Goal: Task Accomplishment & Management: Manage account settings

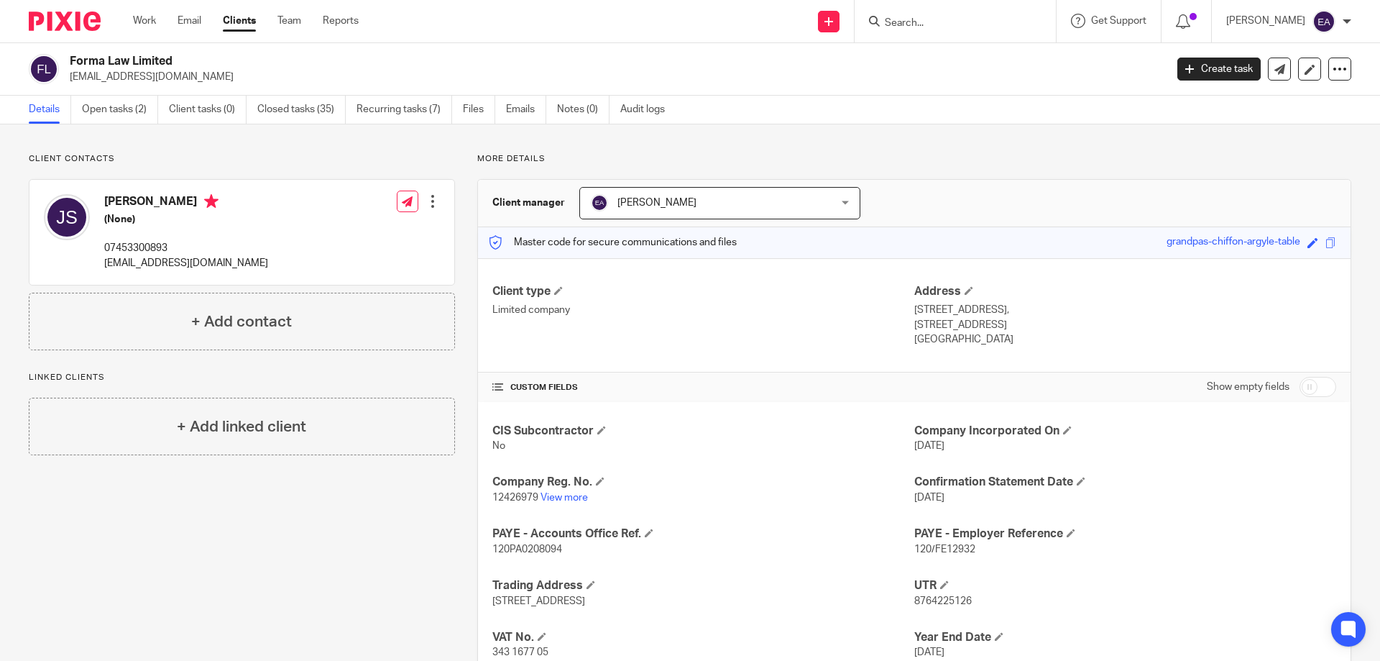
click at [951, 19] on input "Search" at bounding box center [947, 23] width 129 height 13
click at [968, 33] on div at bounding box center [955, 21] width 201 height 42
click at [966, 24] on input "Search" at bounding box center [947, 23] width 129 height 13
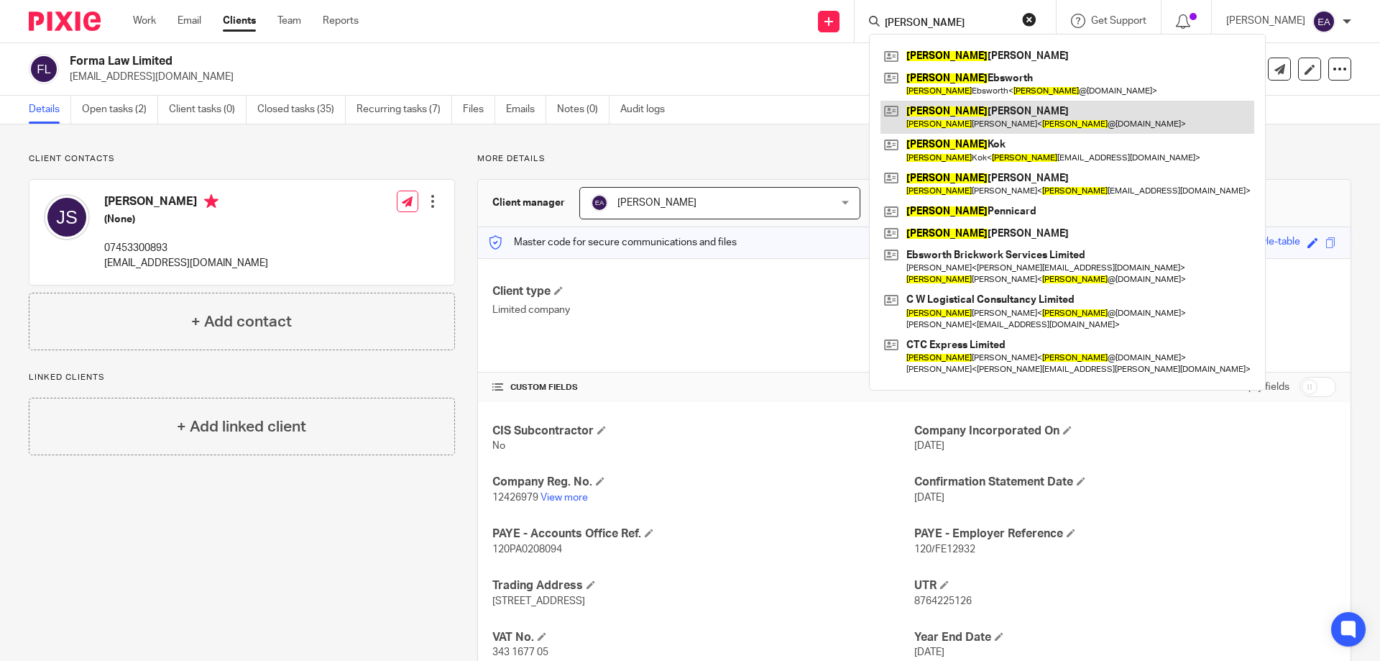
type input "jason"
click at [1040, 121] on link at bounding box center [1068, 117] width 374 height 33
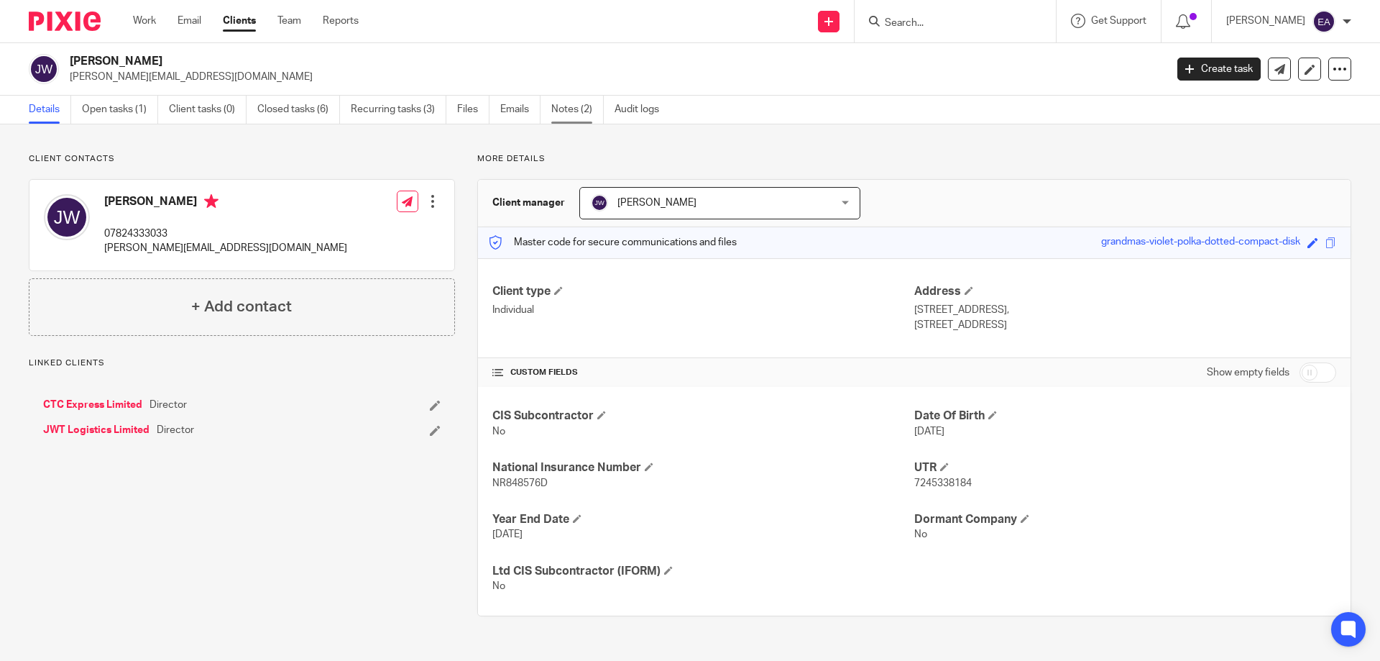
click at [568, 112] on link "Notes (2)" at bounding box center [577, 110] width 52 height 28
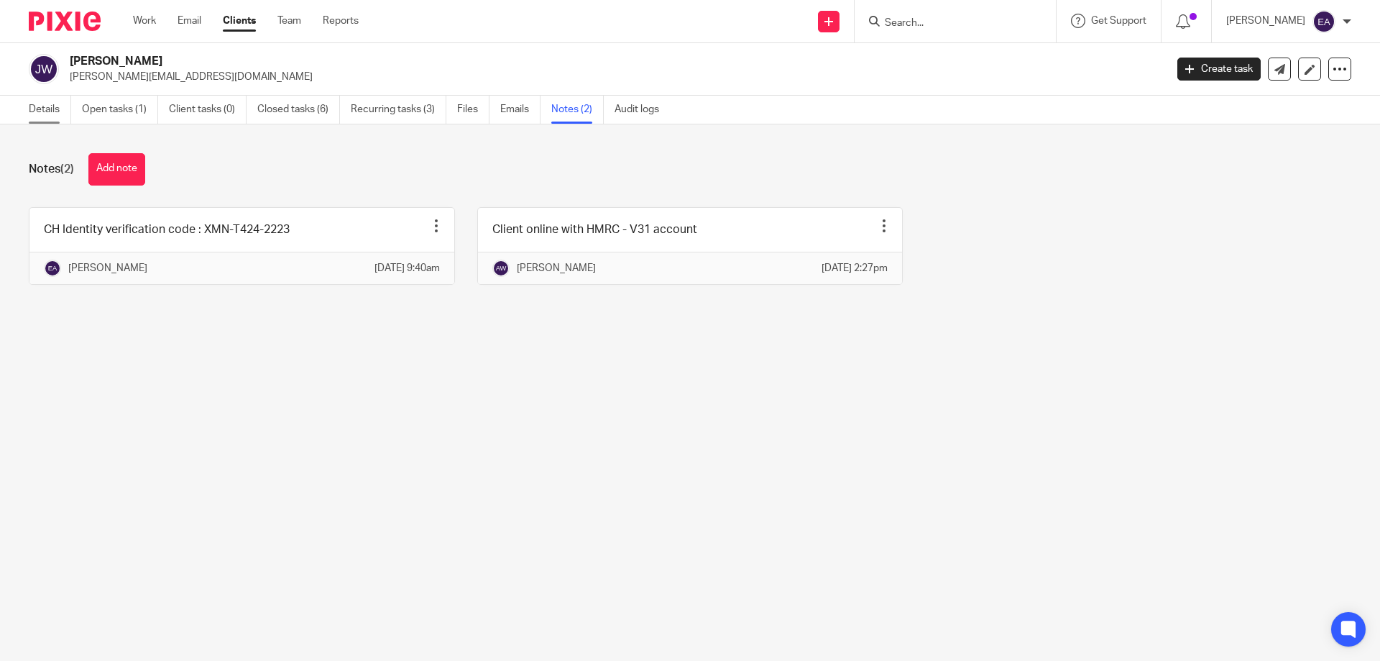
click at [46, 104] on link "Details" at bounding box center [50, 110] width 42 height 28
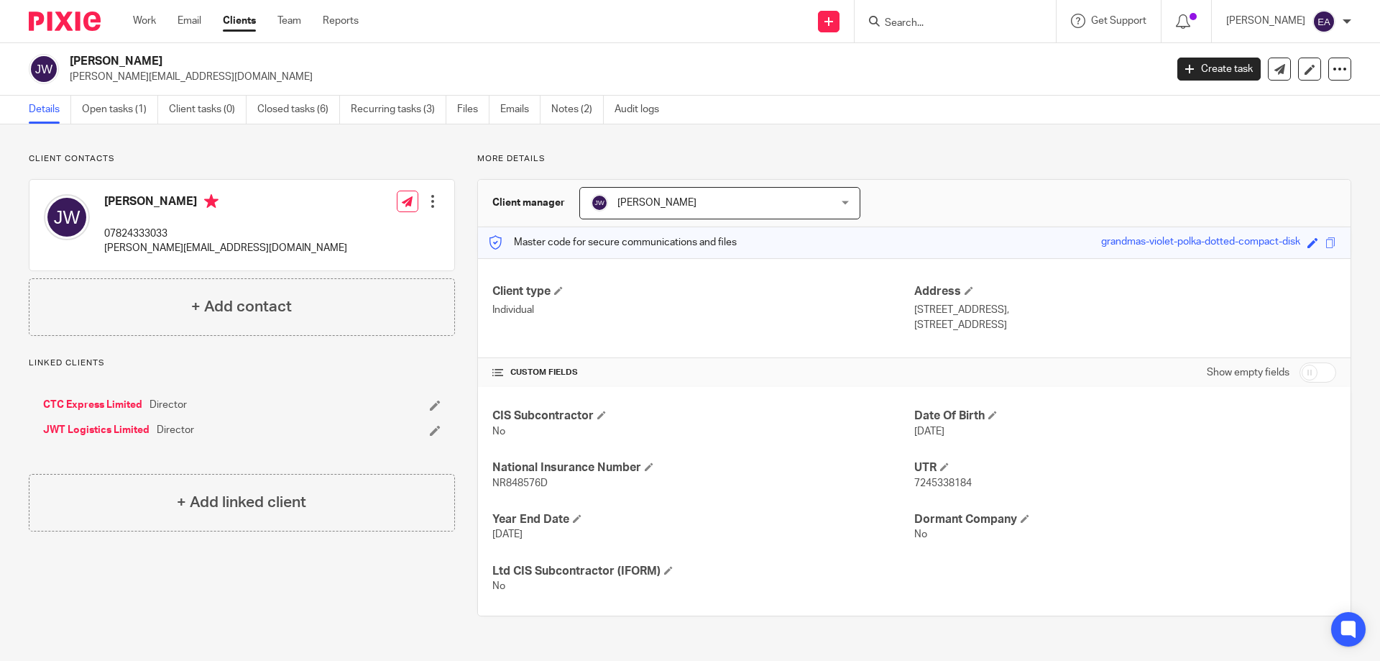
click at [1301, 375] on input "checkbox" at bounding box center [1318, 372] width 37 height 20
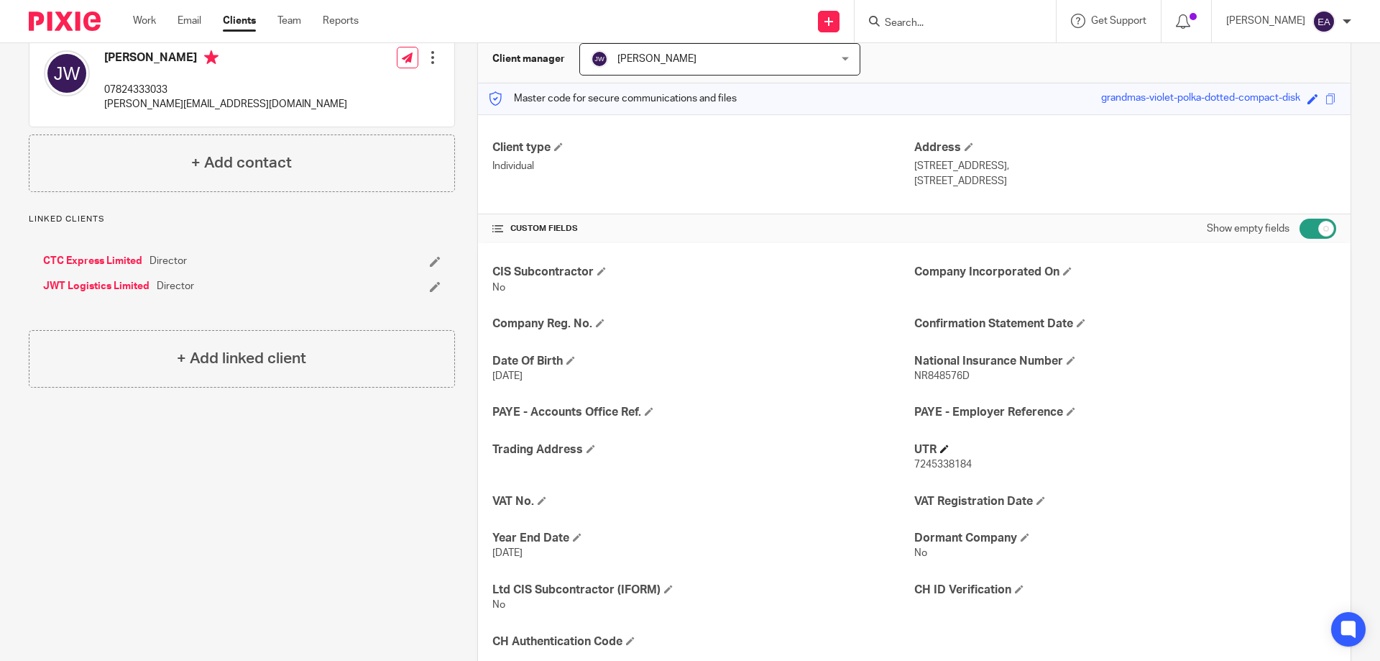
scroll to position [183, 0]
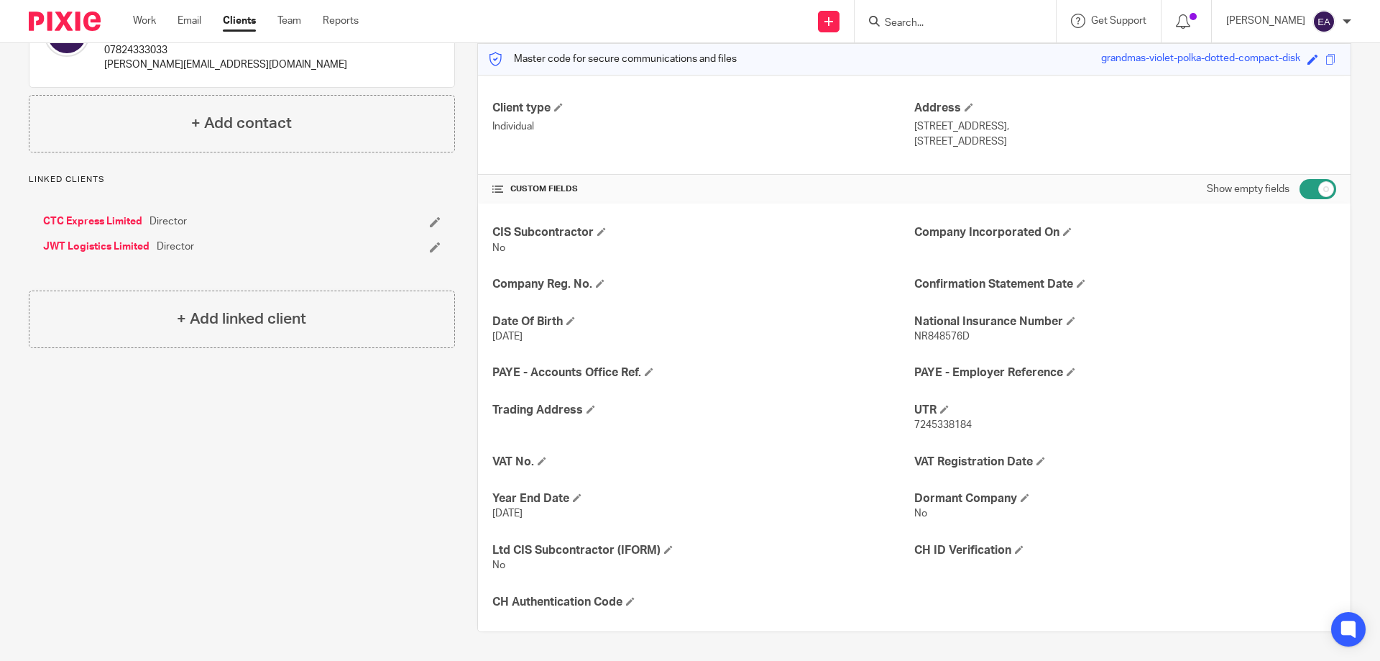
click at [1300, 185] on input "checkbox" at bounding box center [1318, 189] width 37 height 20
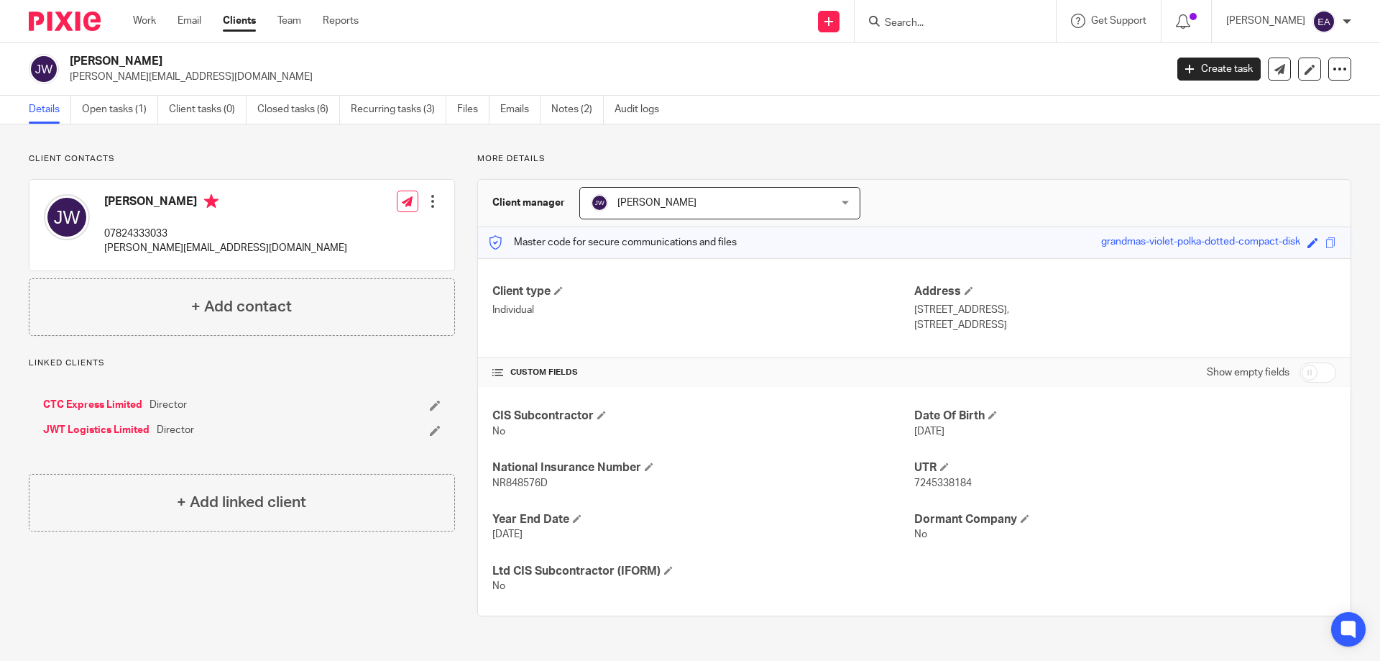
scroll to position [0, 0]
click at [1329, 377] on div "CUSTOM FIELDS Show empty fields" at bounding box center [914, 372] width 873 height 29
click at [1313, 377] on input "checkbox" at bounding box center [1318, 372] width 37 height 20
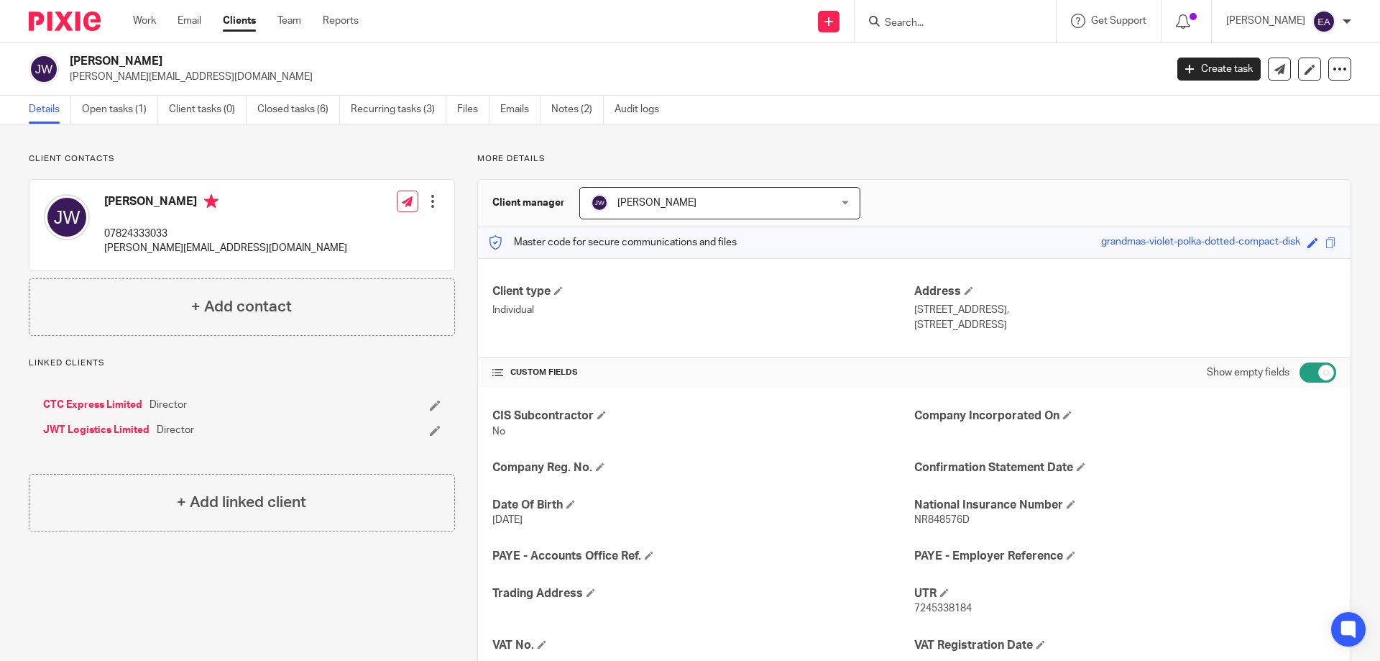
scroll to position [183, 0]
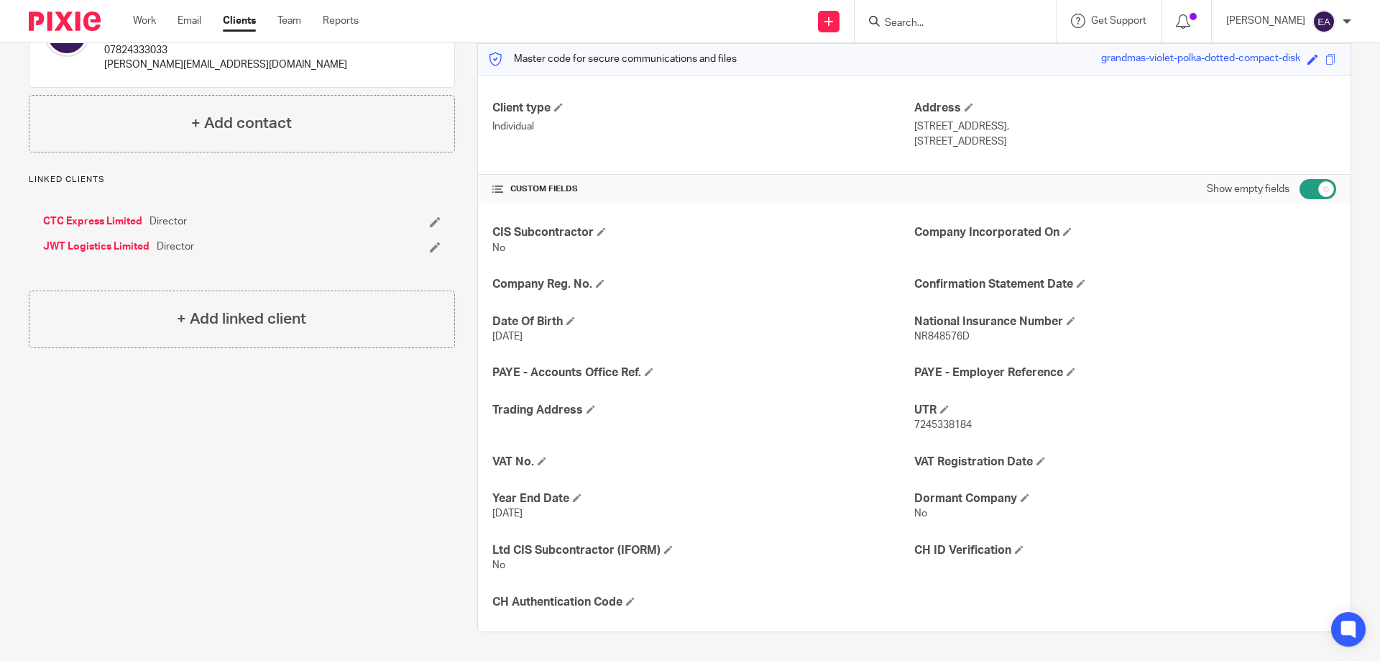
click at [1300, 194] on input "checkbox" at bounding box center [1318, 189] width 37 height 20
checkbox input "false"
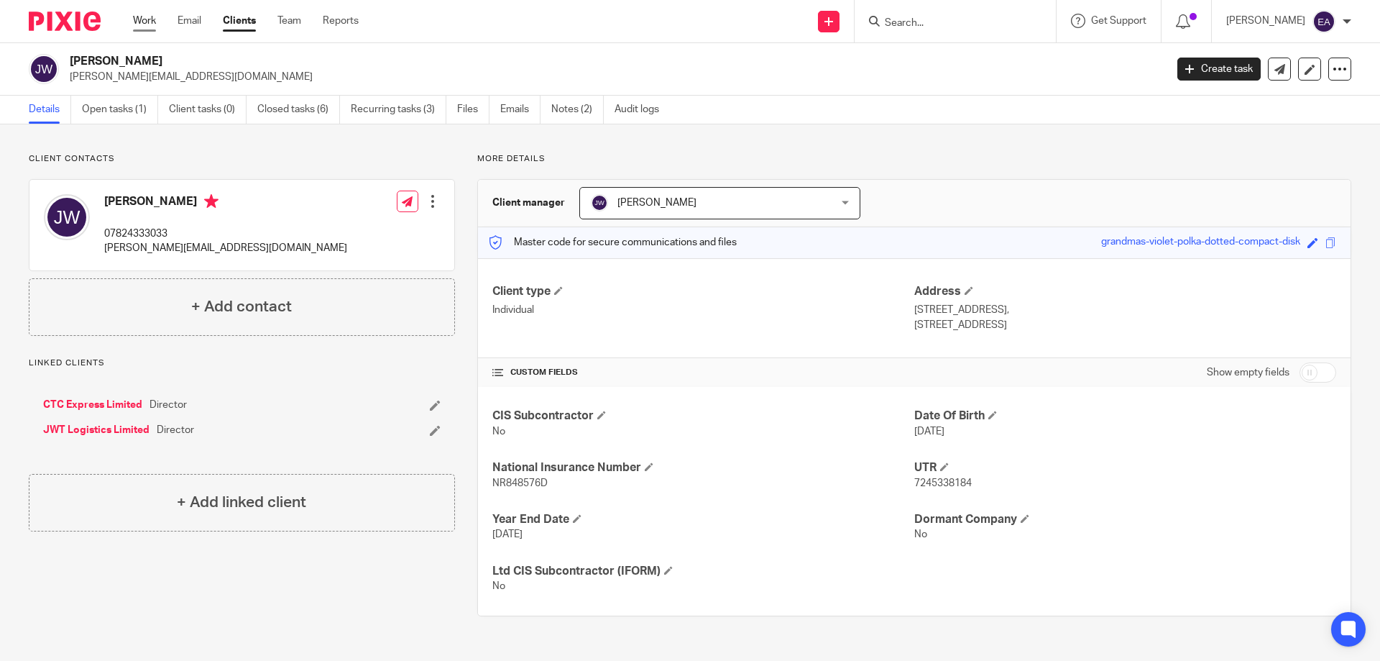
click at [141, 18] on link "Work" at bounding box center [144, 21] width 23 height 14
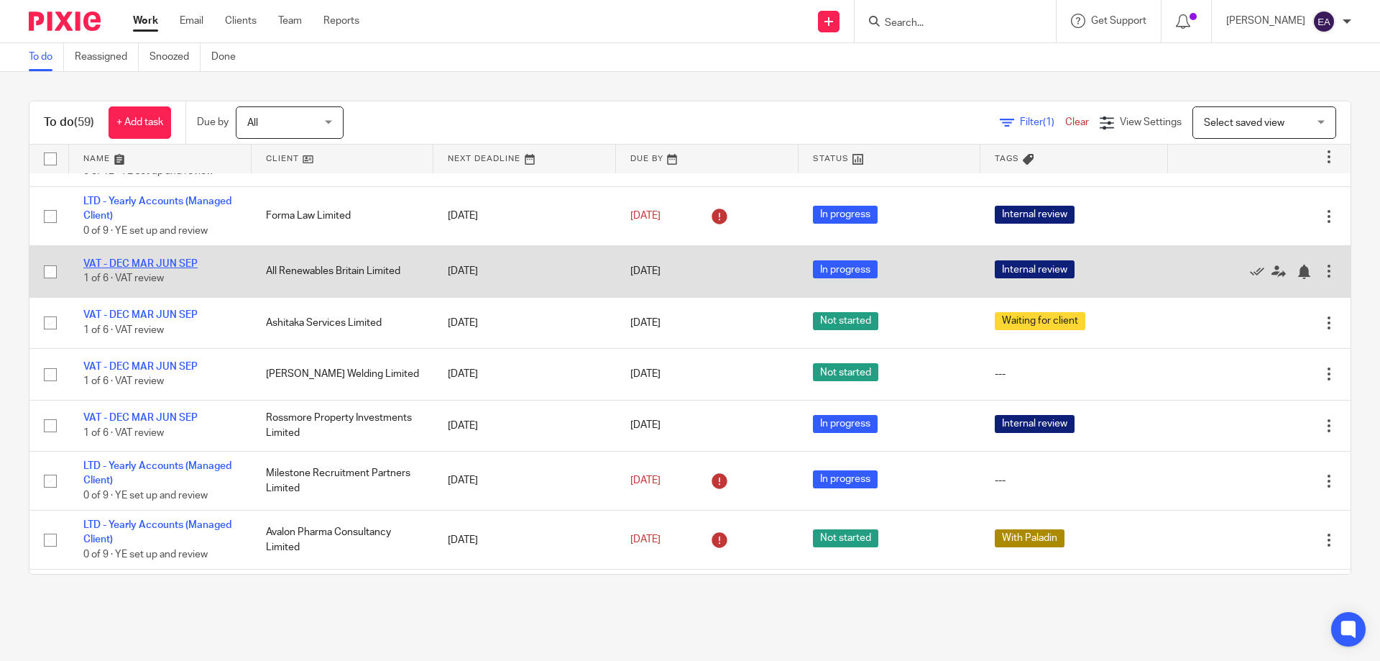
scroll to position [575, 0]
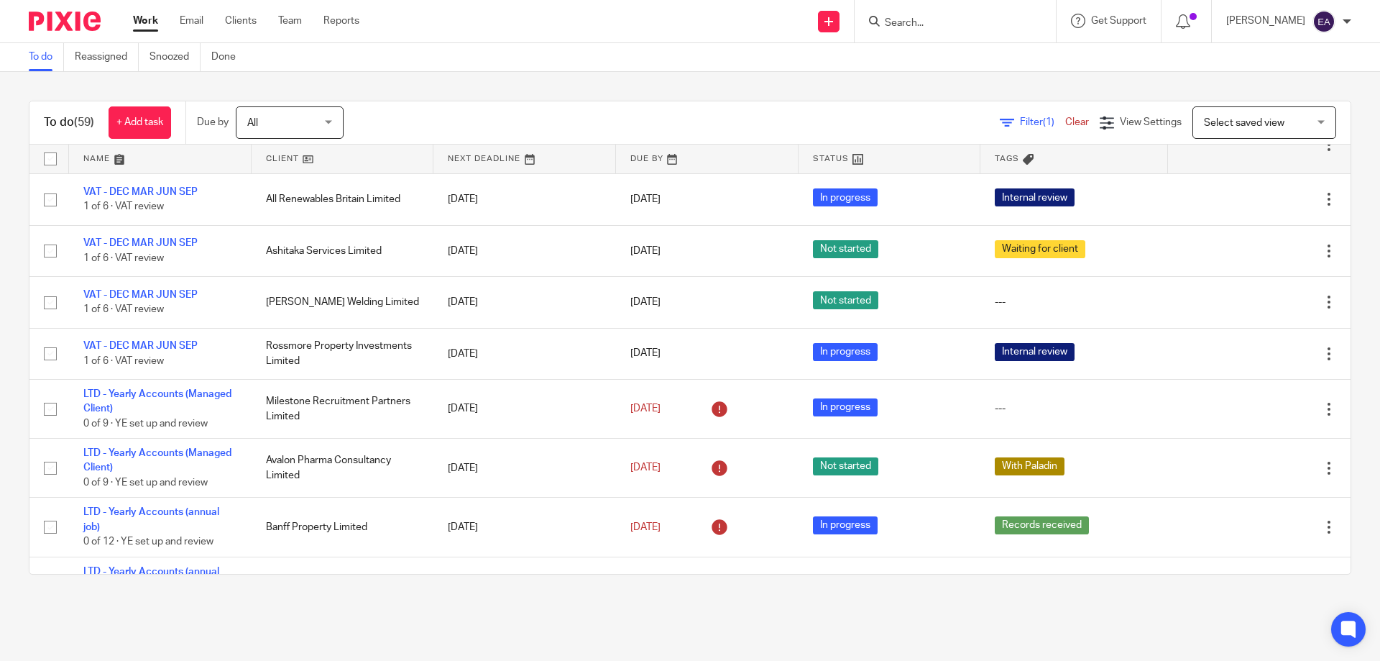
click at [334, 120] on div "All All" at bounding box center [290, 122] width 108 height 32
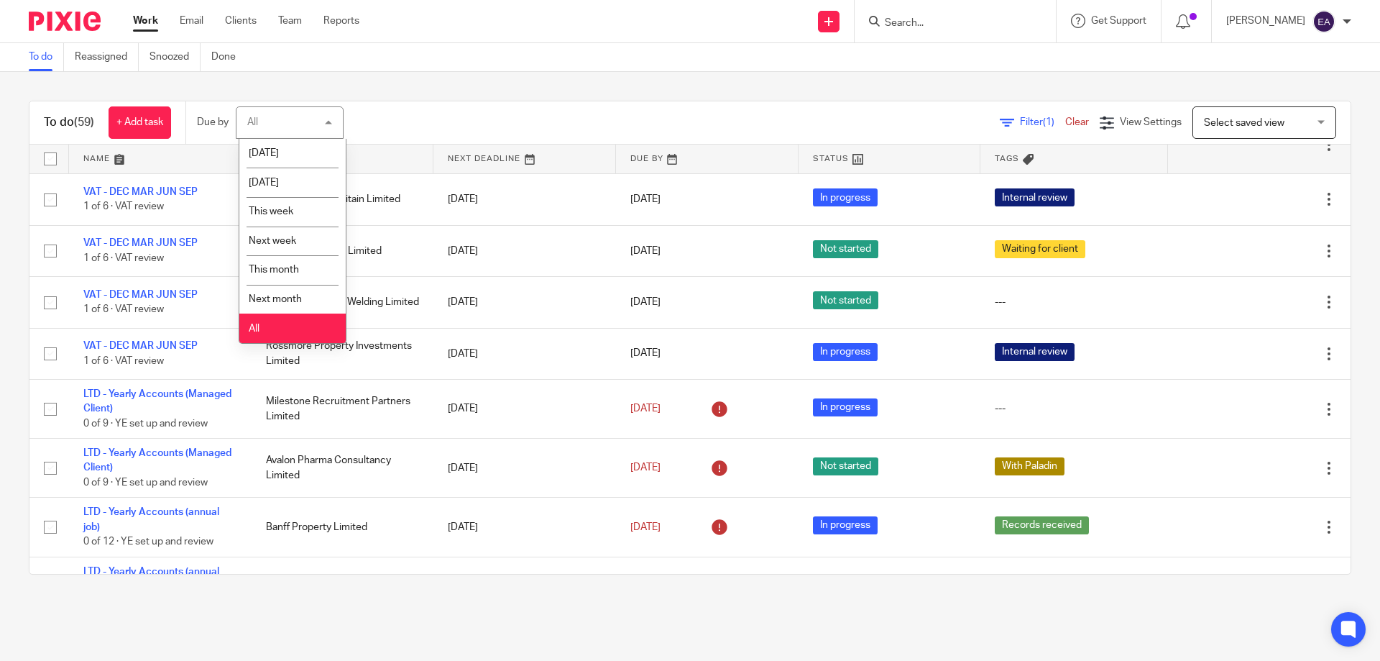
click at [299, 333] on li "All" at bounding box center [292, 327] width 106 height 29
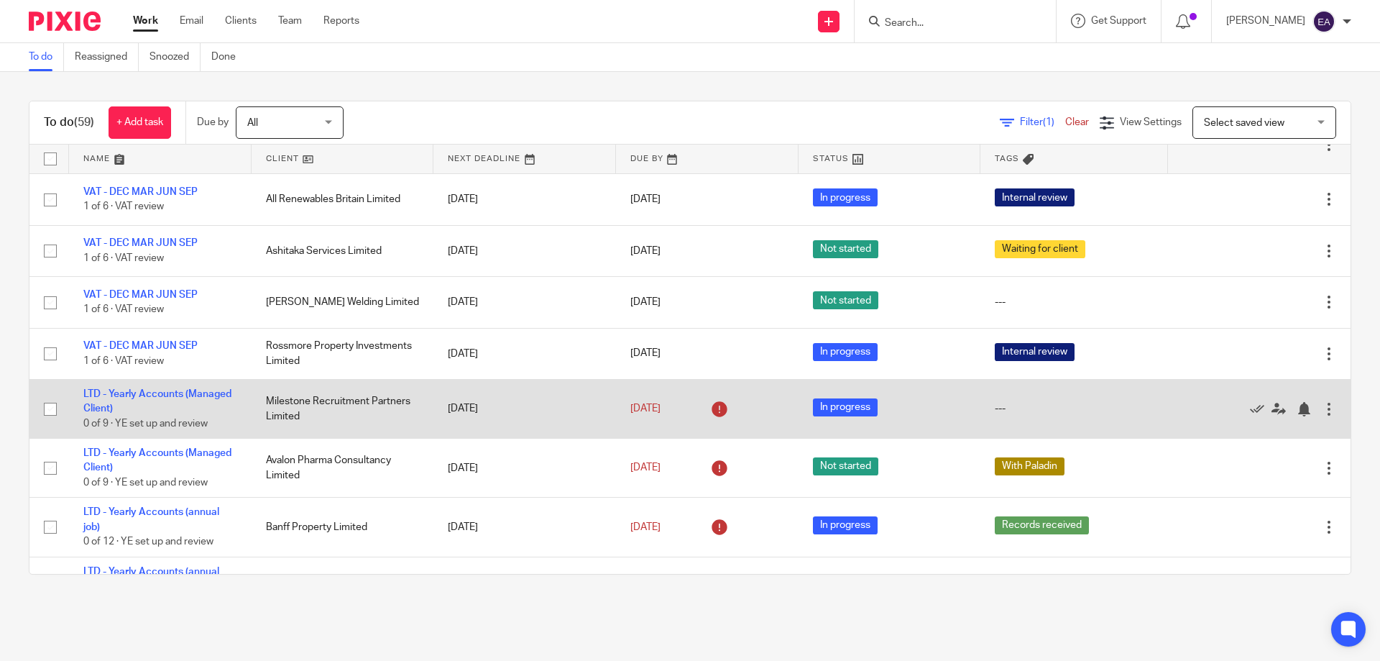
scroll to position [647, 0]
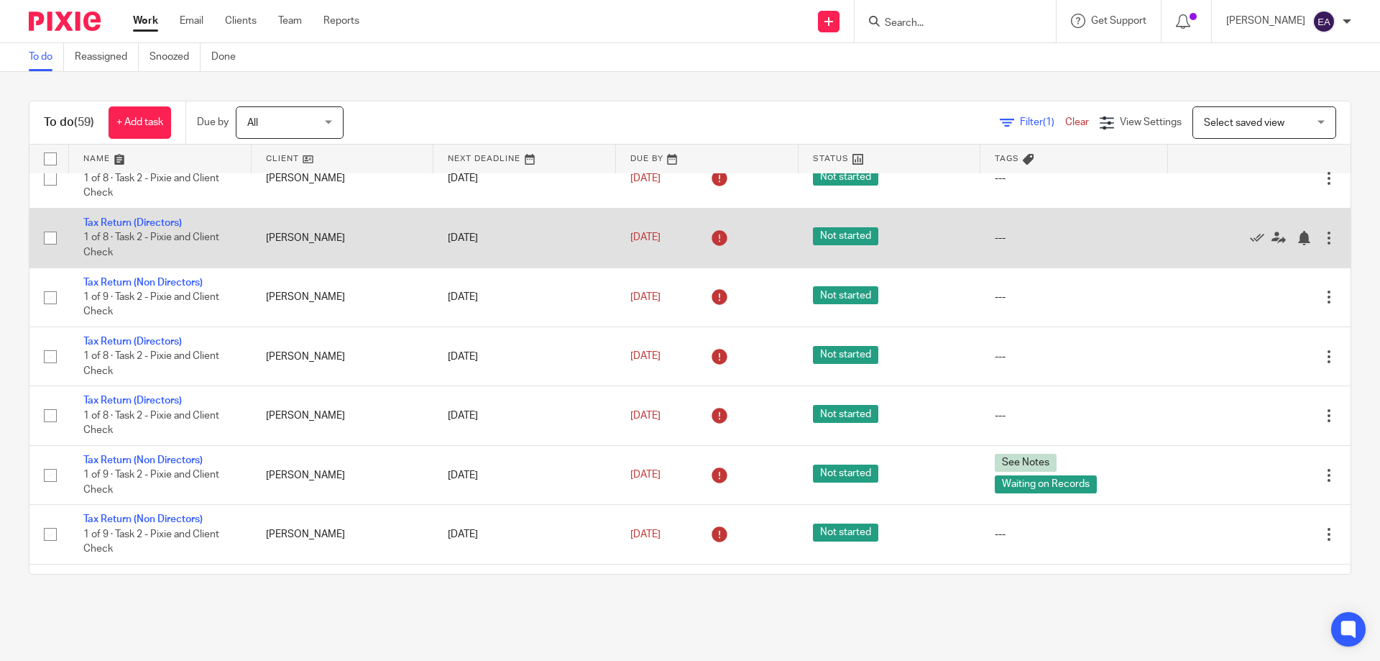
scroll to position [1725, 0]
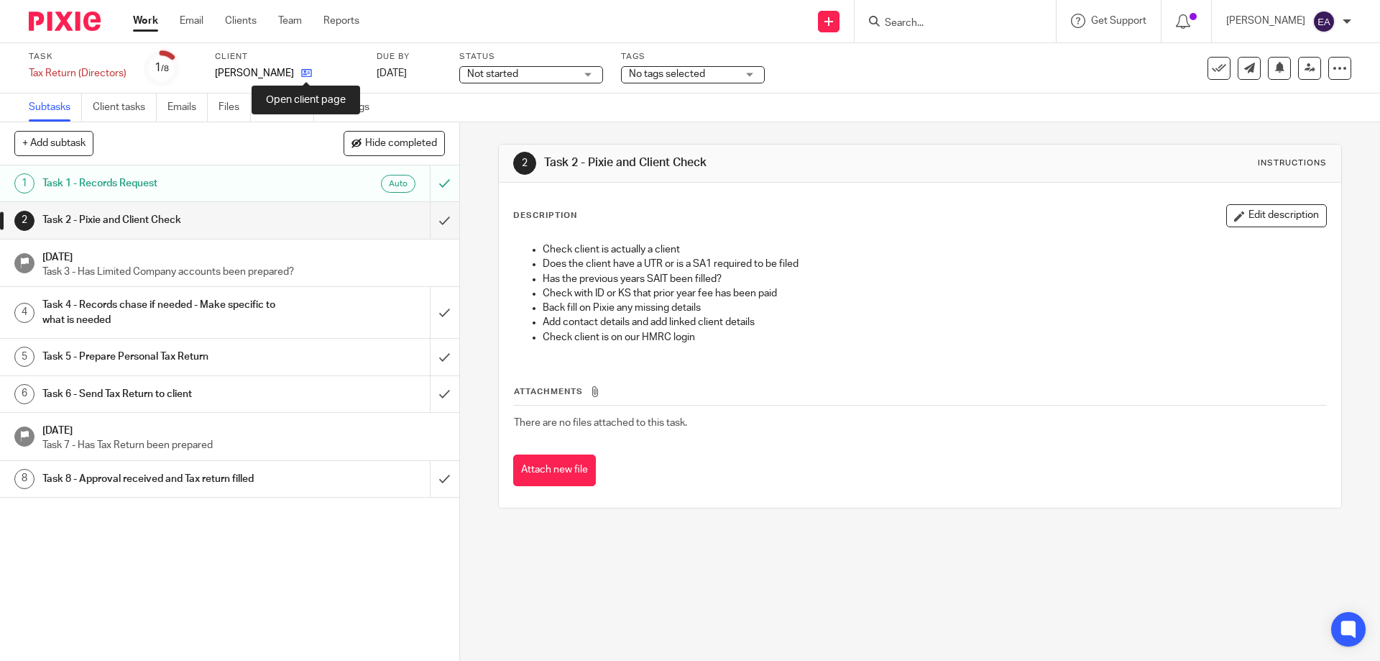
click at [306, 73] on icon at bounding box center [306, 73] width 11 height 11
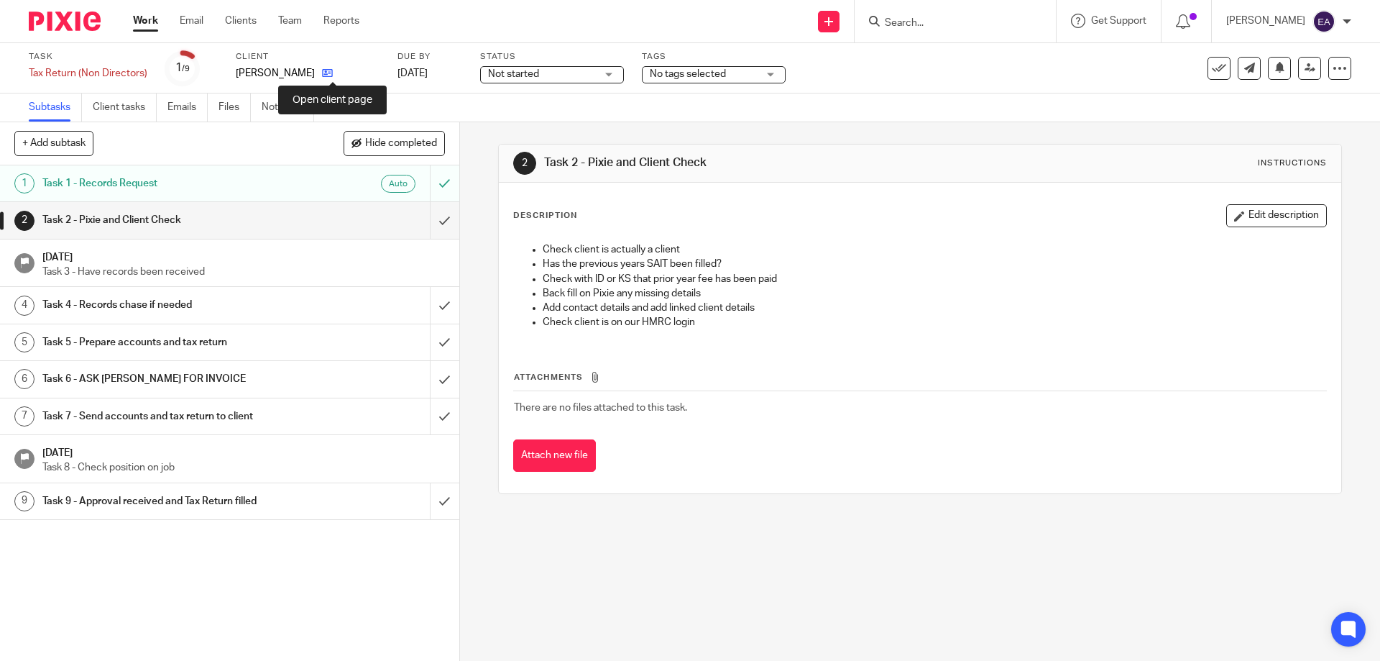
click at [329, 75] on icon at bounding box center [327, 73] width 11 height 11
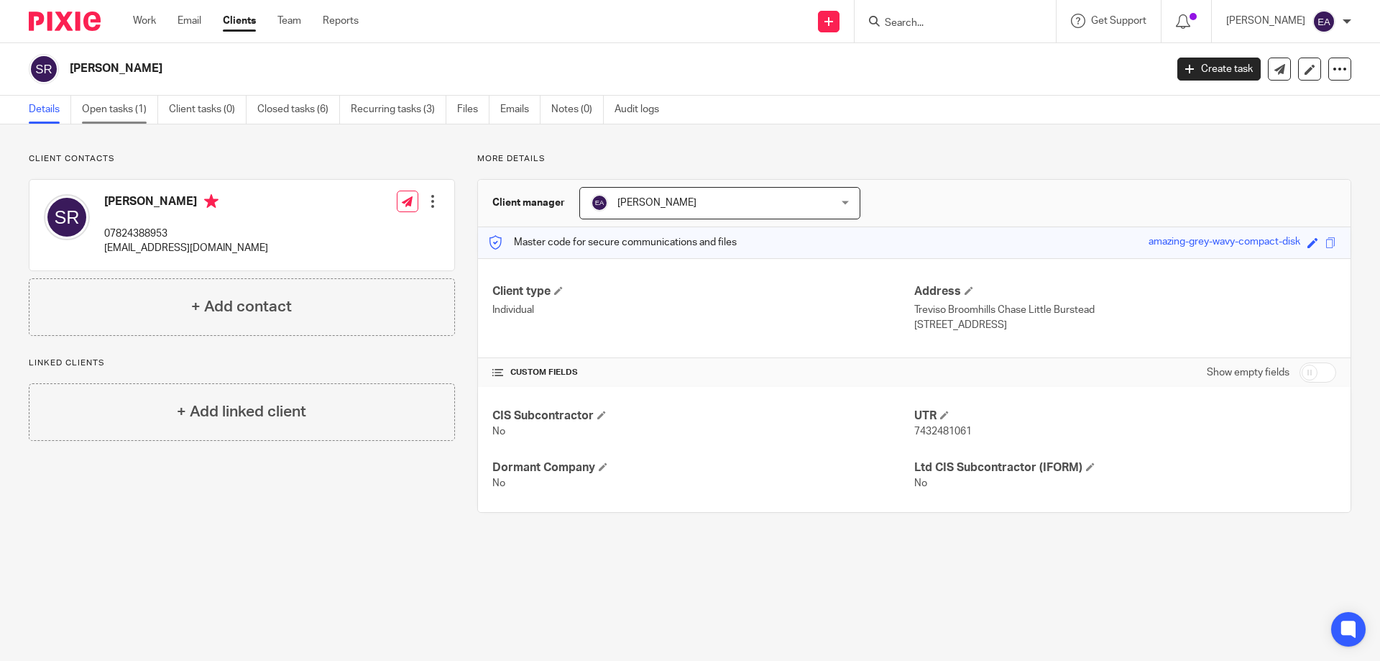
click at [137, 109] on link "Open tasks (1)" at bounding box center [120, 110] width 76 height 28
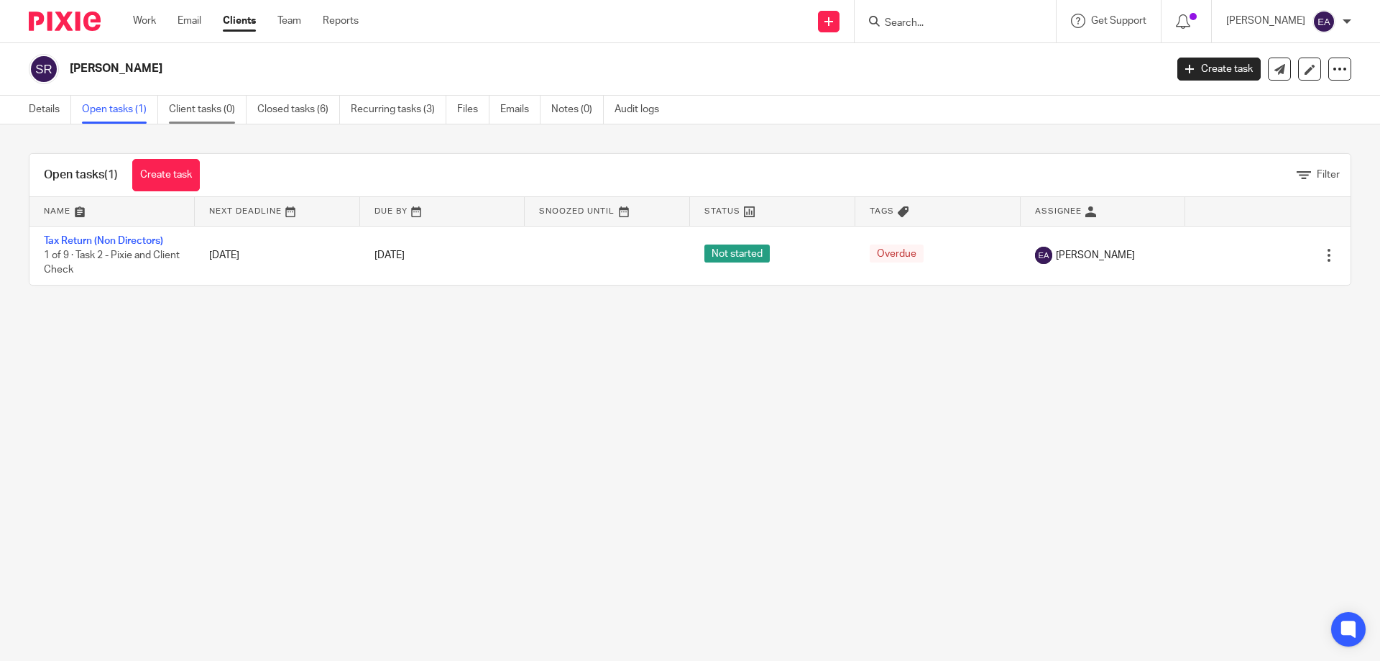
click at [200, 109] on link "Client tasks (0)" at bounding box center [208, 110] width 78 height 28
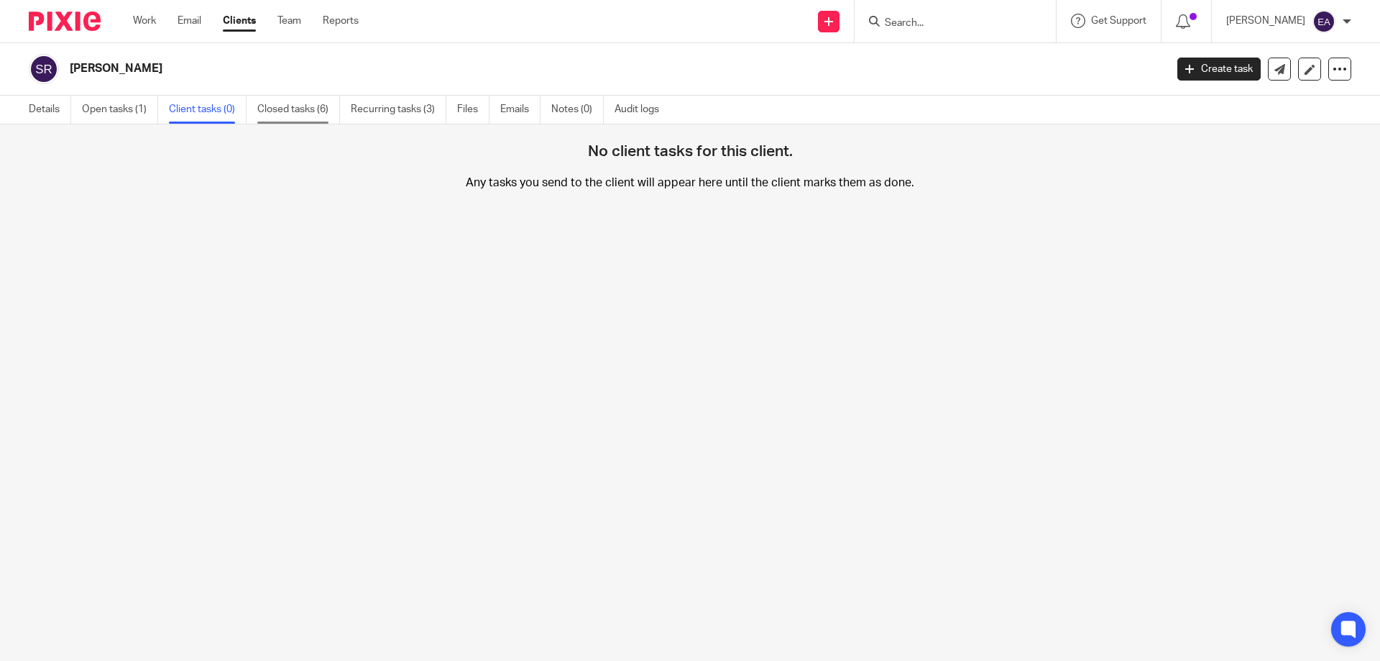
click at [291, 115] on link "Closed tasks (6)" at bounding box center [298, 110] width 83 height 28
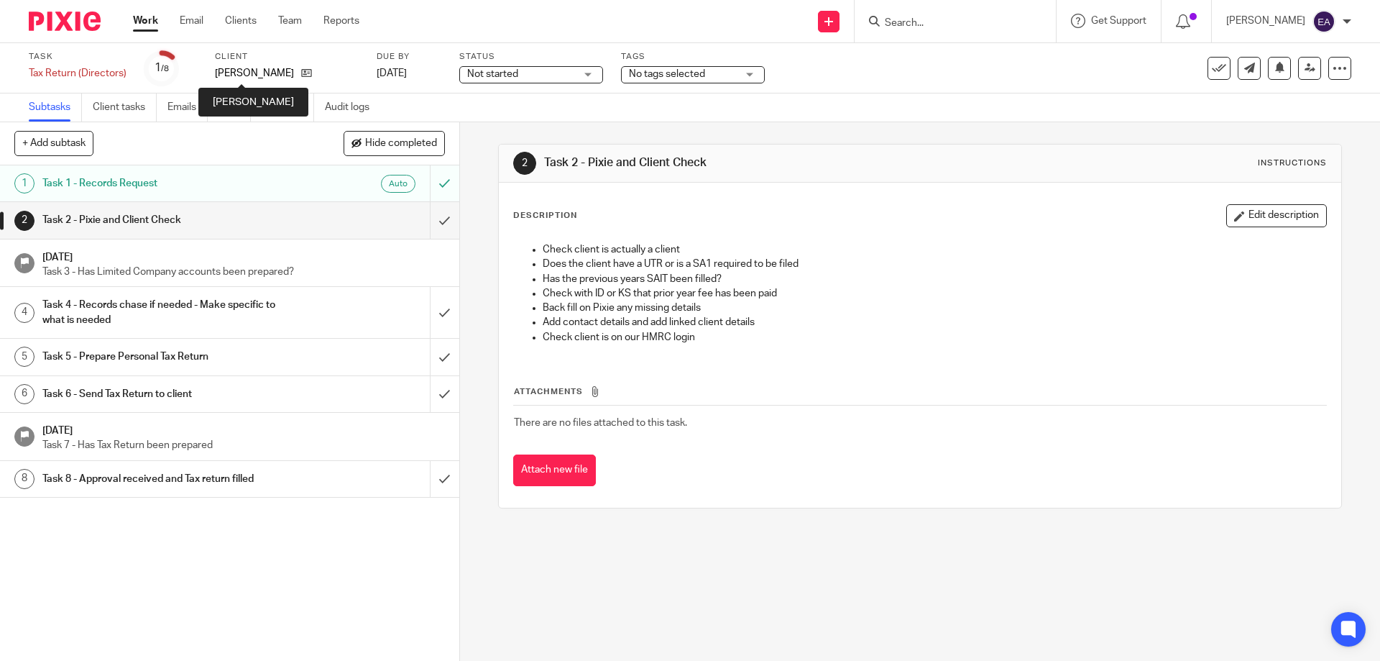
click at [265, 74] on p "Chris Moore" at bounding box center [254, 73] width 79 height 14
click at [301, 73] on icon at bounding box center [306, 73] width 11 height 11
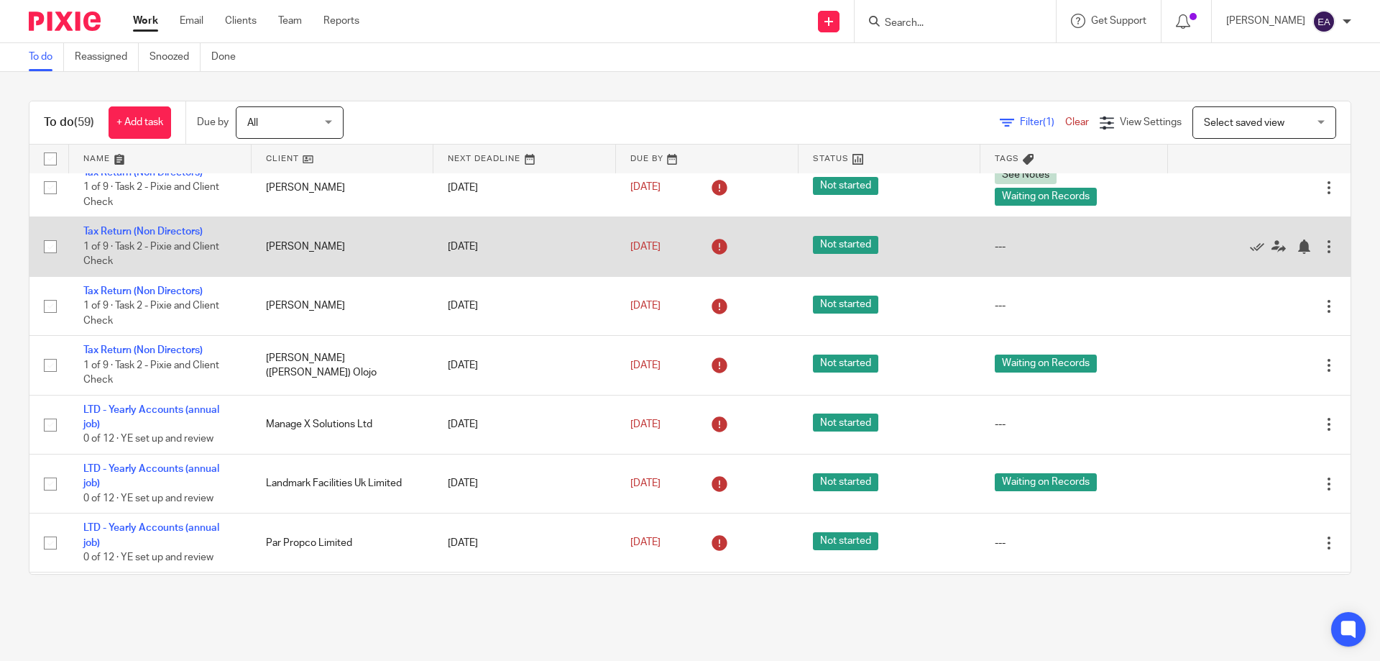
scroll to position [2013, 0]
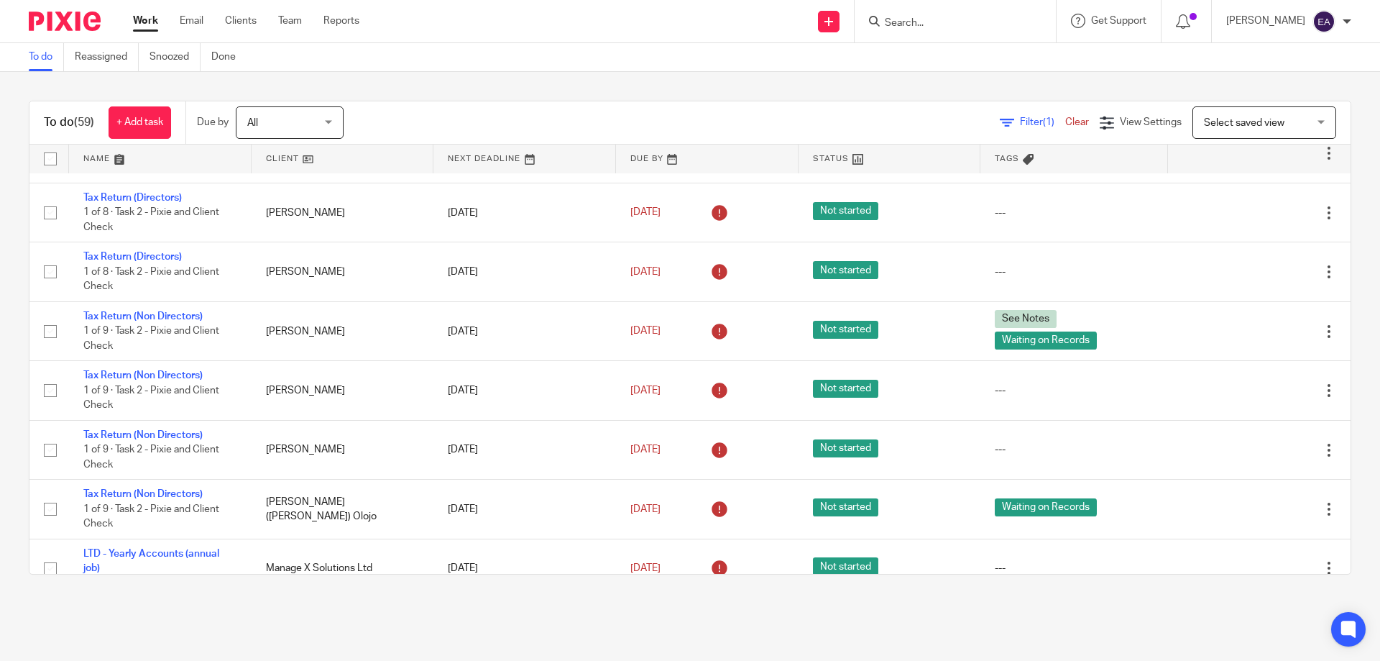
click at [329, 119] on div "All All" at bounding box center [290, 122] width 108 height 32
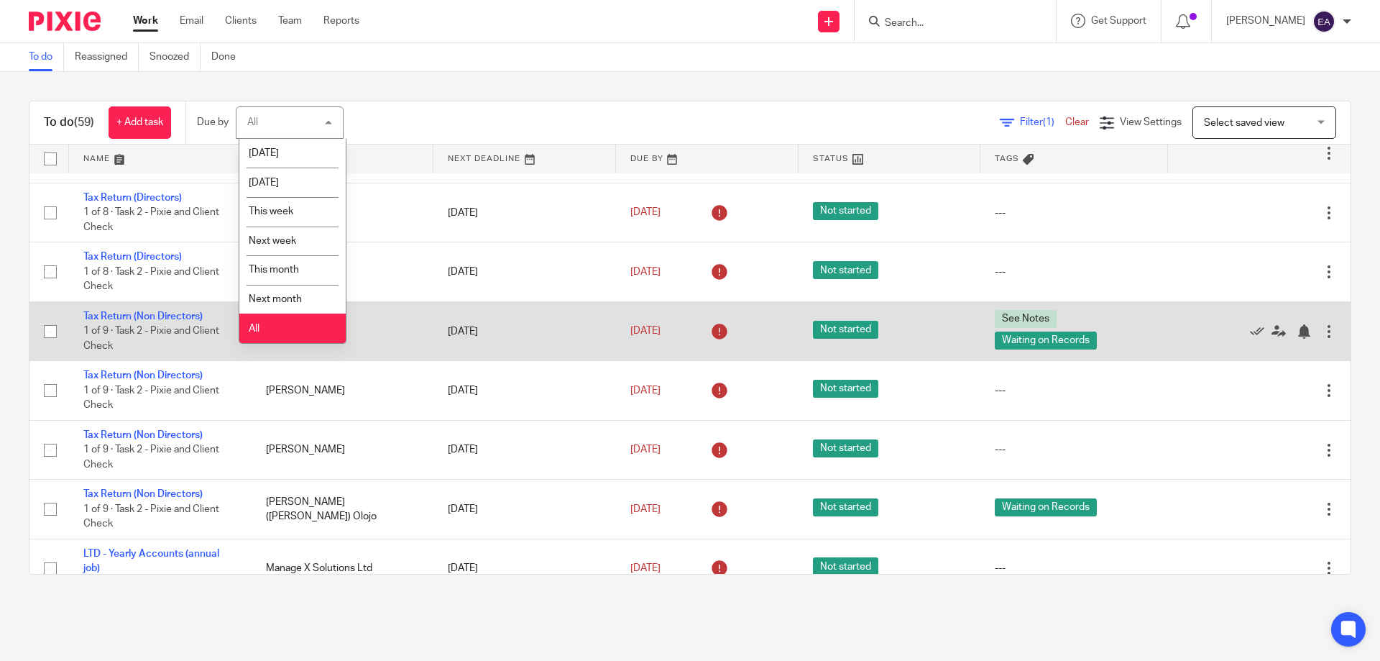
click at [277, 327] on li "All" at bounding box center [292, 327] width 106 height 29
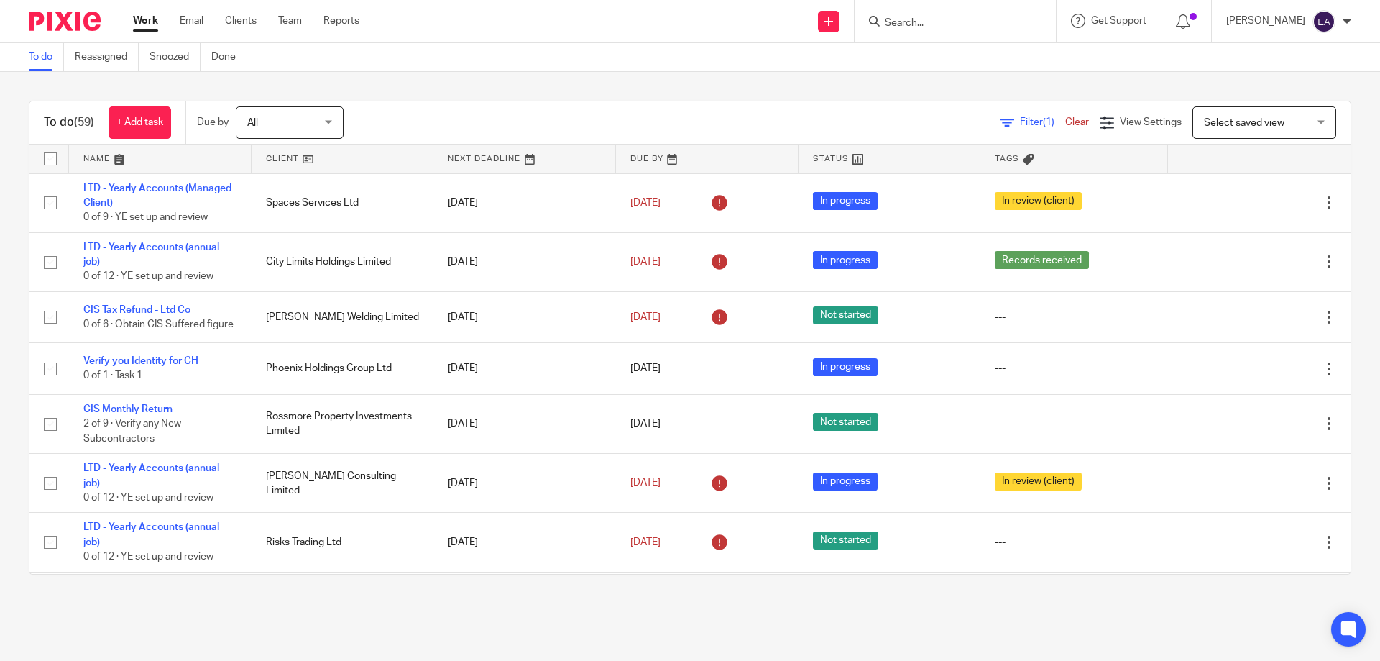
click at [1020, 121] on span "Filter (1)" at bounding box center [1042, 122] width 45 height 10
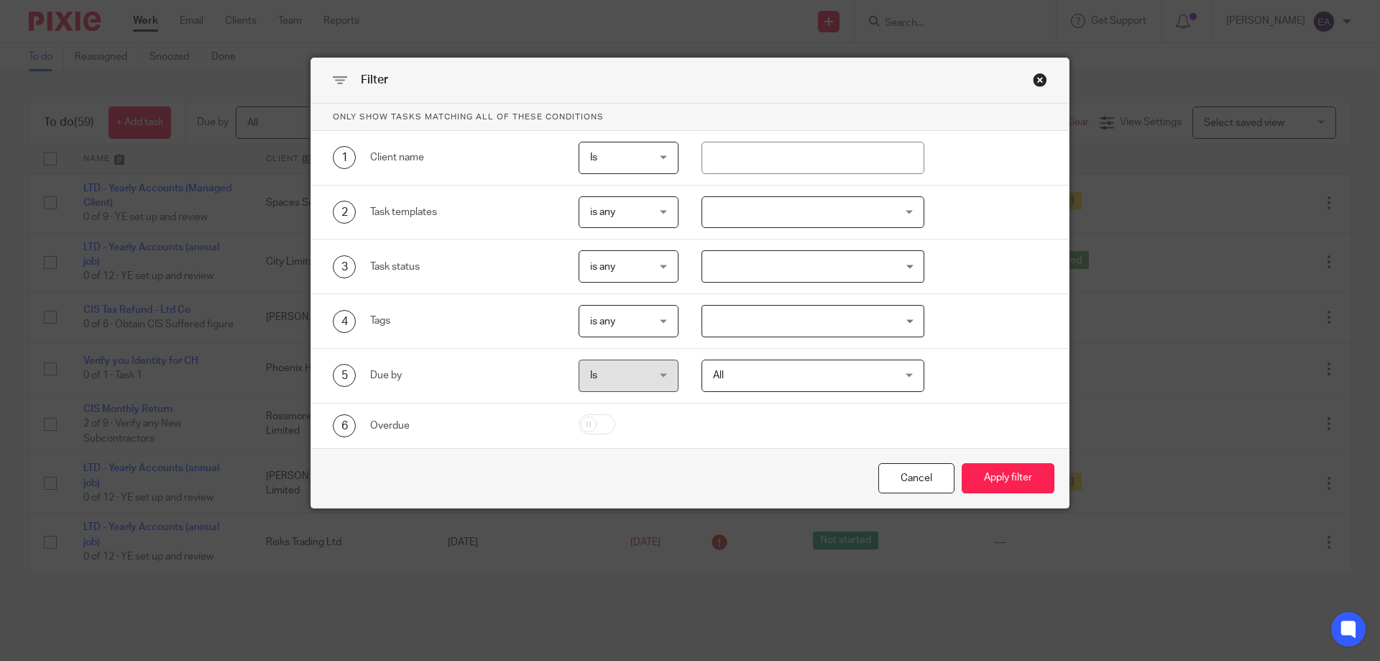
click at [1033, 82] on div "Close this dialog window" at bounding box center [1040, 80] width 14 height 14
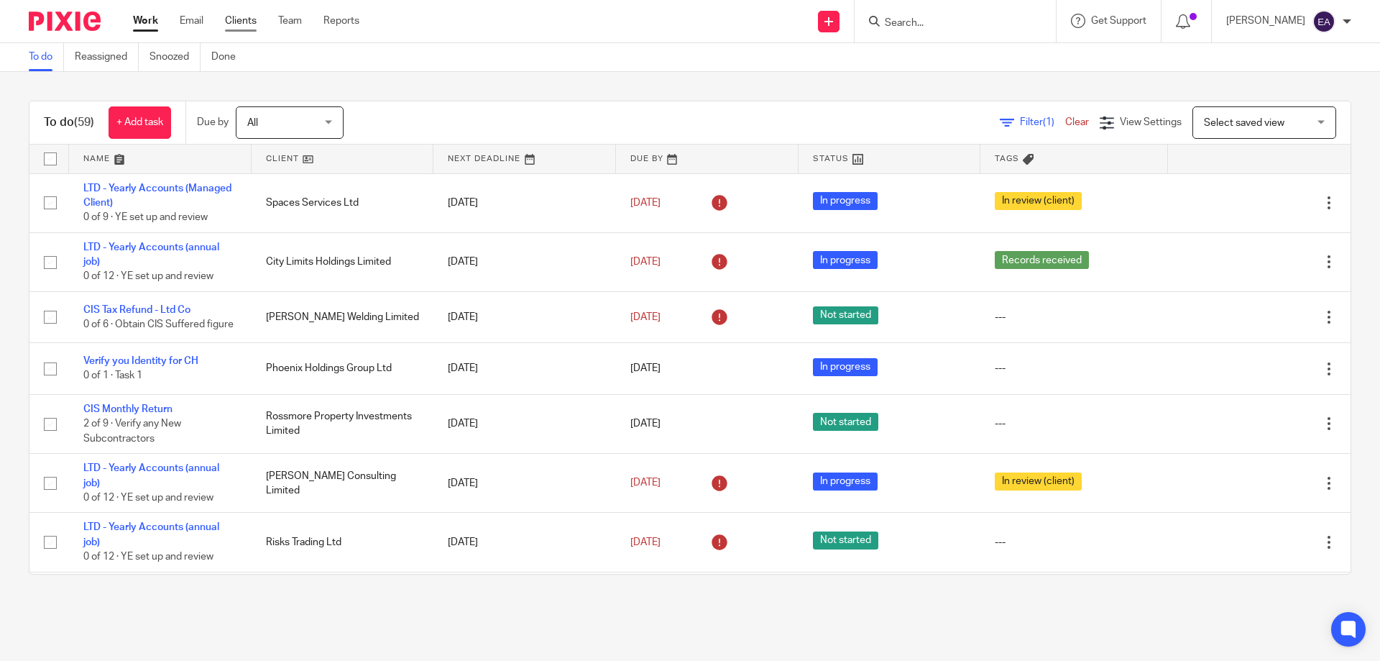
click at [243, 24] on link "Clients" at bounding box center [241, 21] width 32 height 14
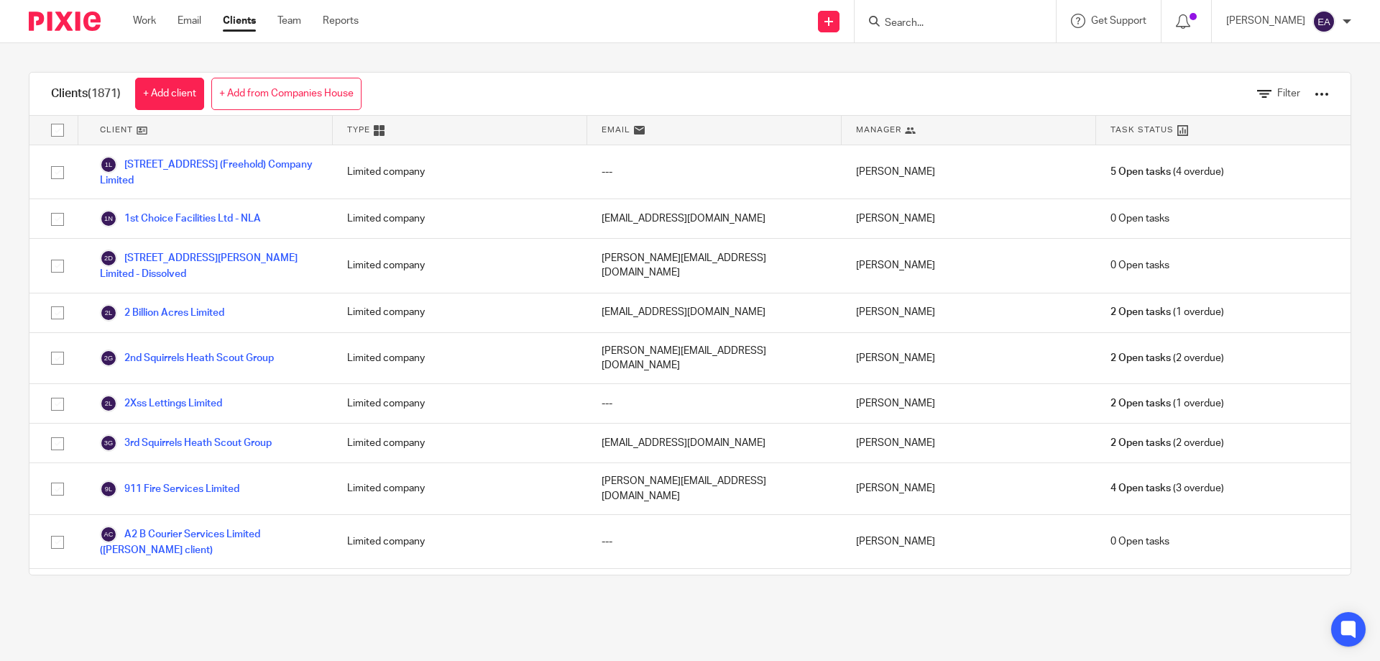
click at [1277, 91] on span "Filter" at bounding box center [1288, 93] width 23 height 10
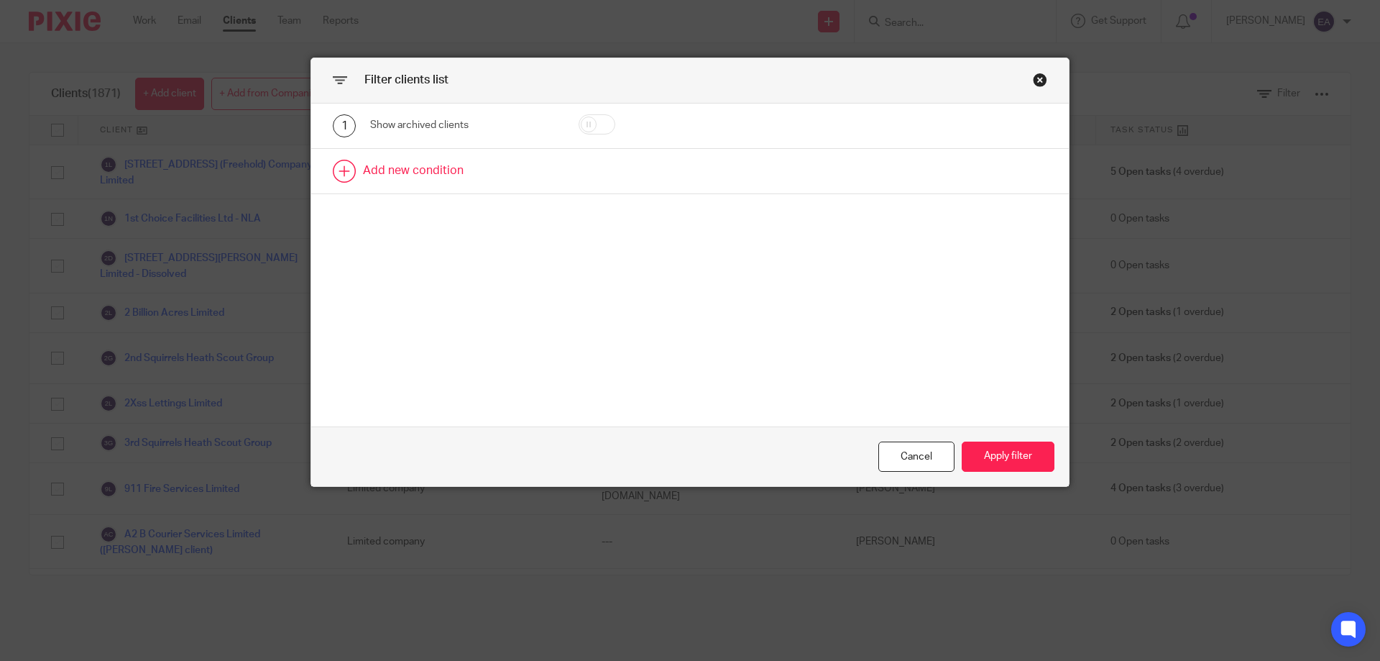
click at [339, 170] on link at bounding box center [690, 171] width 758 height 45
click at [541, 175] on div "Field" at bounding box center [463, 176] width 186 height 32
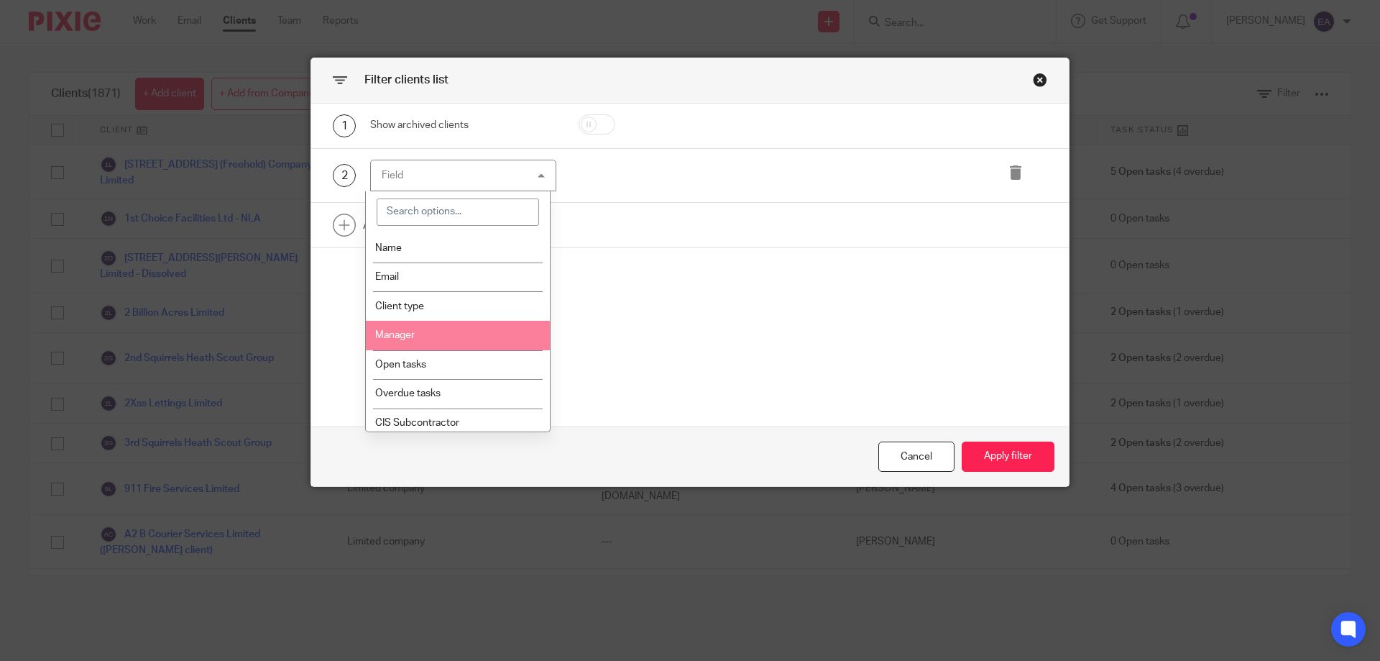
click at [464, 334] on li "Manager" at bounding box center [458, 335] width 185 height 29
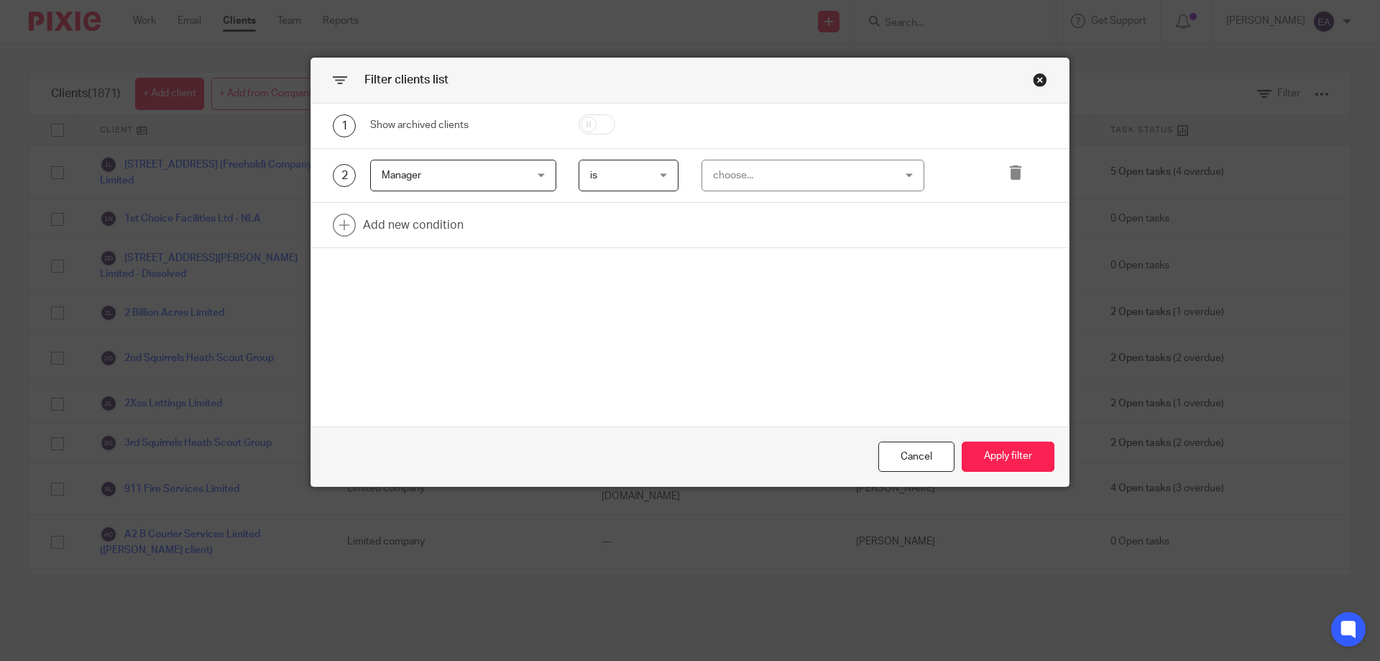
click at [907, 175] on div "choose..." at bounding box center [814, 176] width 224 height 32
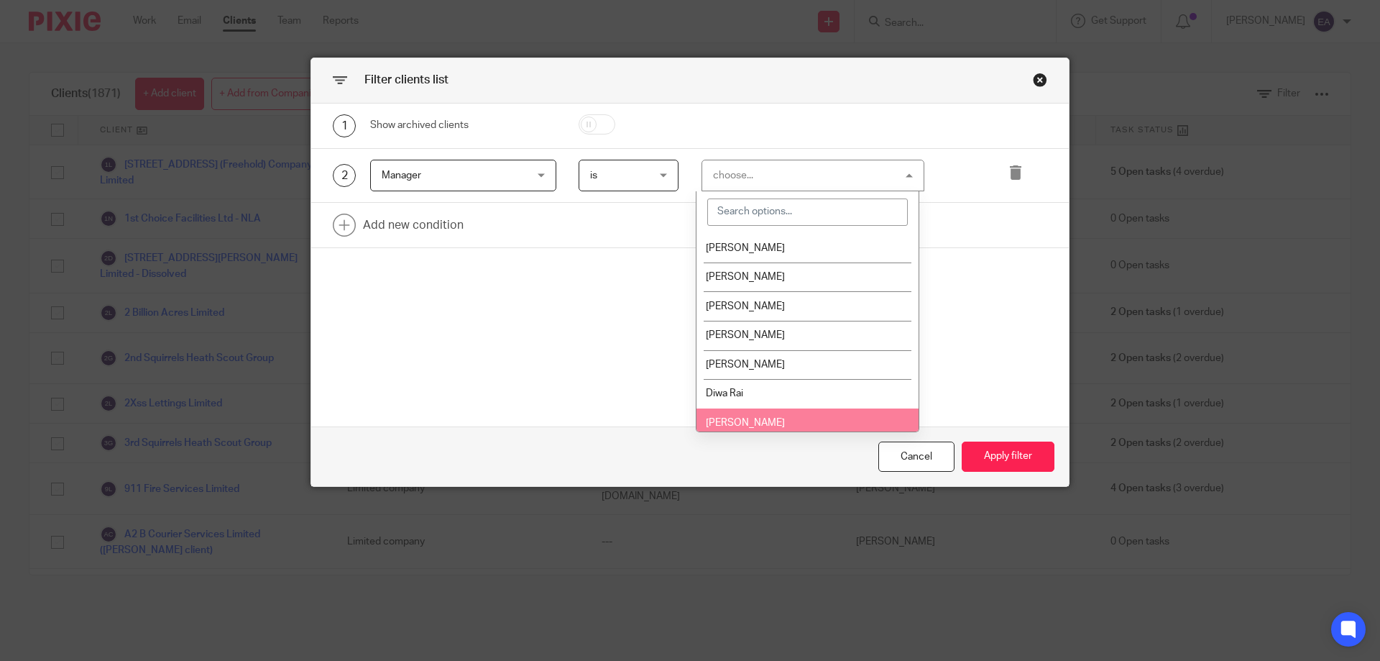
click at [784, 412] on li "[PERSON_NAME]" at bounding box center [808, 422] width 222 height 29
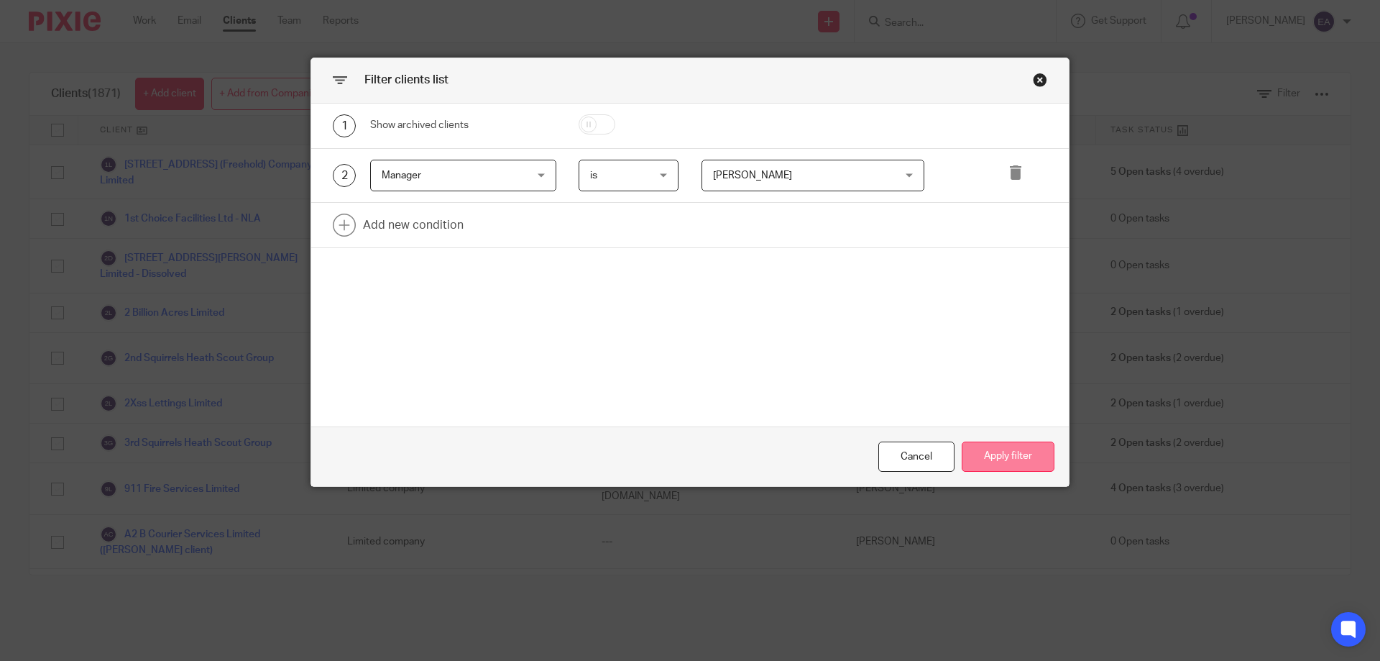
click at [1011, 459] on button "Apply filter" at bounding box center [1008, 456] width 93 height 31
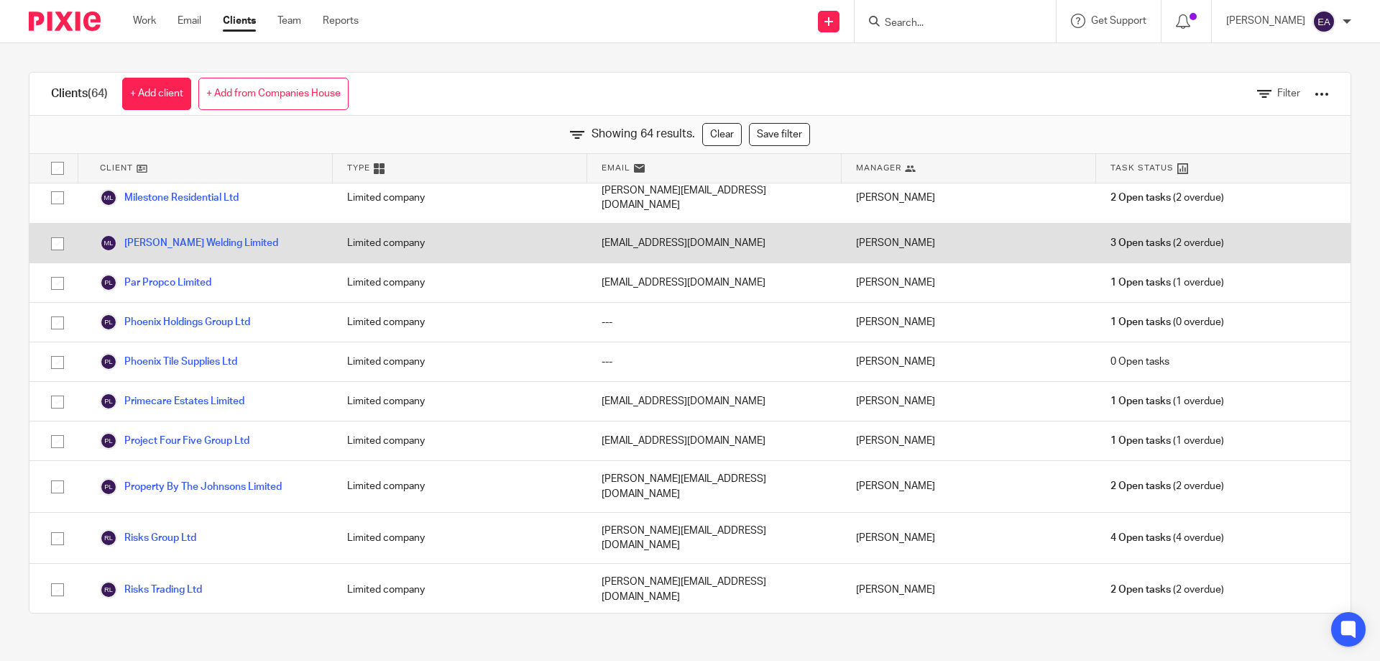
scroll to position [2144, 0]
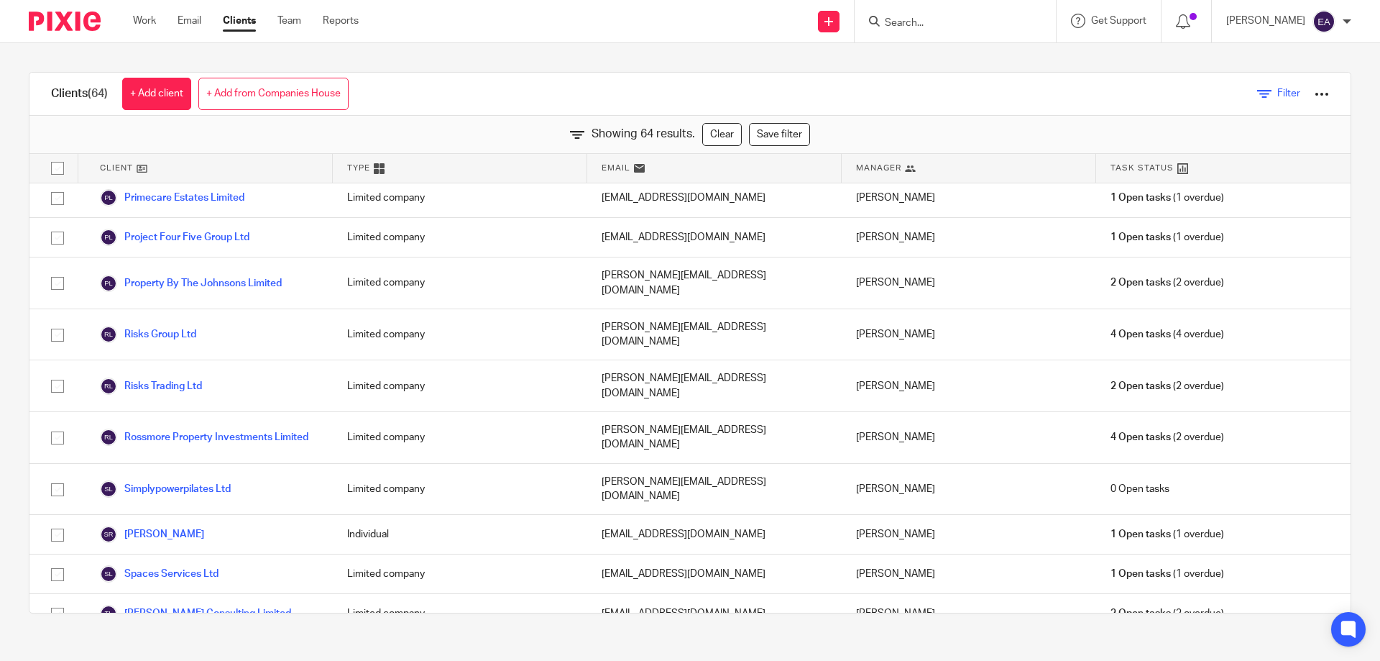
click at [1277, 92] on span "Filter" at bounding box center [1288, 93] width 23 height 10
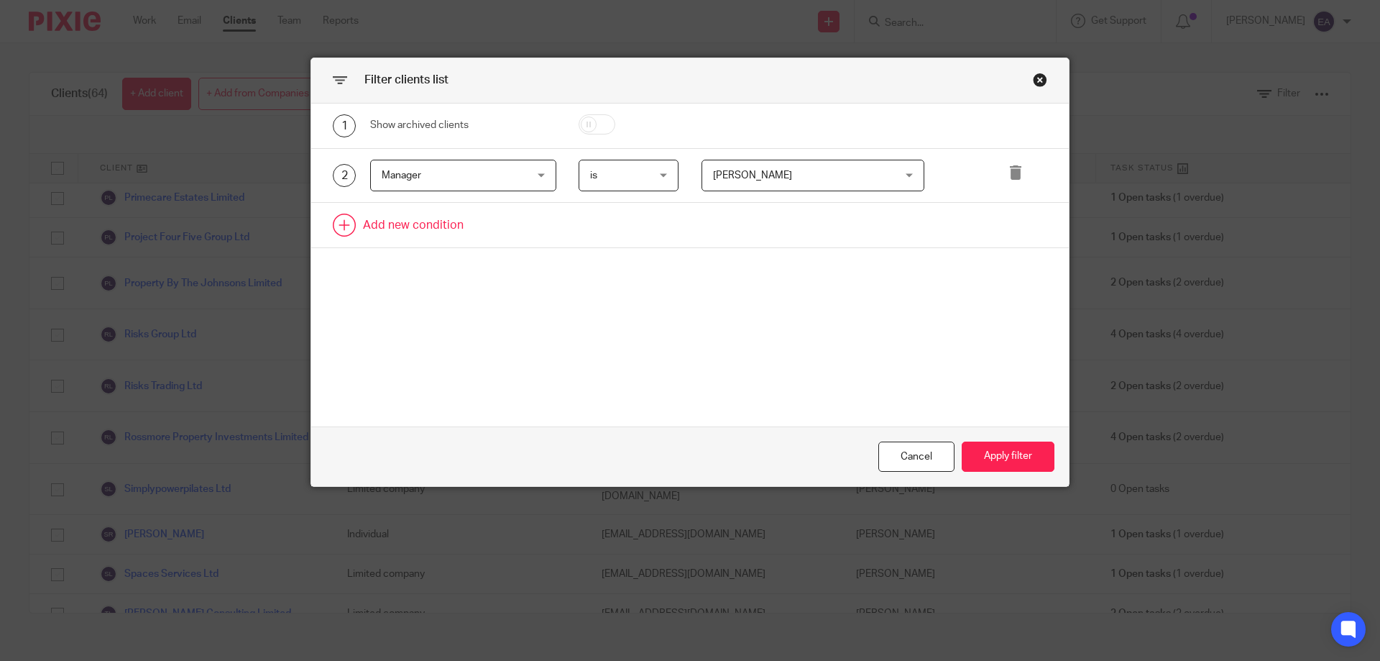
click at [343, 214] on link at bounding box center [690, 225] width 758 height 45
click at [543, 234] on div "Field" at bounding box center [463, 230] width 186 height 32
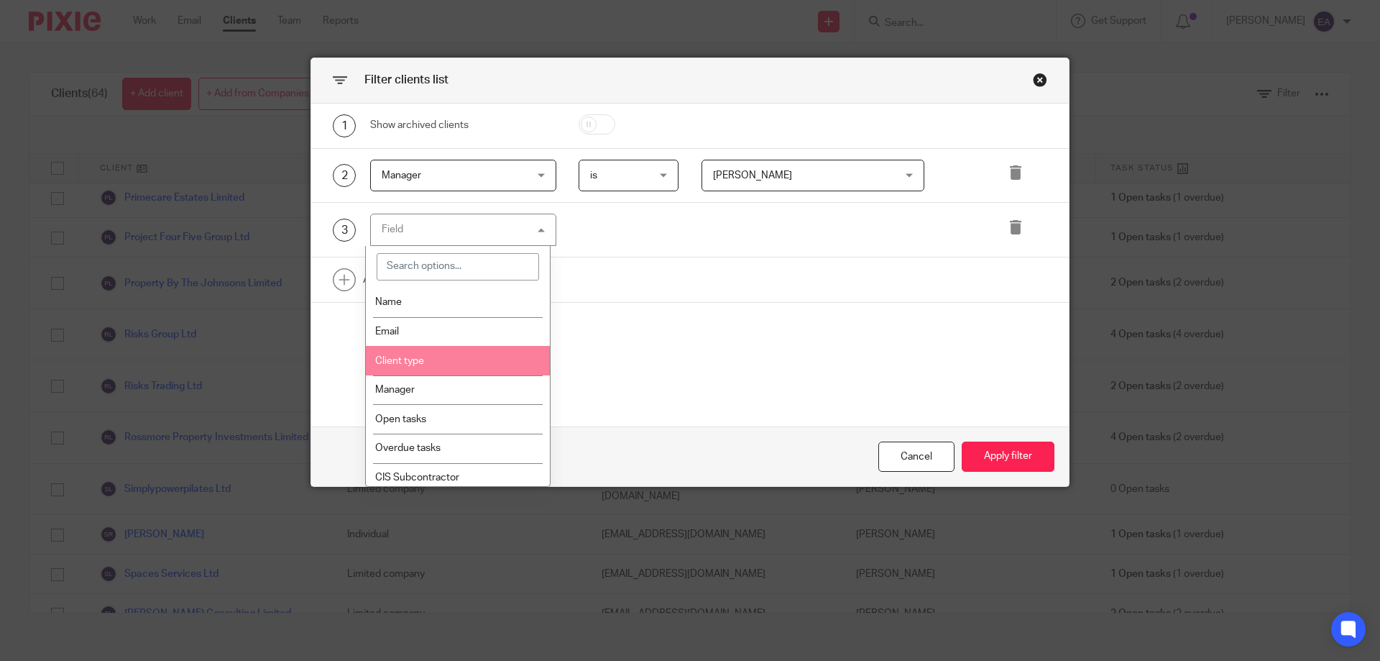
click at [485, 356] on li "Client type" at bounding box center [458, 360] width 185 height 29
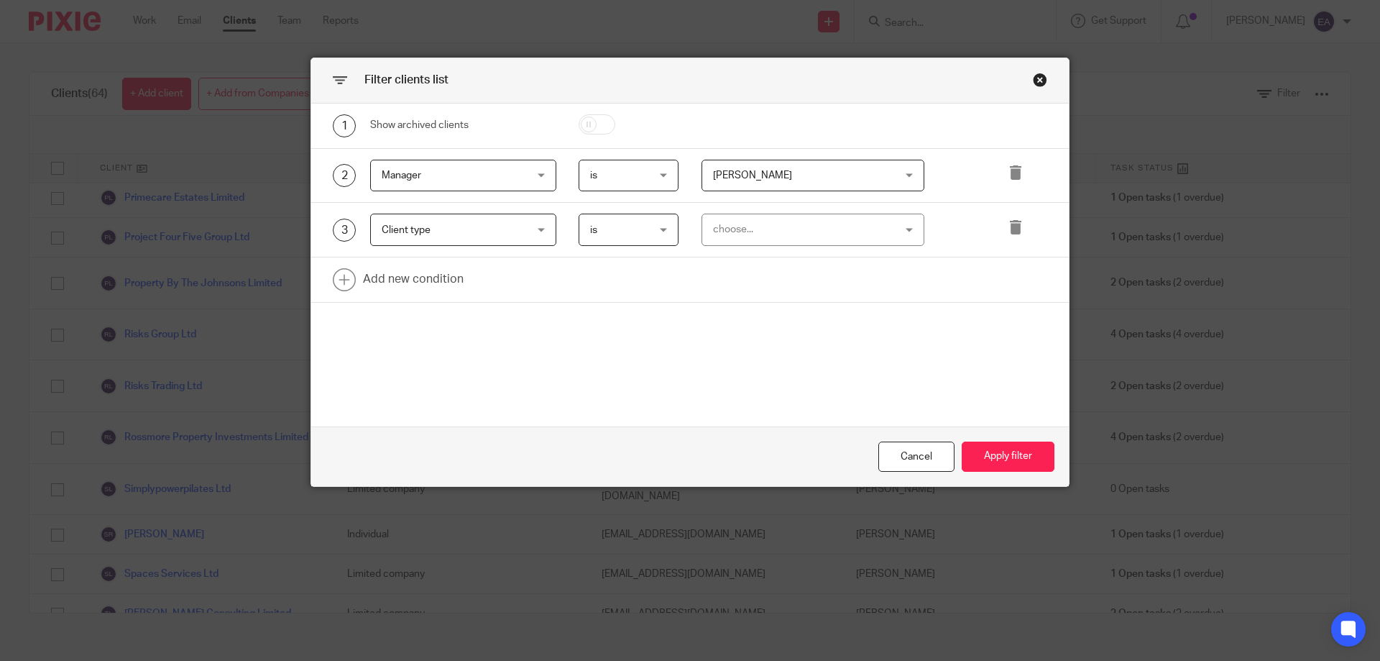
click at [908, 228] on div "choose..." at bounding box center [814, 230] width 224 height 32
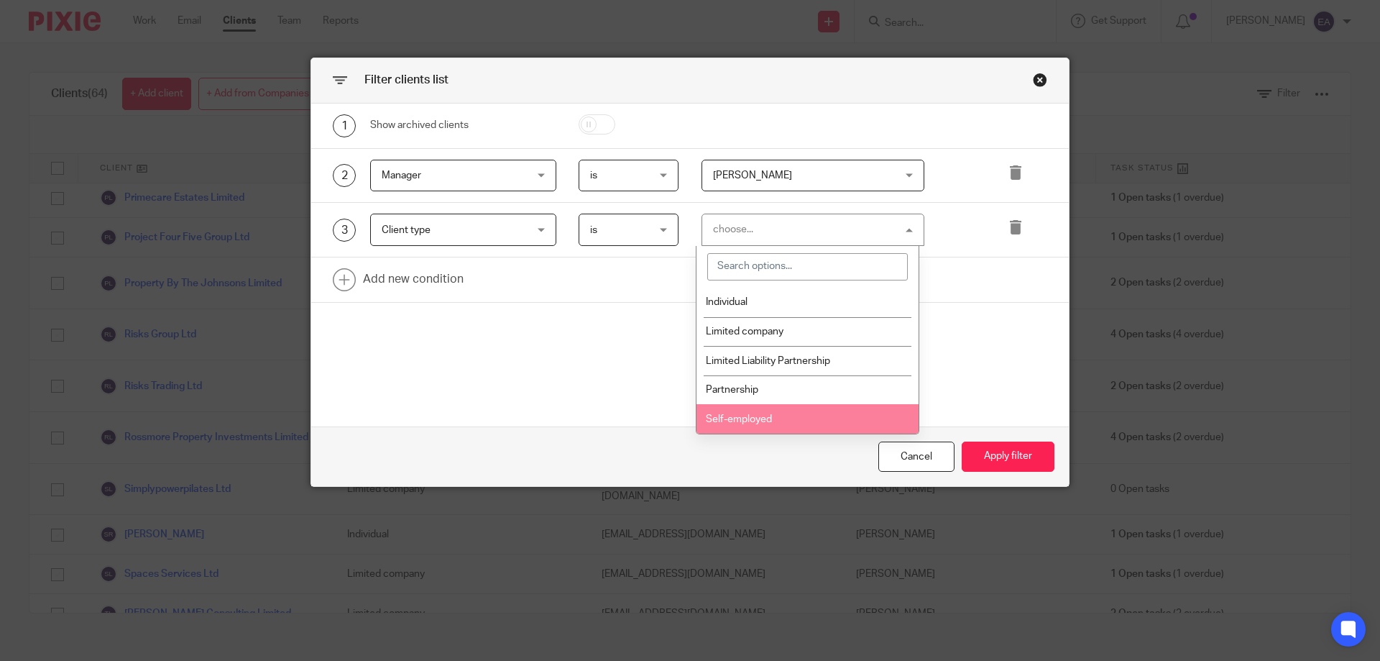
click at [820, 410] on li "Self-employed" at bounding box center [808, 418] width 222 height 29
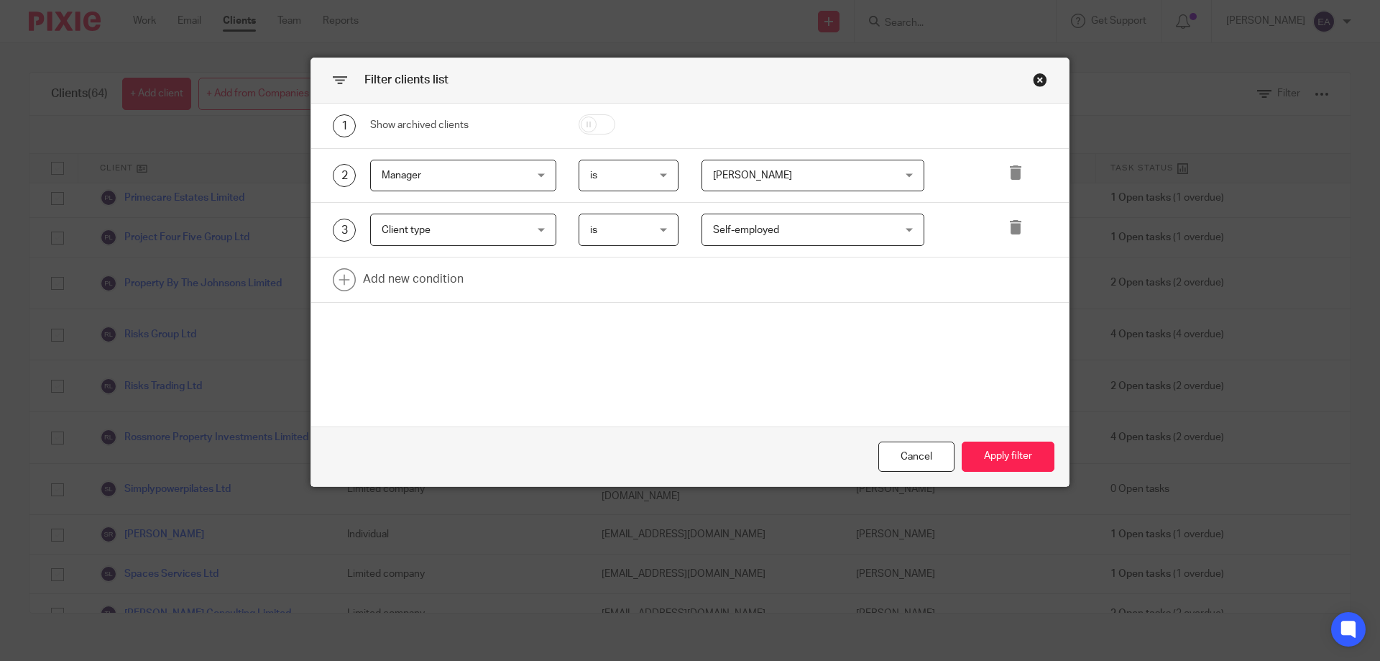
click at [904, 229] on div "Self-employed Self-employed" at bounding box center [814, 230] width 224 height 32
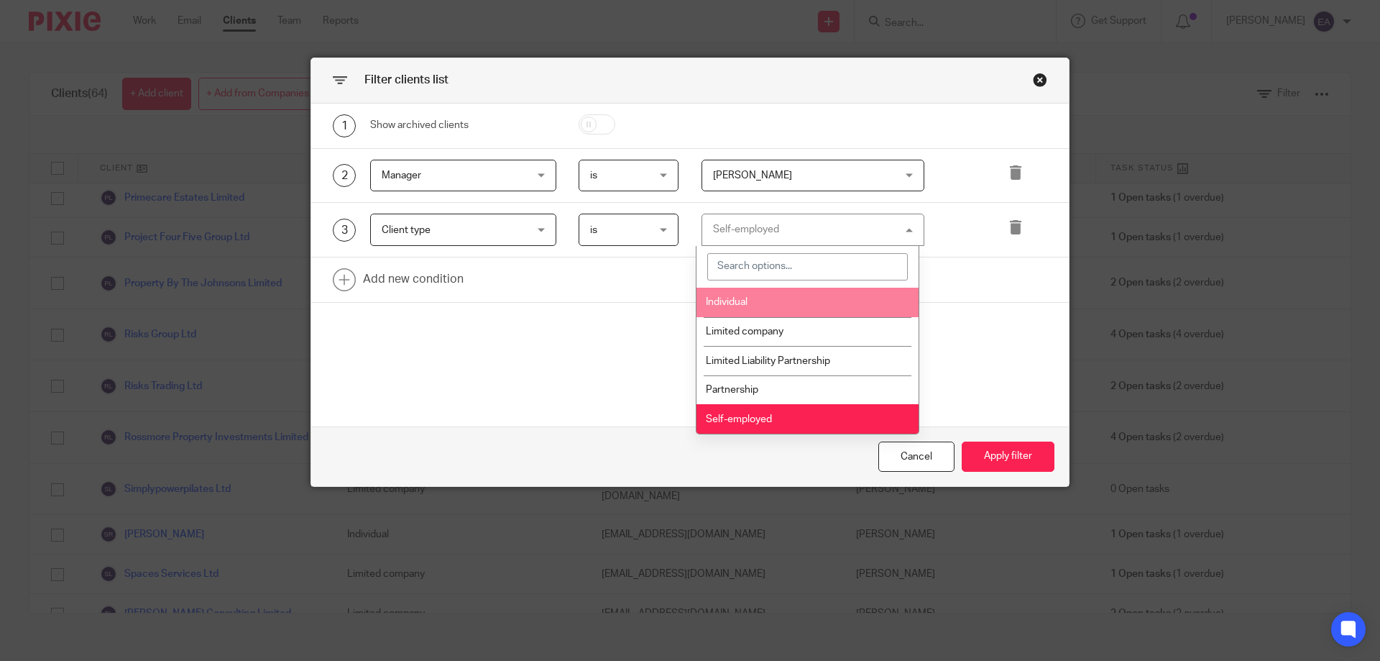
click at [769, 303] on li "Individual" at bounding box center [808, 302] width 222 height 29
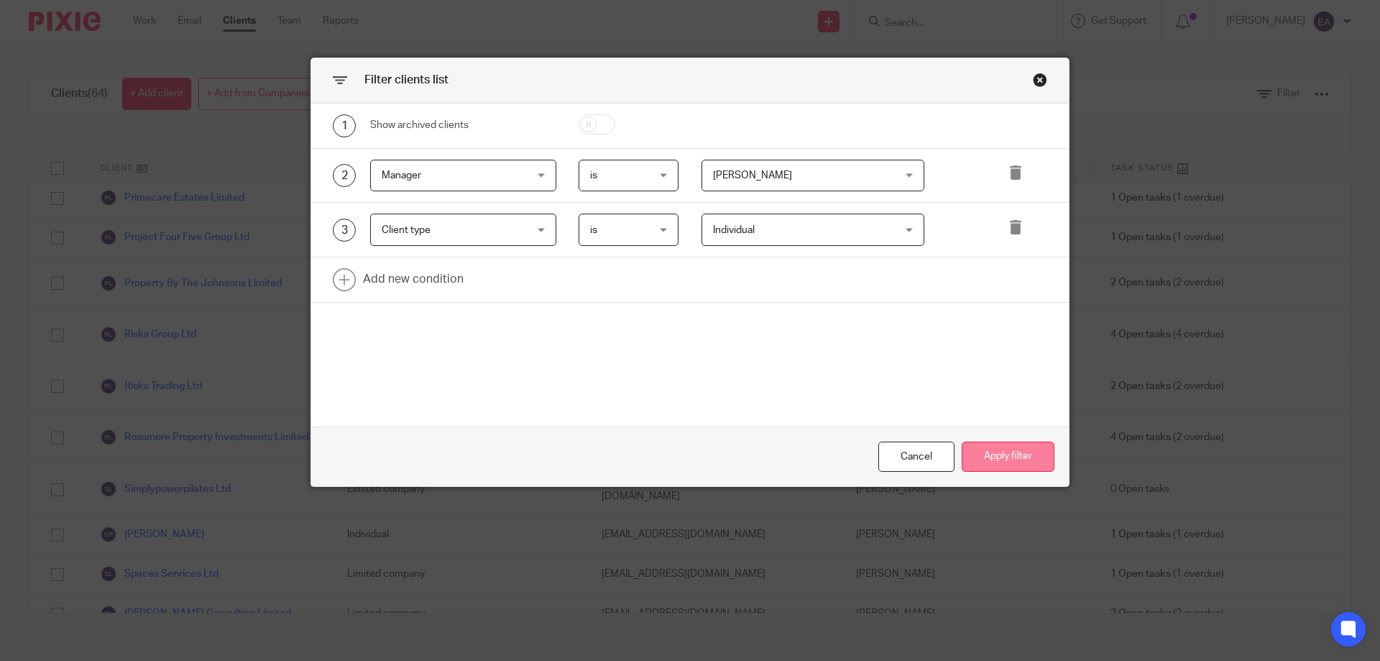
click at [1009, 453] on button "Apply filter" at bounding box center [1008, 456] width 93 height 31
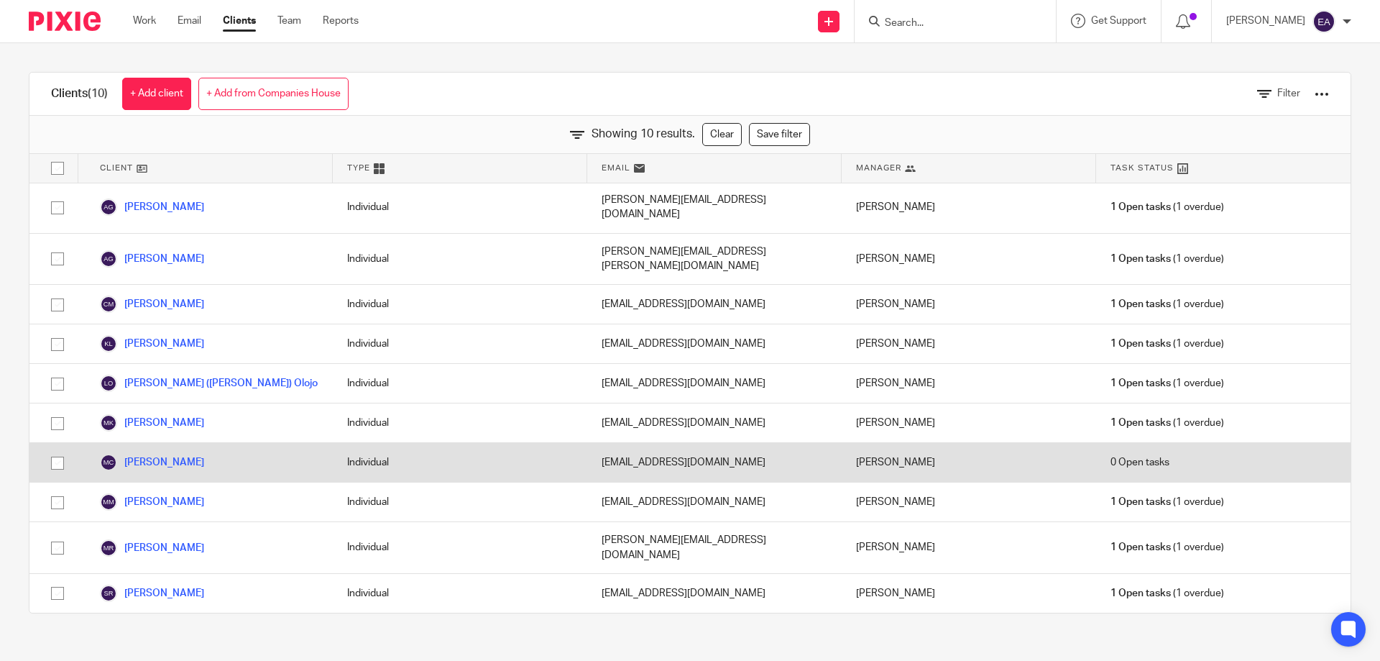
scroll to position [0, 0]
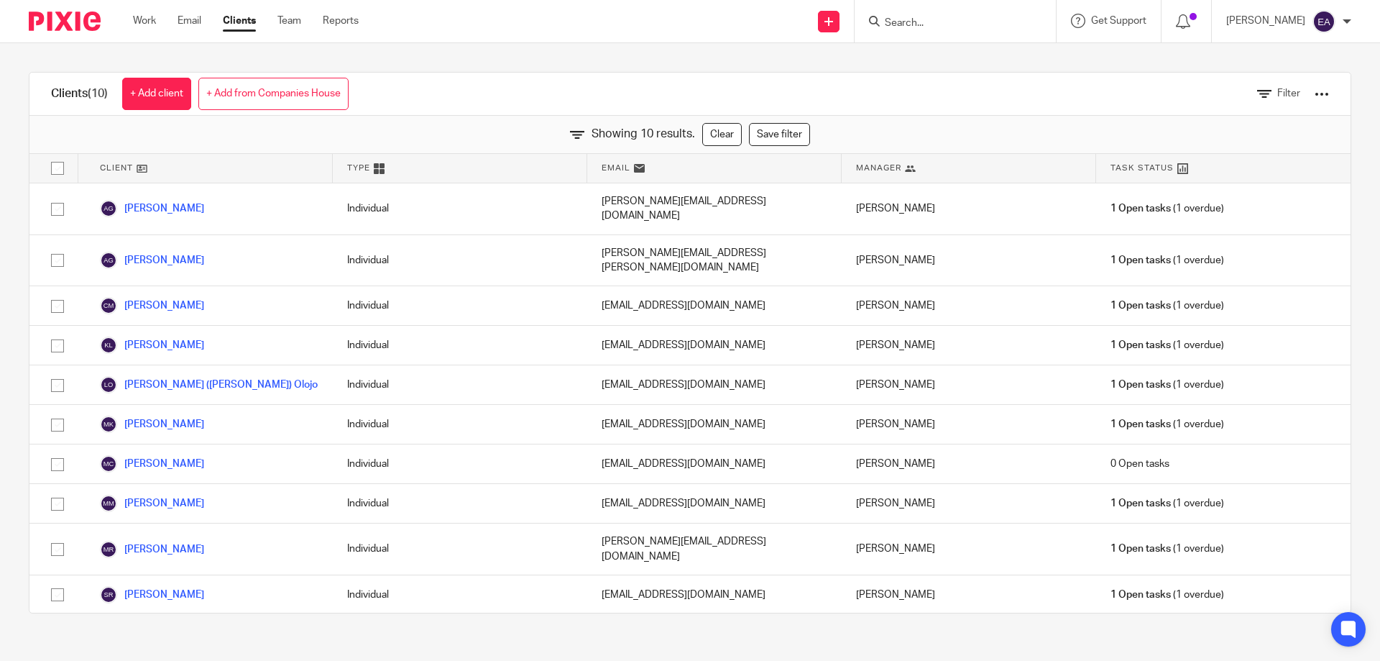
click at [563, 80] on div "Clients (10) + Add client + Add from Companies House Filter" at bounding box center [689, 94] width 1321 height 43
click at [1315, 92] on div at bounding box center [1322, 94] width 14 height 14
click at [1200, 169] on link "Export clients to CSV file" at bounding box center [1206, 170] width 200 height 22
click at [1171, 168] on link "Export clients to CSV file" at bounding box center [1206, 170] width 200 height 22
click at [546, 53] on div "Clients (10) + Add client + Add from Companies House Filter Showing 10 results.…" at bounding box center [690, 342] width 1380 height 599
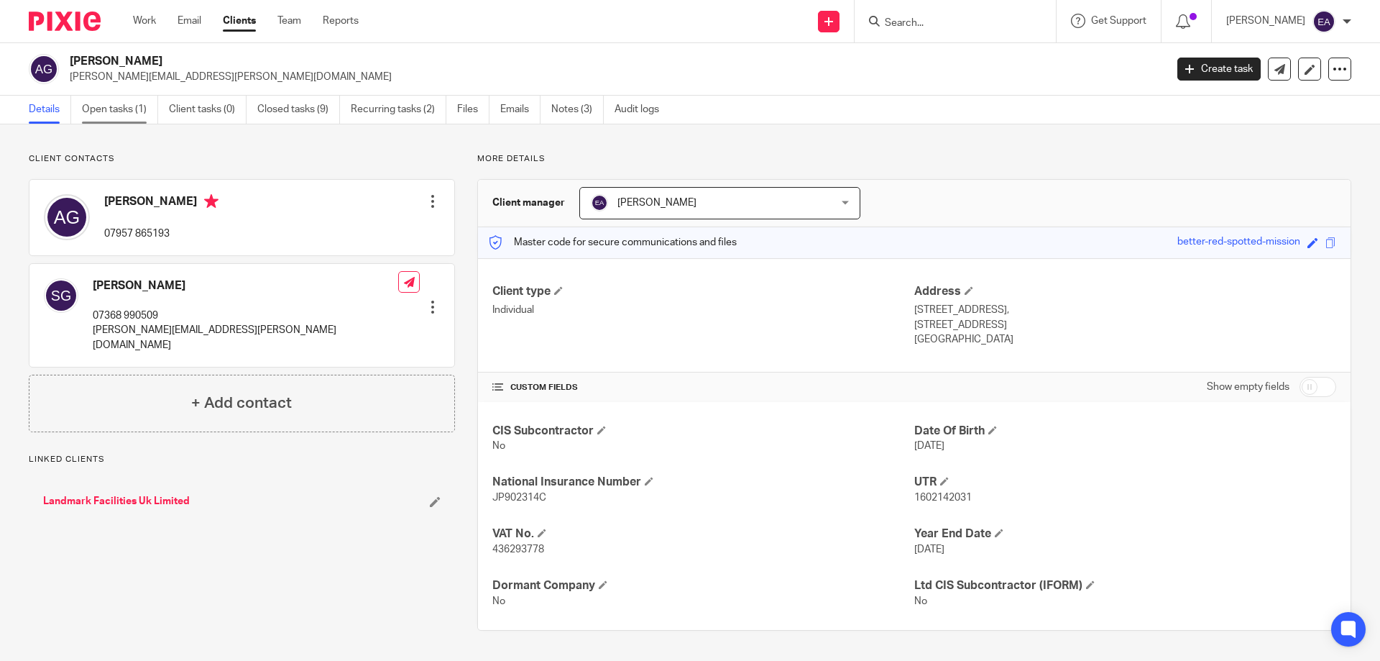
click at [106, 107] on link "Open tasks (1)" at bounding box center [120, 110] width 76 height 28
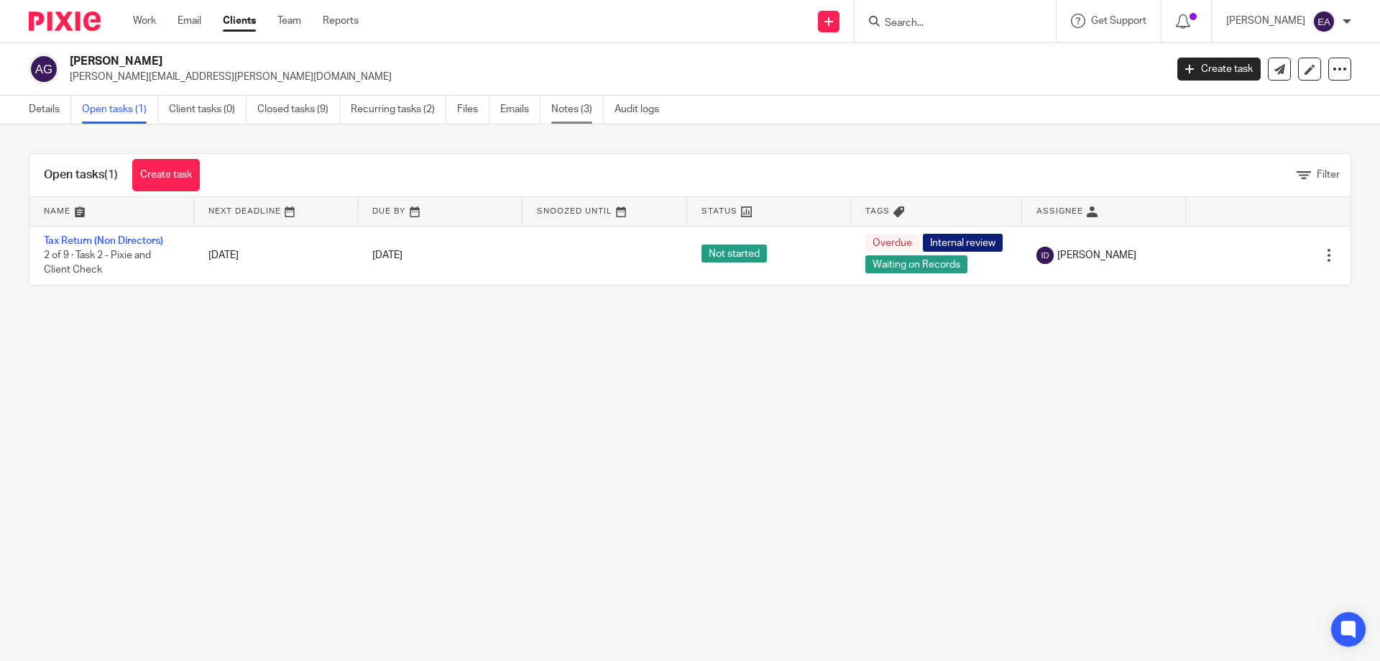
click at [563, 113] on link "Notes (3)" at bounding box center [577, 110] width 52 height 28
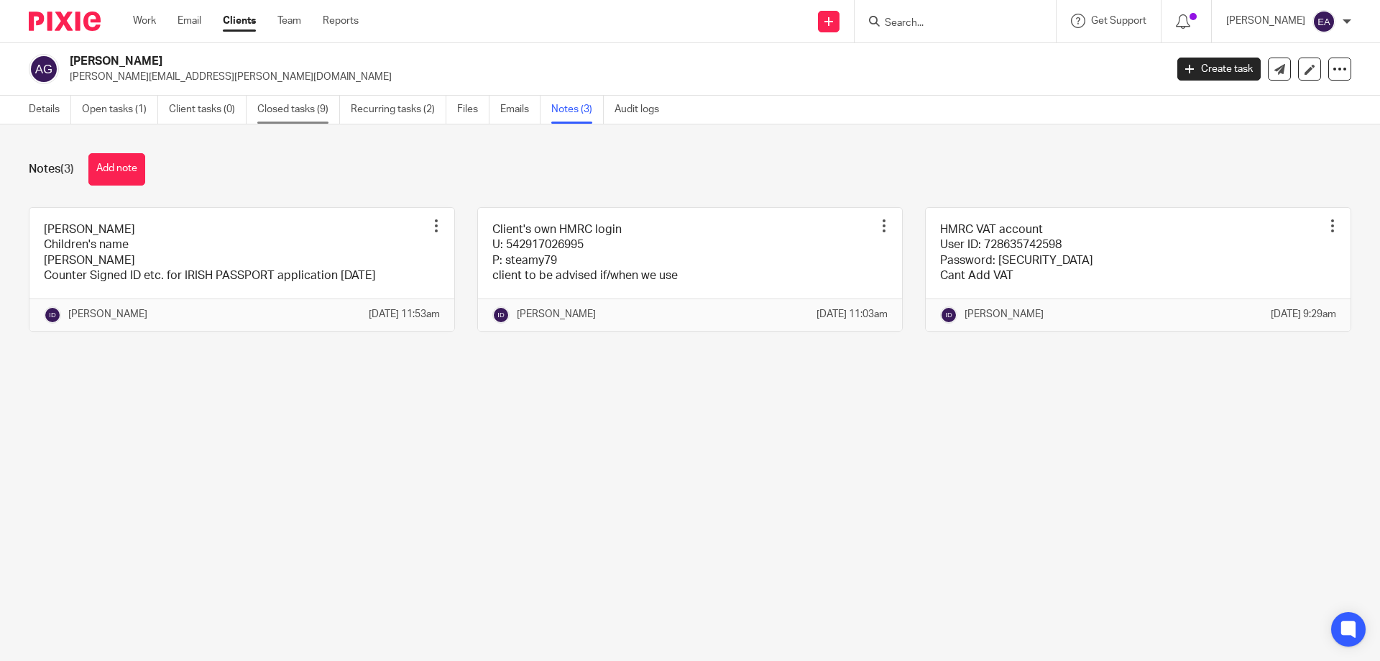
click at [288, 111] on link "Closed tasks (9)" at bounding box center [298, 110] width 83 height 28
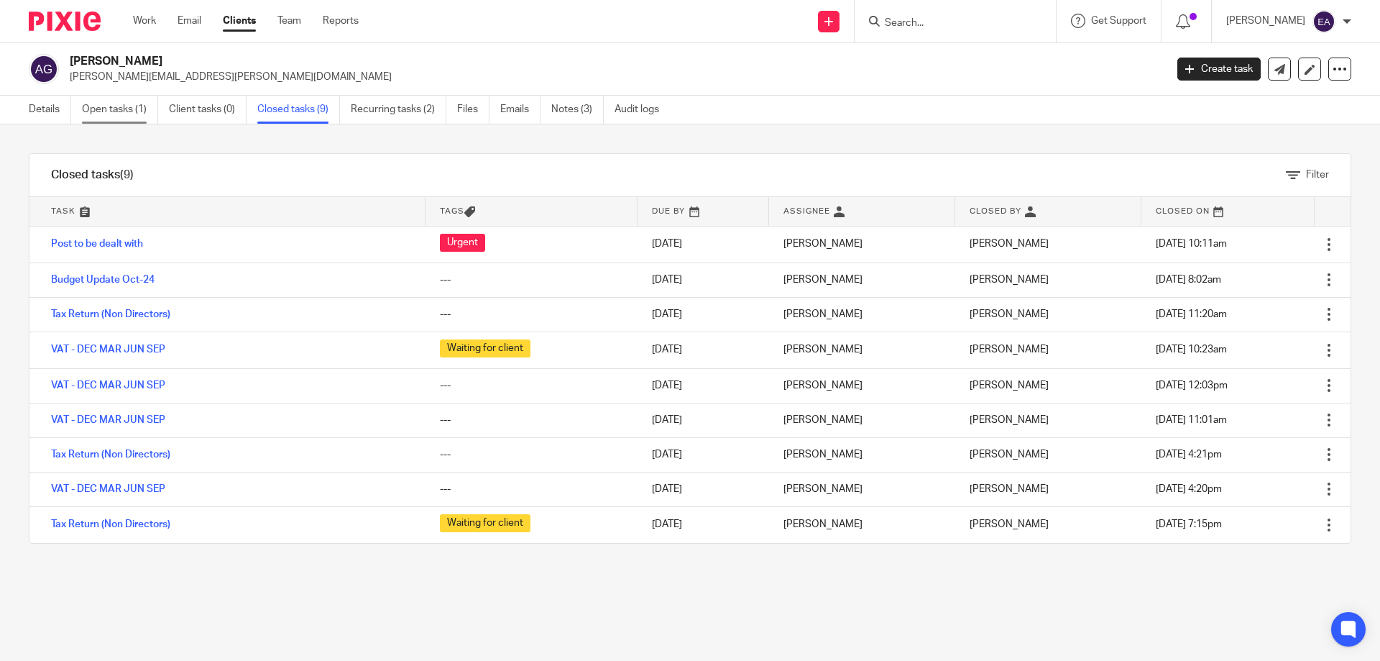
click at [124, 109] on link "Open tasks (1)" at bounding box center [120, 110] width 76 height 28
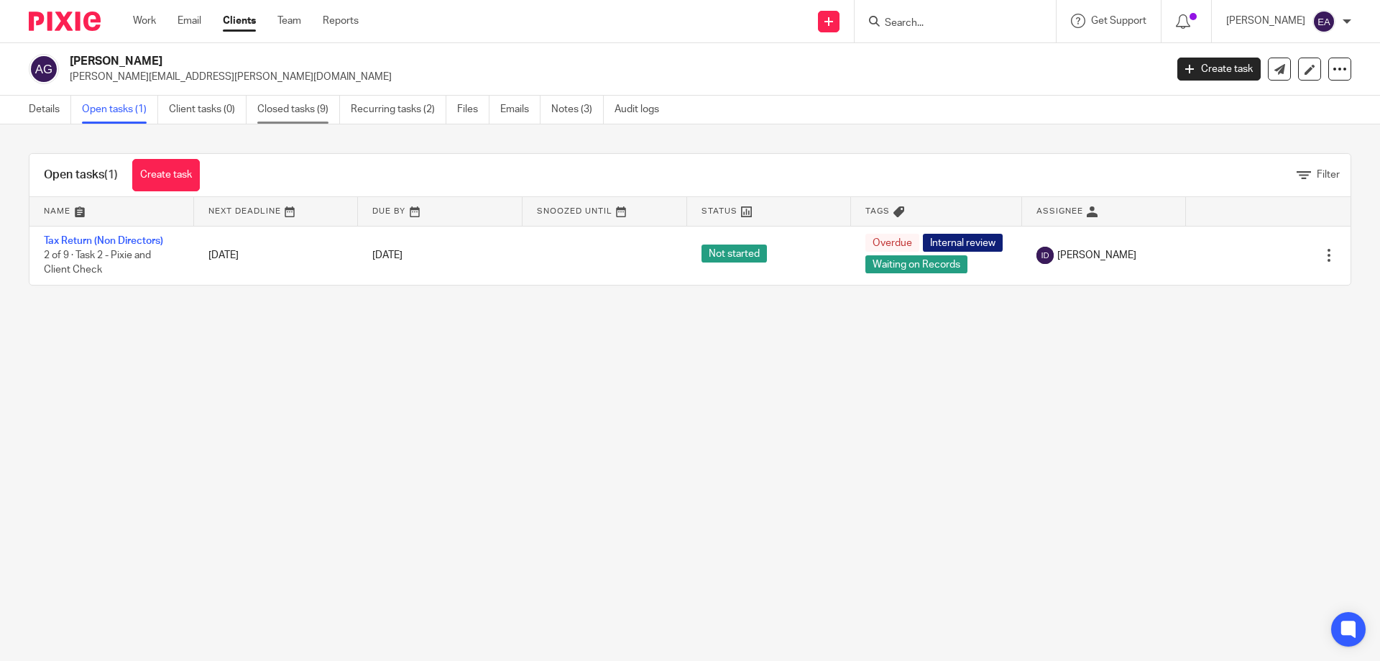
click at [293, 109] on link "Closed tasks (9)" at bounding box center [298, 110] width 83 height 28
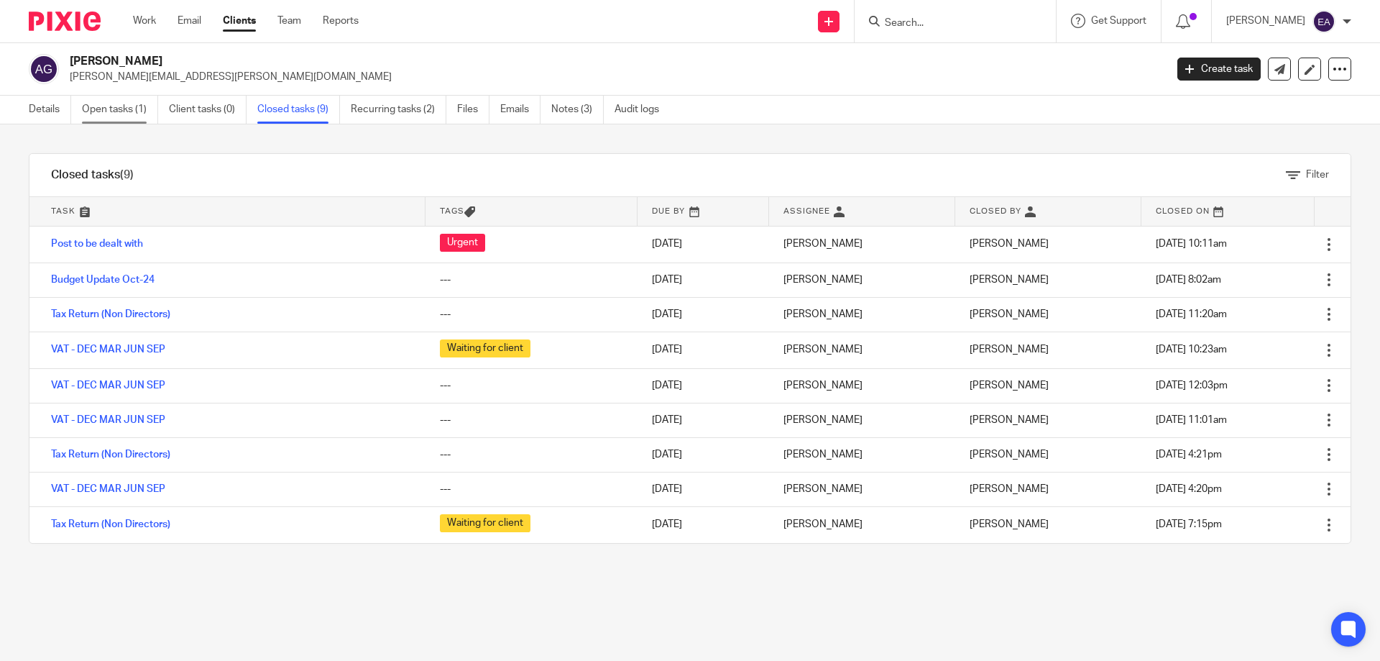
click at [123, 105] on link "Open tasks (1)" at bounding box center [120, 110] width 76 height 28
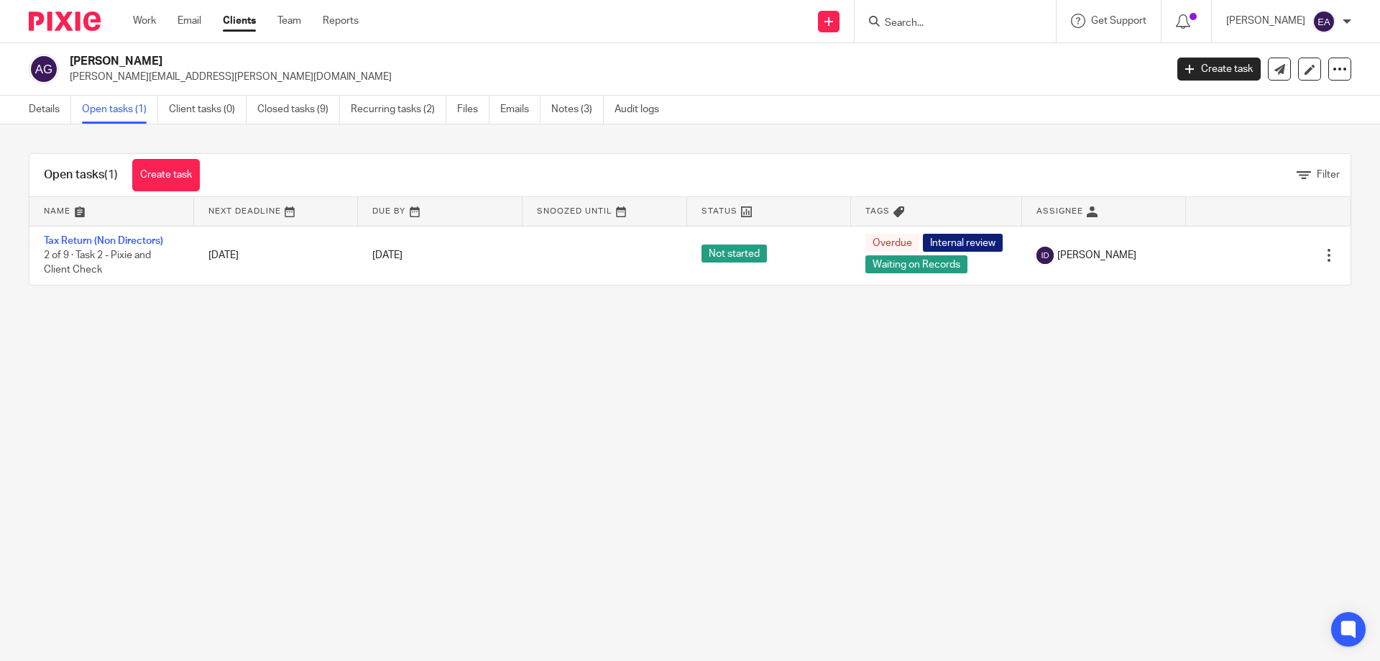
click at [955, 21] on input "Search" at bounding box center [947, 23] width 129 height 13
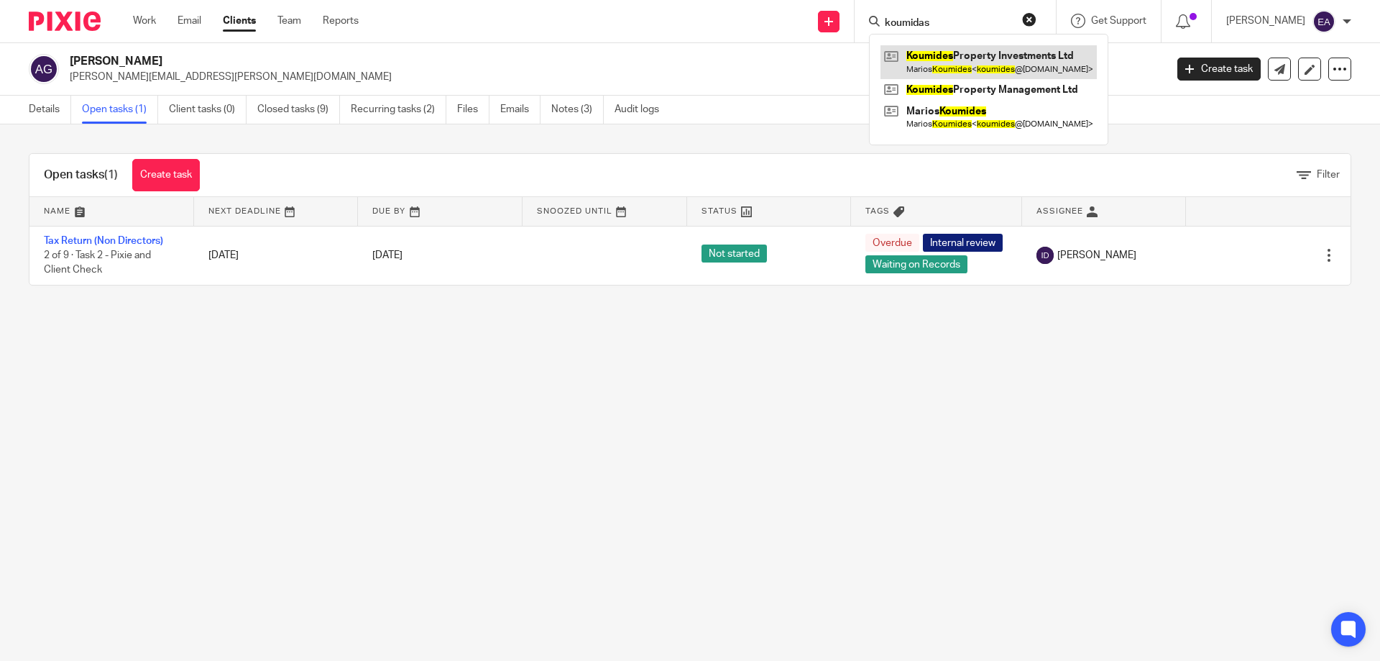
type input "koumidas"
click at [1015, 71] on link at bounding box center [989, 61] width 216 height 33
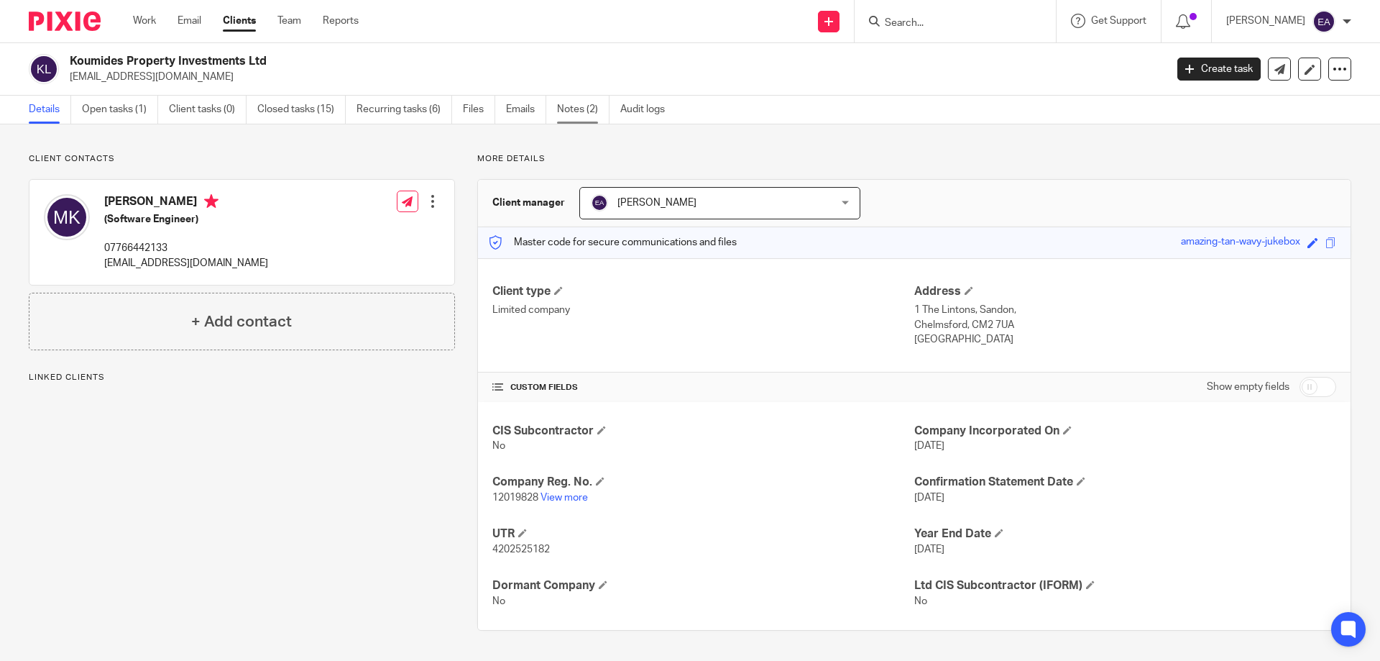
click at [571, 108] on link "Notes (2)" at bounding box center [583, 110] width 52 height 28
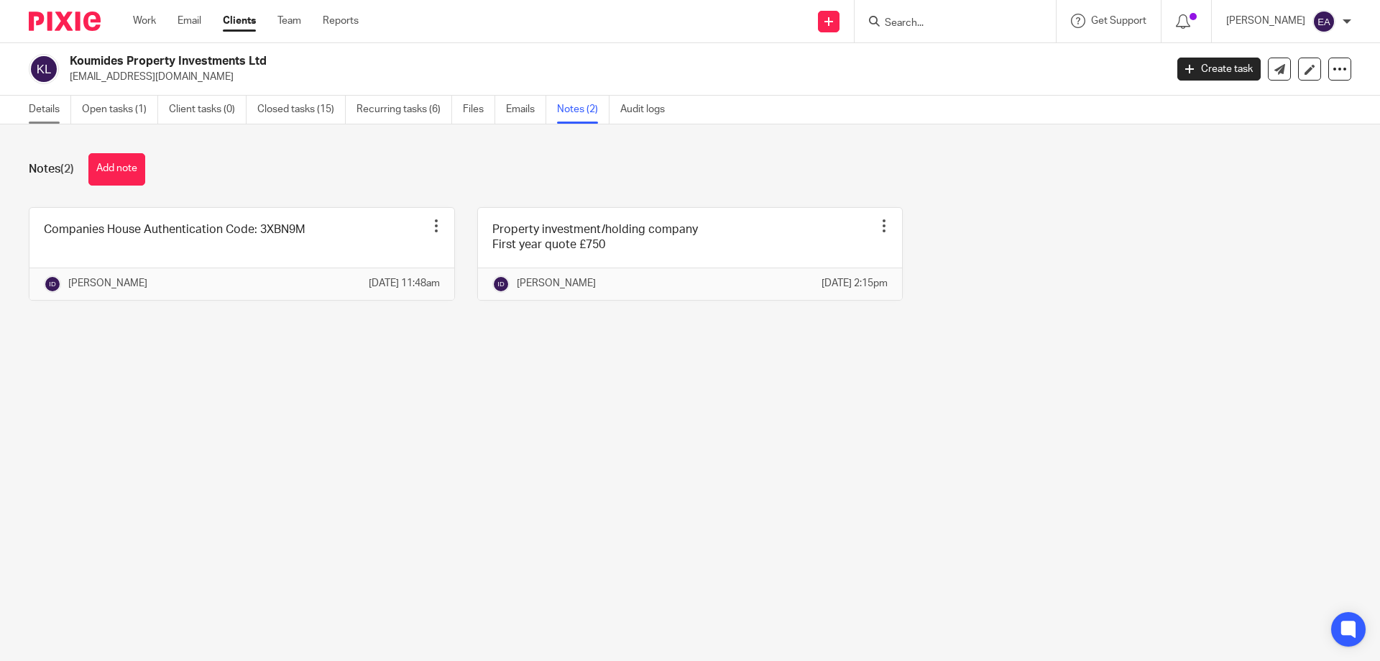
click at [53, 107] on link "Details" at bounding box center [50, 110] width 42 height 28
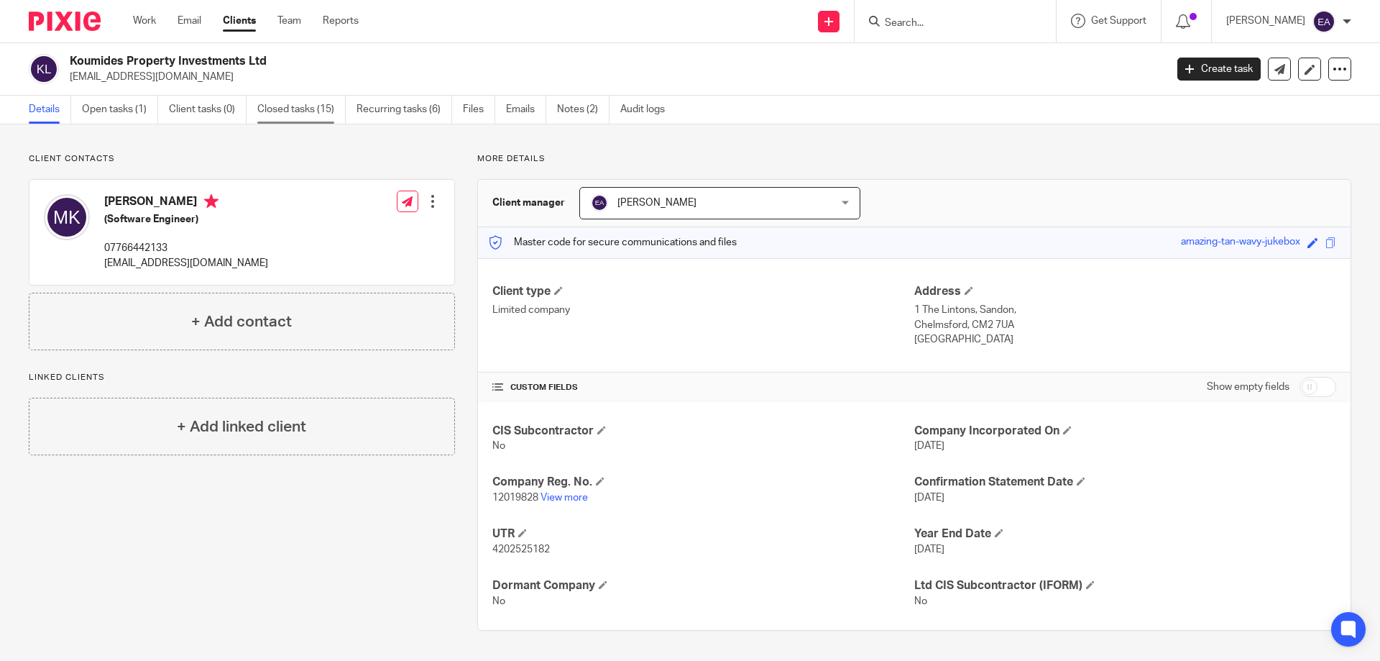
click at [321, 111] on link "Closed tasks (15)" at bounding box center [301, 110] width 88 height 28
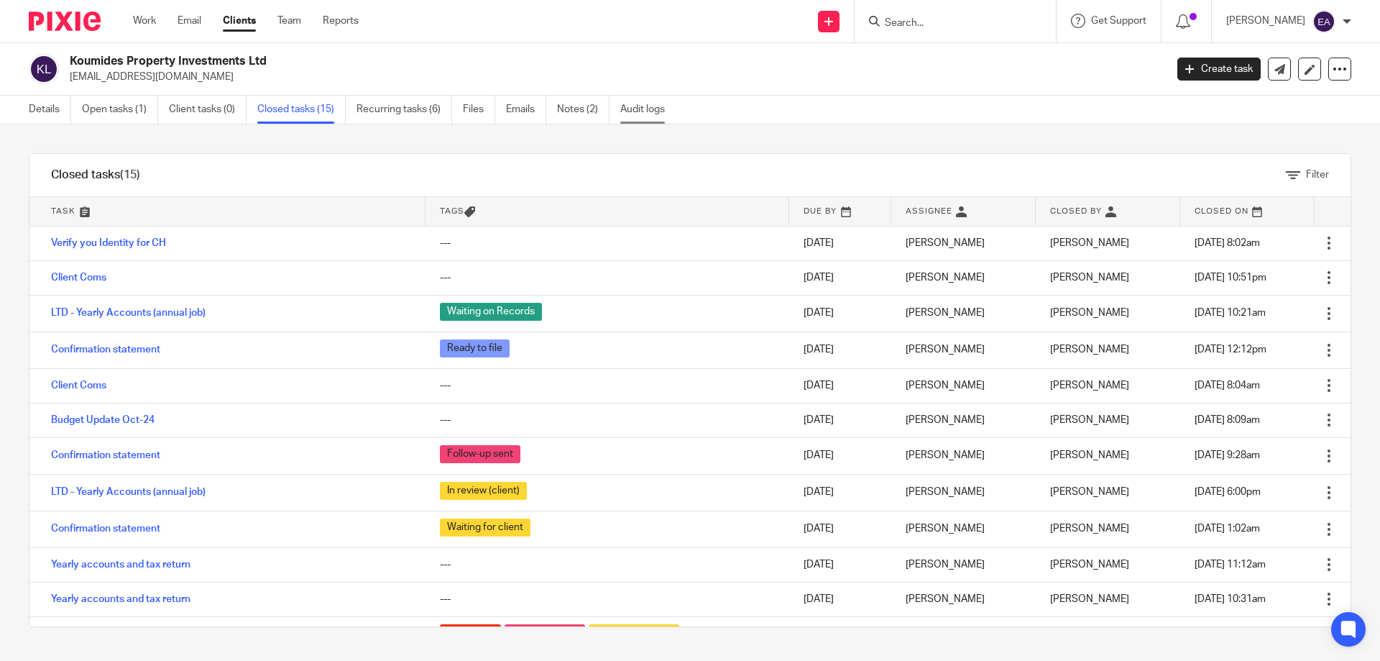
click at [658, 115] on link "Audit logs" at bounding box center [647, 110] width 55 height 28
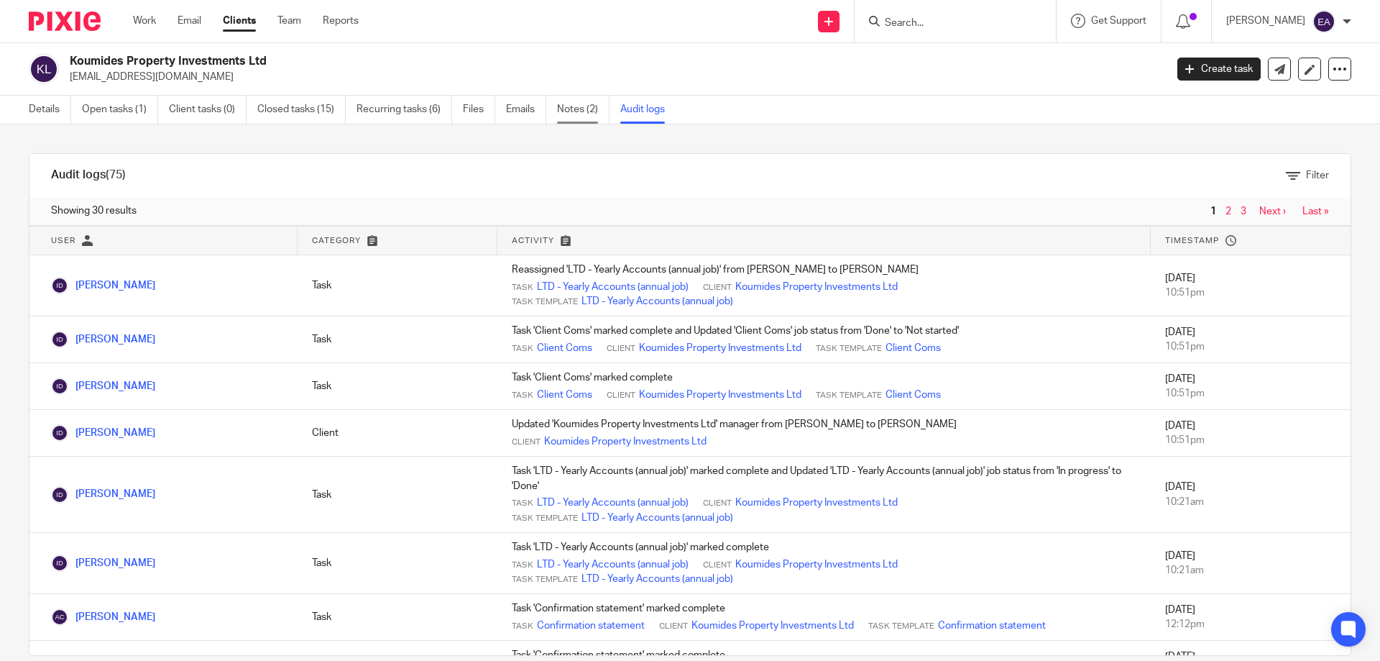
click at [592, 108] on link "Notes (2)" at bounding box center [583, 110] width 52 height 28
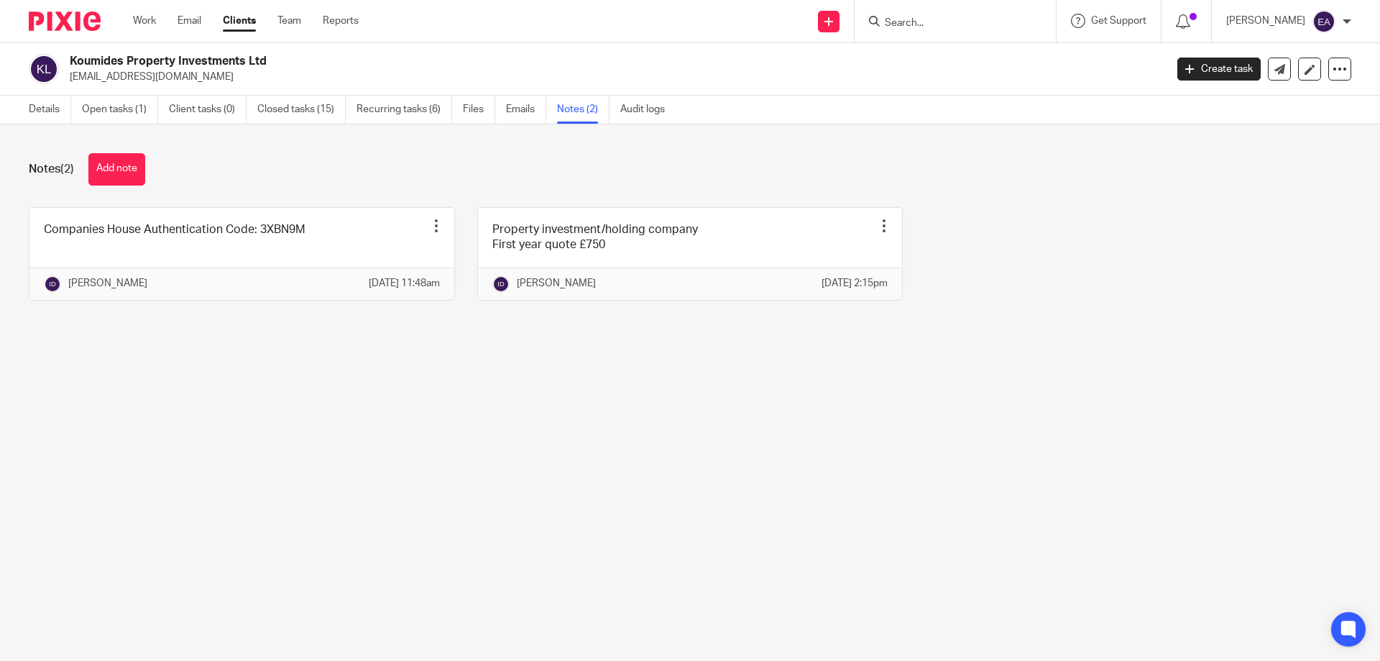
click at [999, 27] on input "Search" at bounding box center [947, 23] width 129 height 13
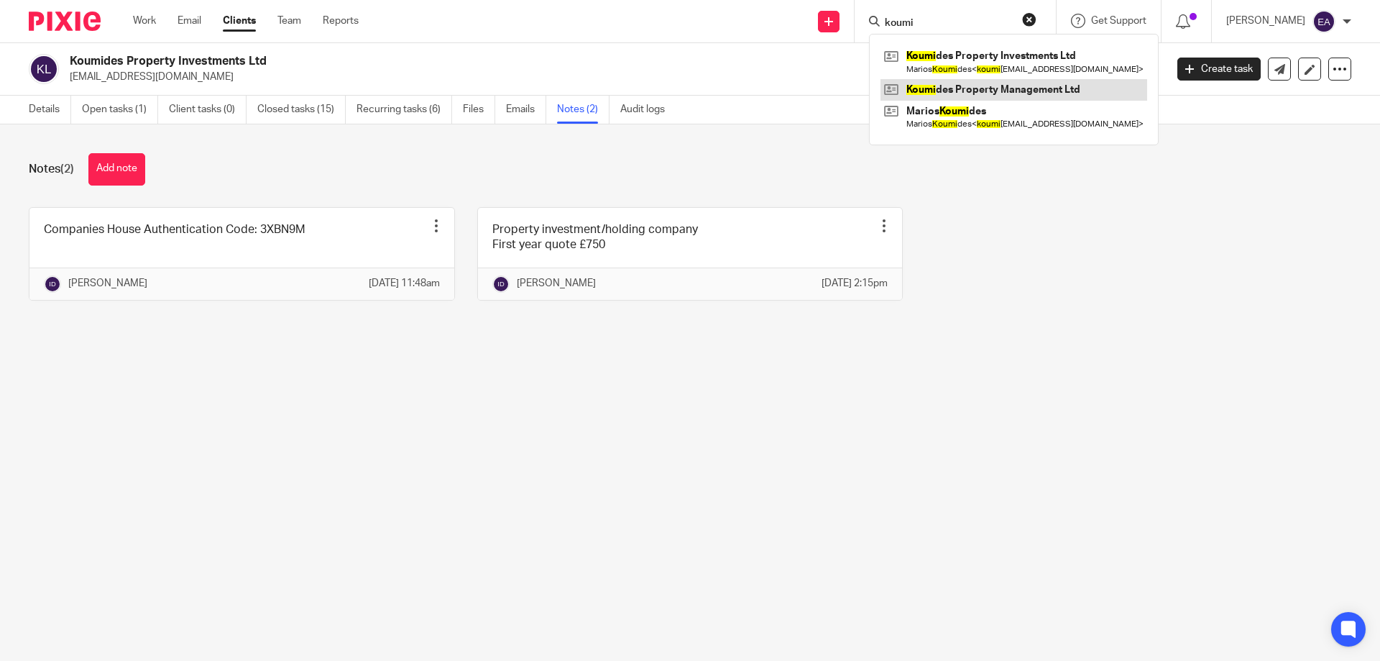
type input "koumi"
click at [1085, 84] on link at bounding box center [1014, 90] width 267 height 22
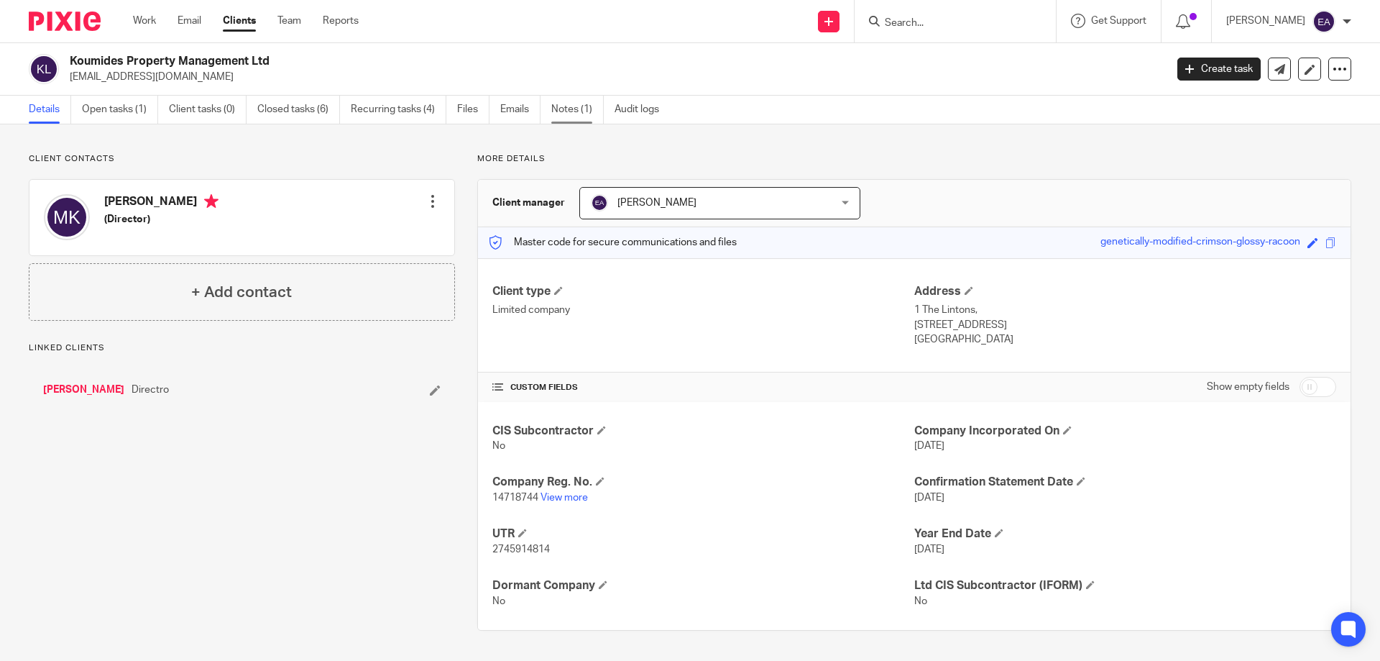
click at [577, 111] on link "Notes (1)" at bounding box center [577, 110] width 52 height 28
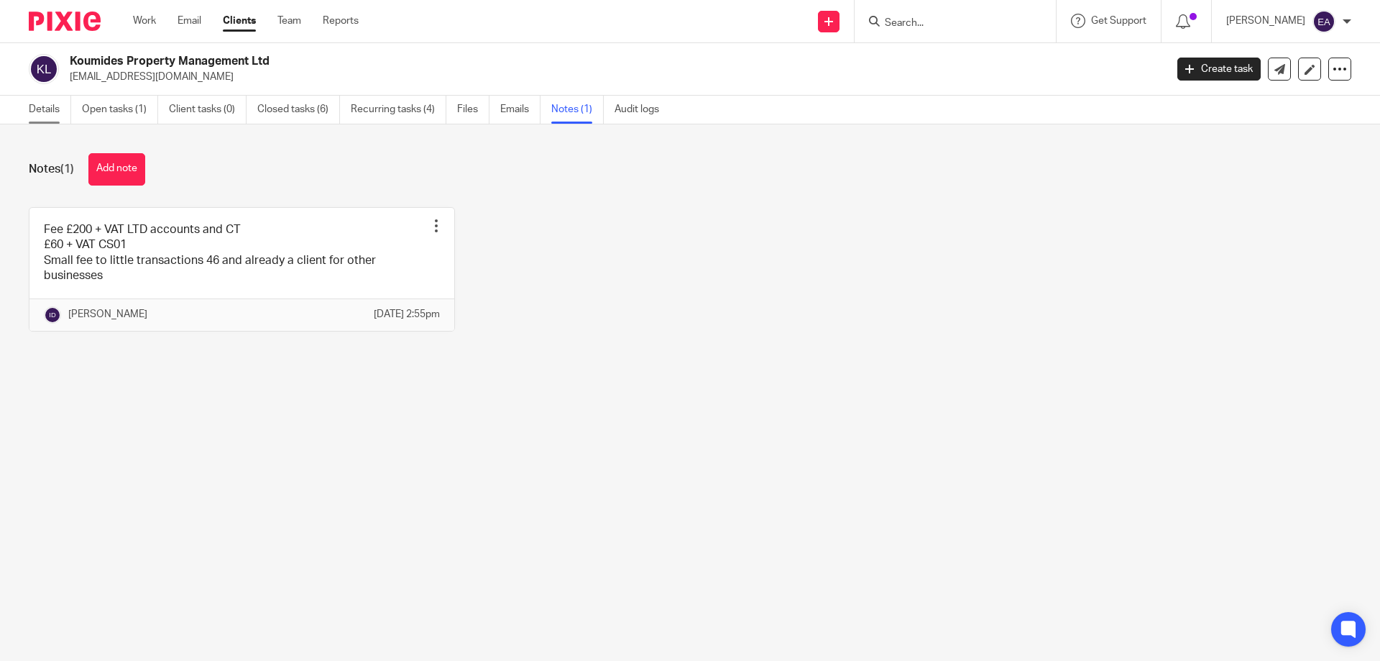
click at [41, 104] on link "Details" at bounding box center [50, 110] width 42 height 28
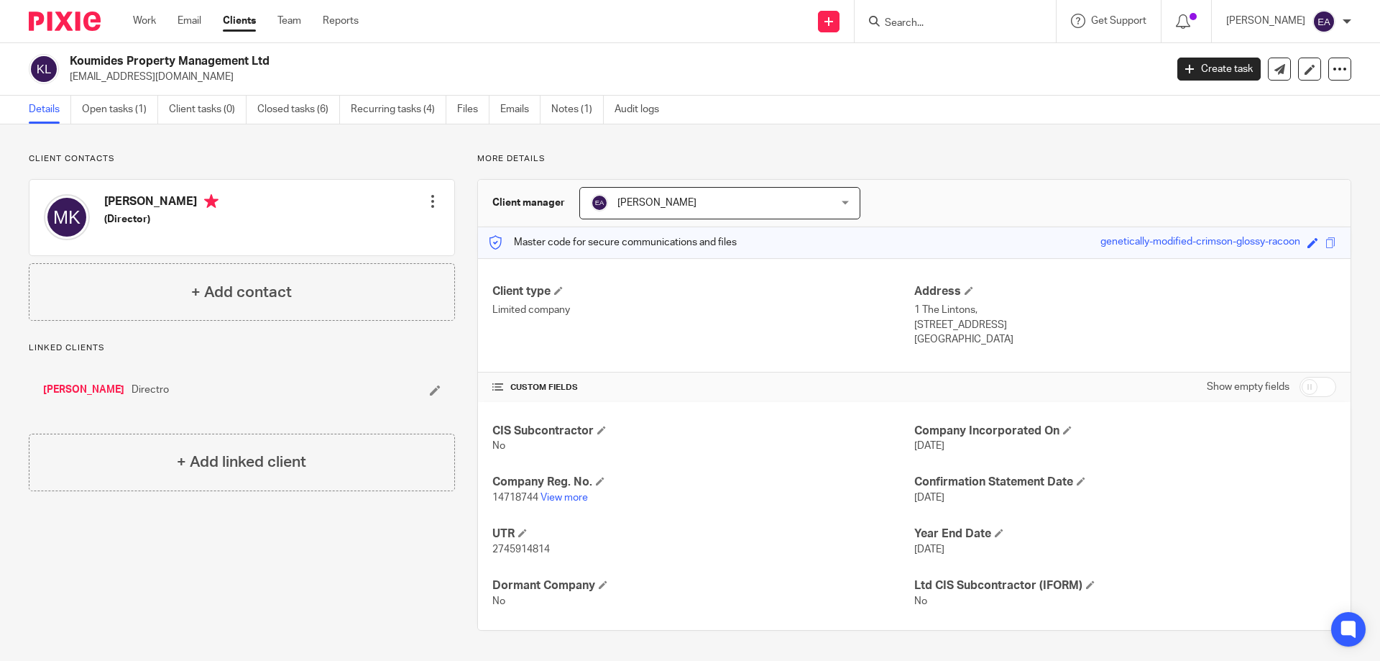
click at [975, 25] on input "Search" at bounding box center [947, 23] width 129 height 13
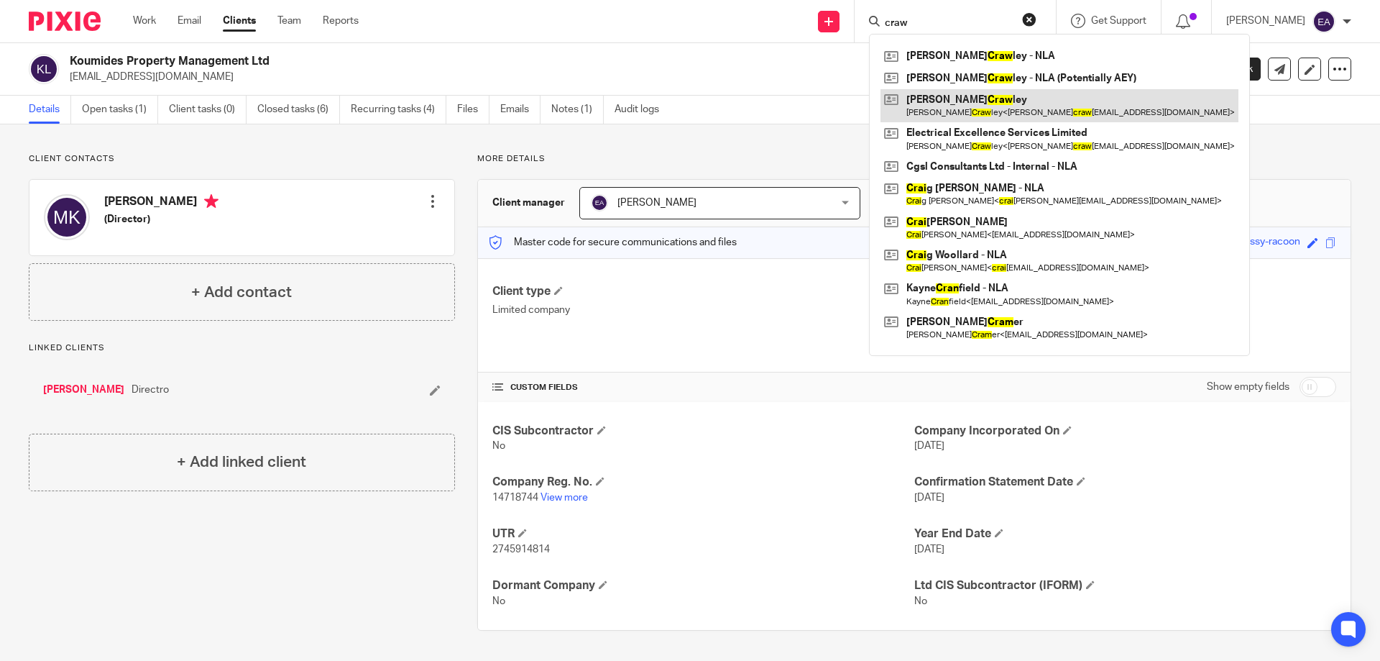
type input "craw"
click at [1030, 114] on link at bounding box center [1060, 105] width 358 height 33
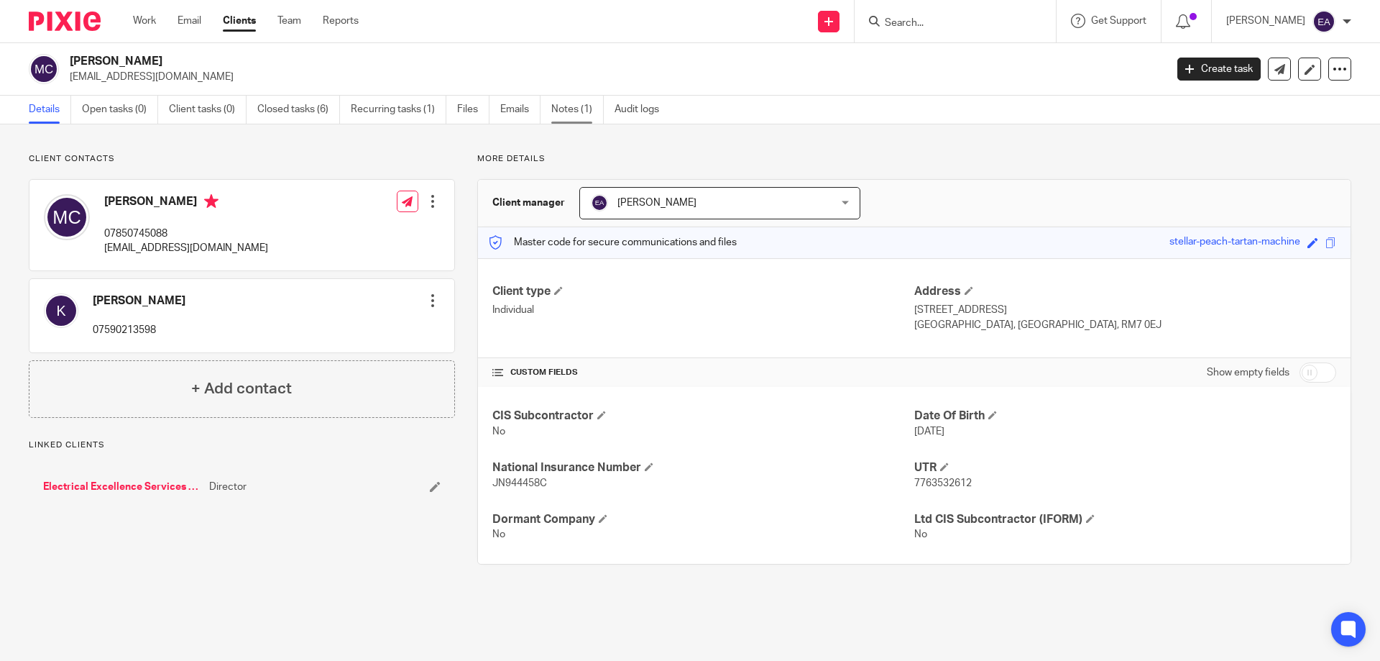
click at [587, 104] on link "Notes (1)" at bounding box center [577, 110] width 52 height 28
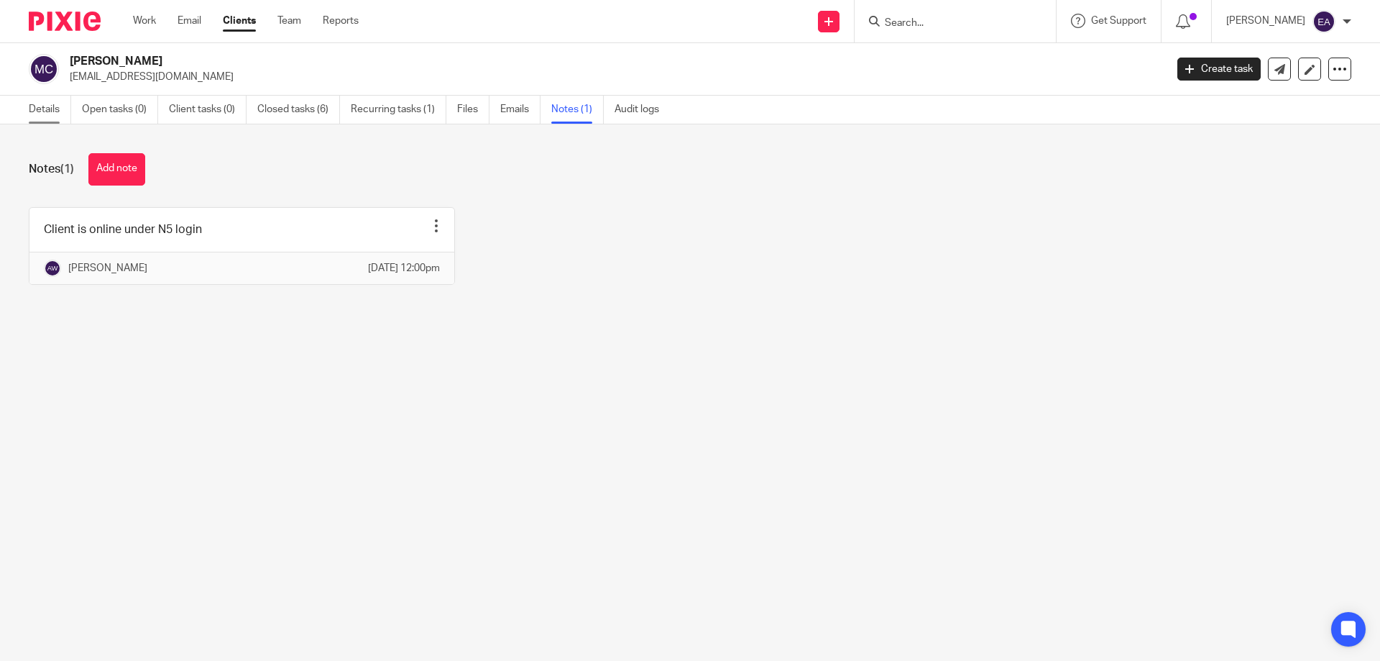
click at [50, 106] on link "Details" at bounding box center [50, 110] width 42 height 28
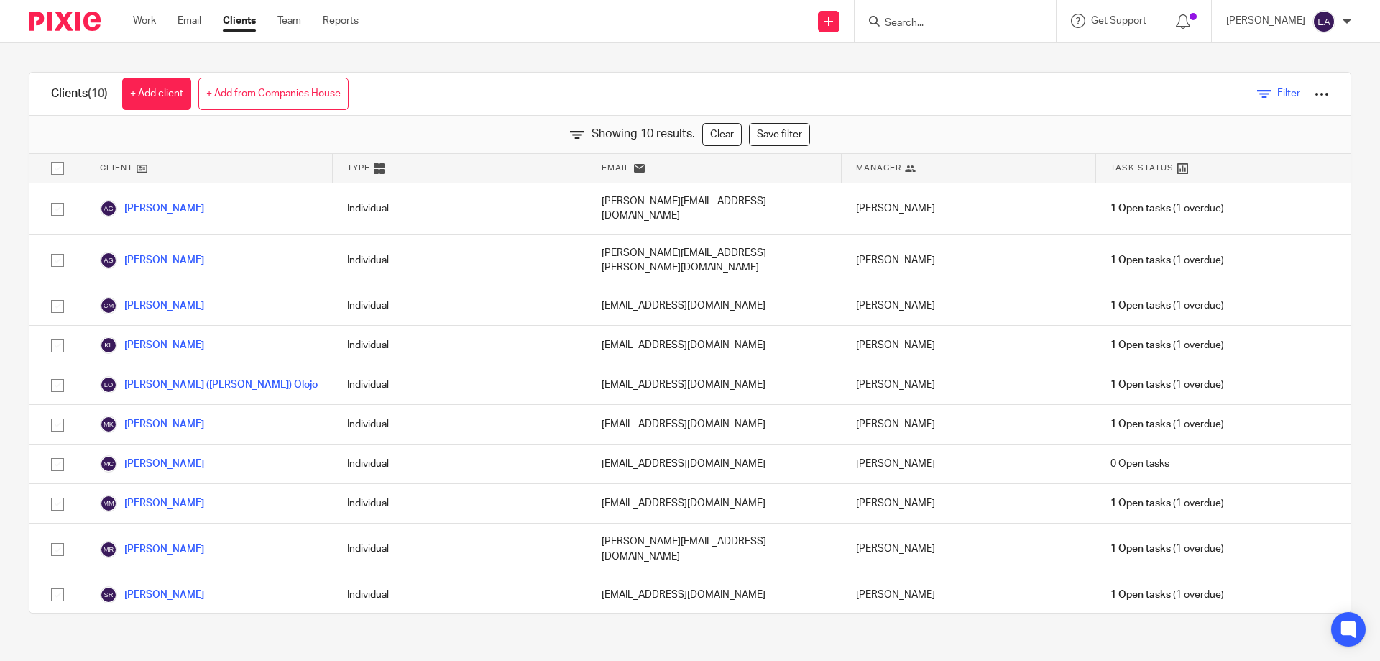
click at [1257, 95] on icon at bounding box center [1264, 94] width 14 height 14
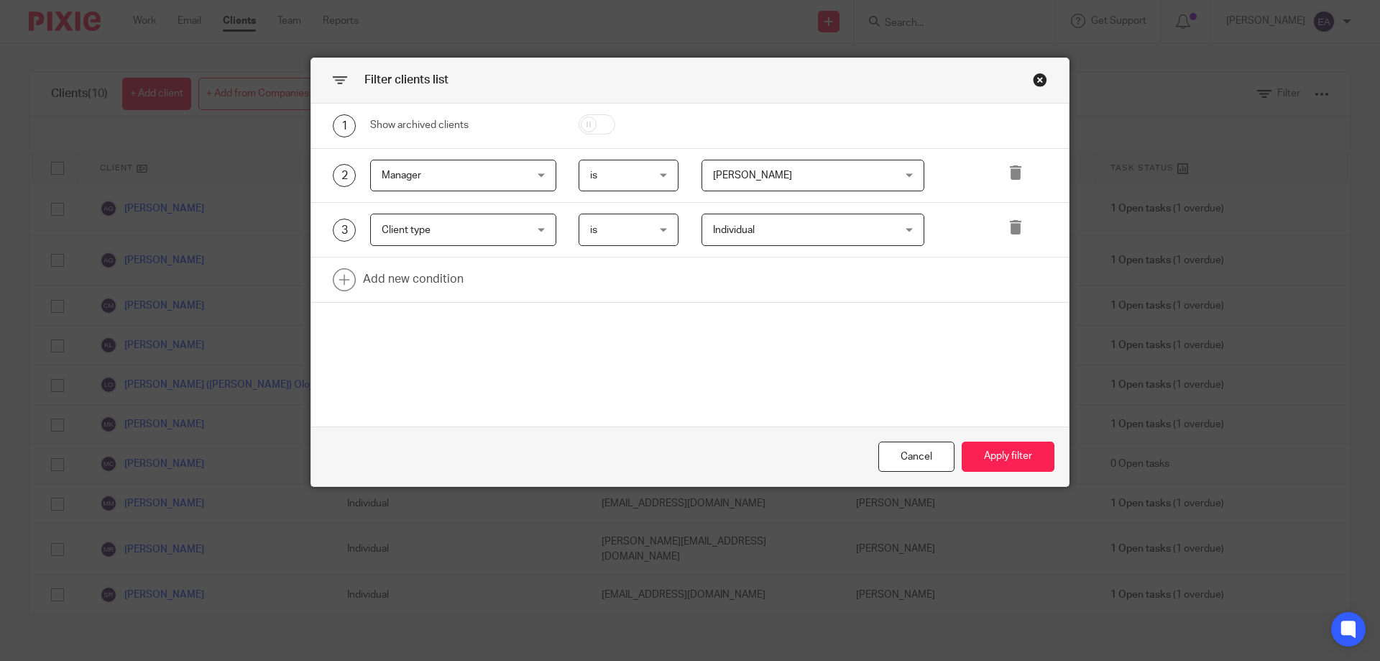
click at [904, 229] on div "Individual Individual" at bounding box center [814, 230] width 224 height 32
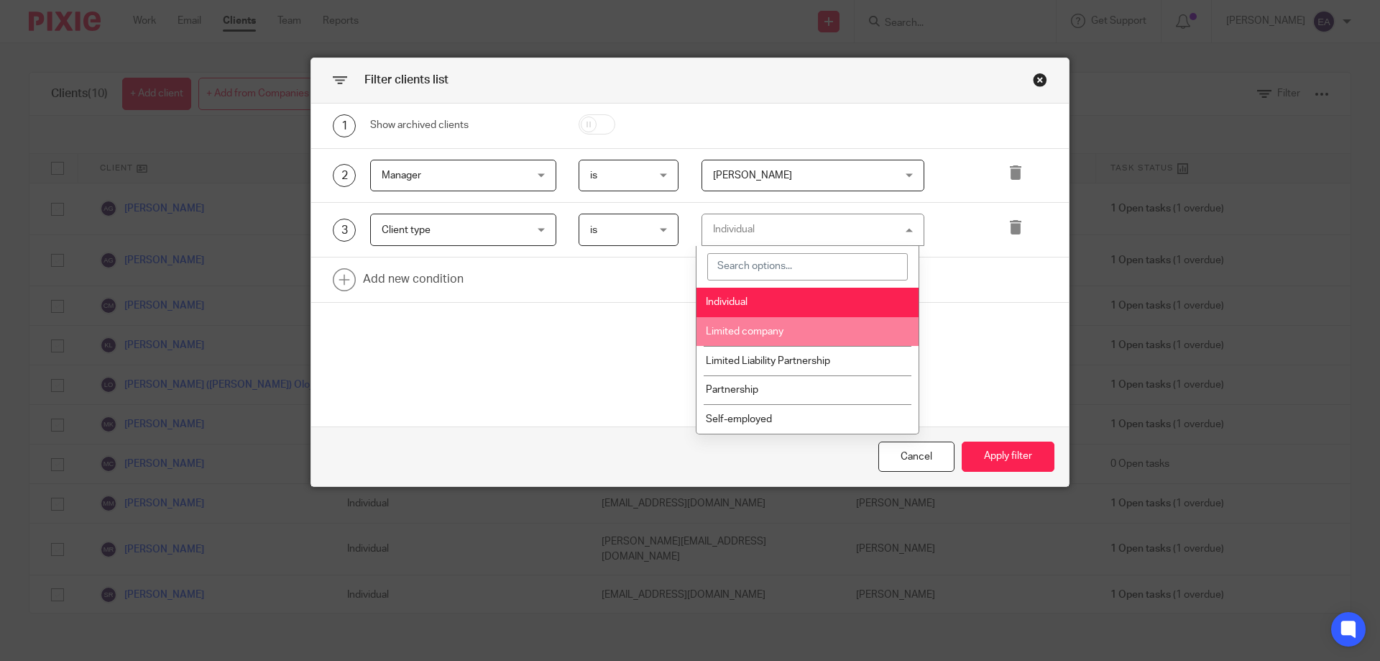
click at [790, 333] on li "Limited company" at bounding box center [808, 331] width 222 height 29
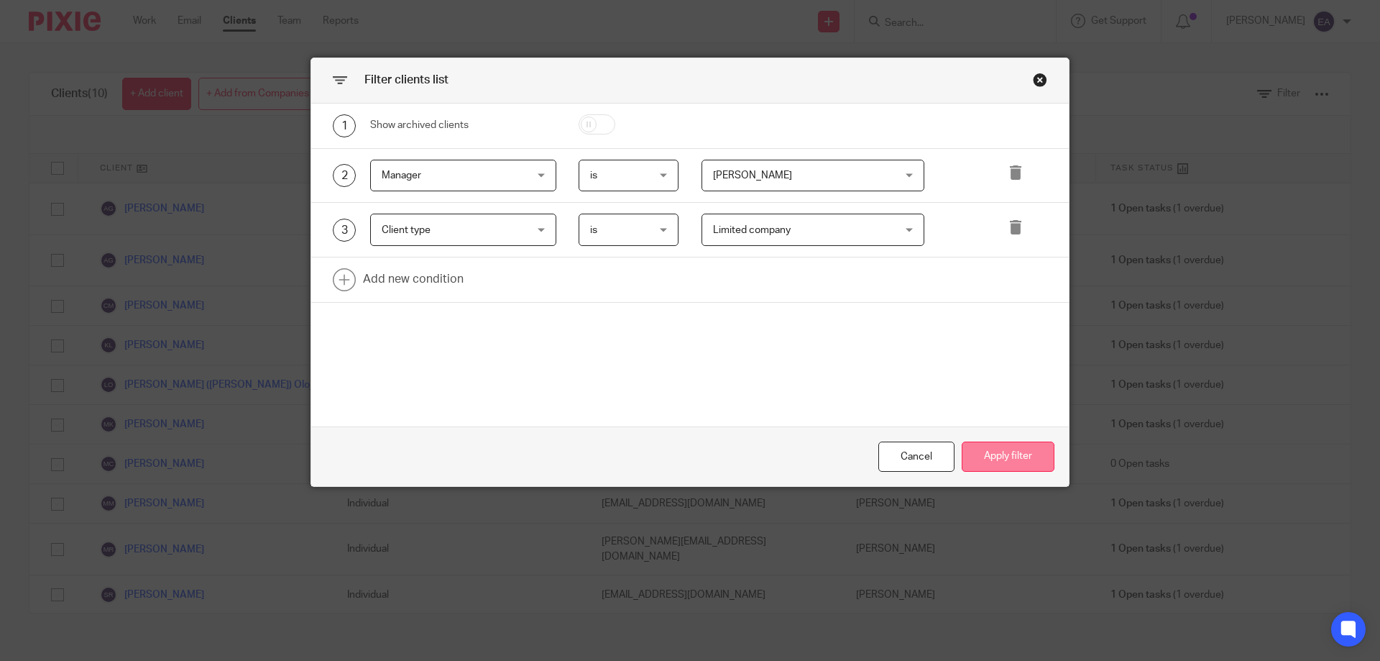
click at [1002, 458] on button "Apply filter" at bounding box center [1008, 456] width 93 height 31
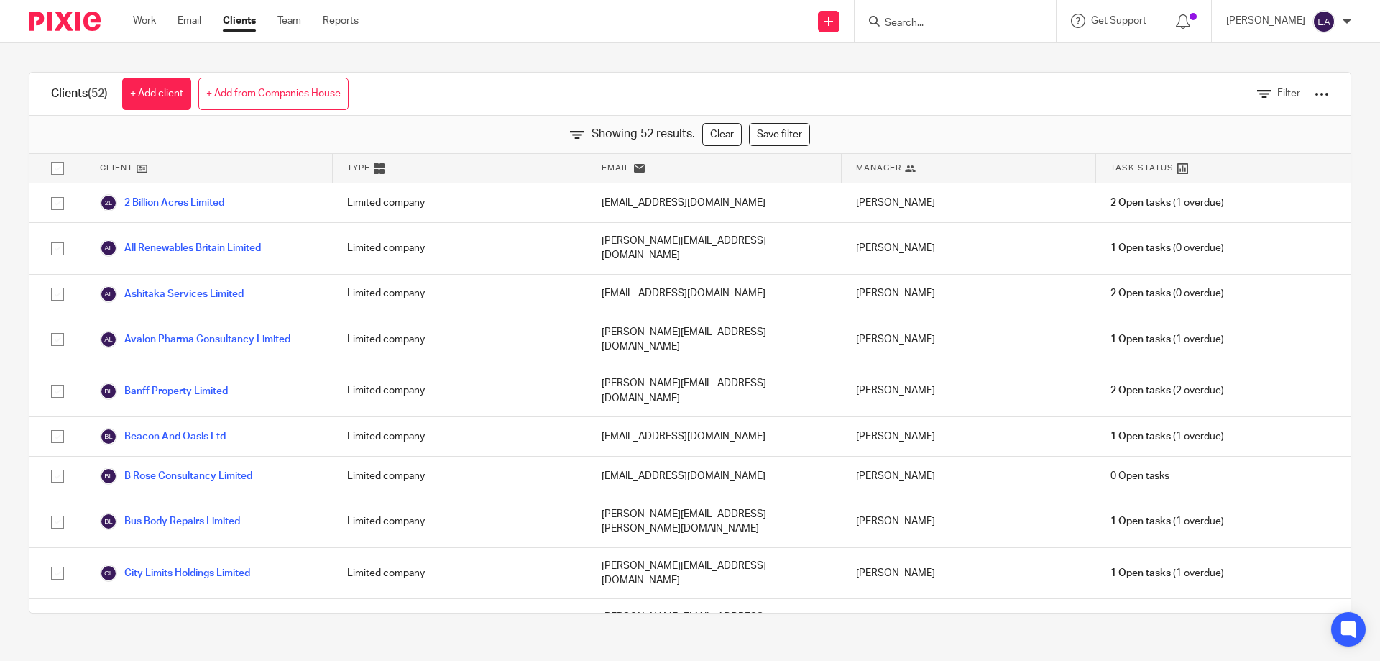
click at [1315, 98] on div at bounding box center [1322, 94] width 14 height 14
click at [1218, 172] on link "Export clients to CSV file" at bounding box center [1206, 170] width 200 height 22
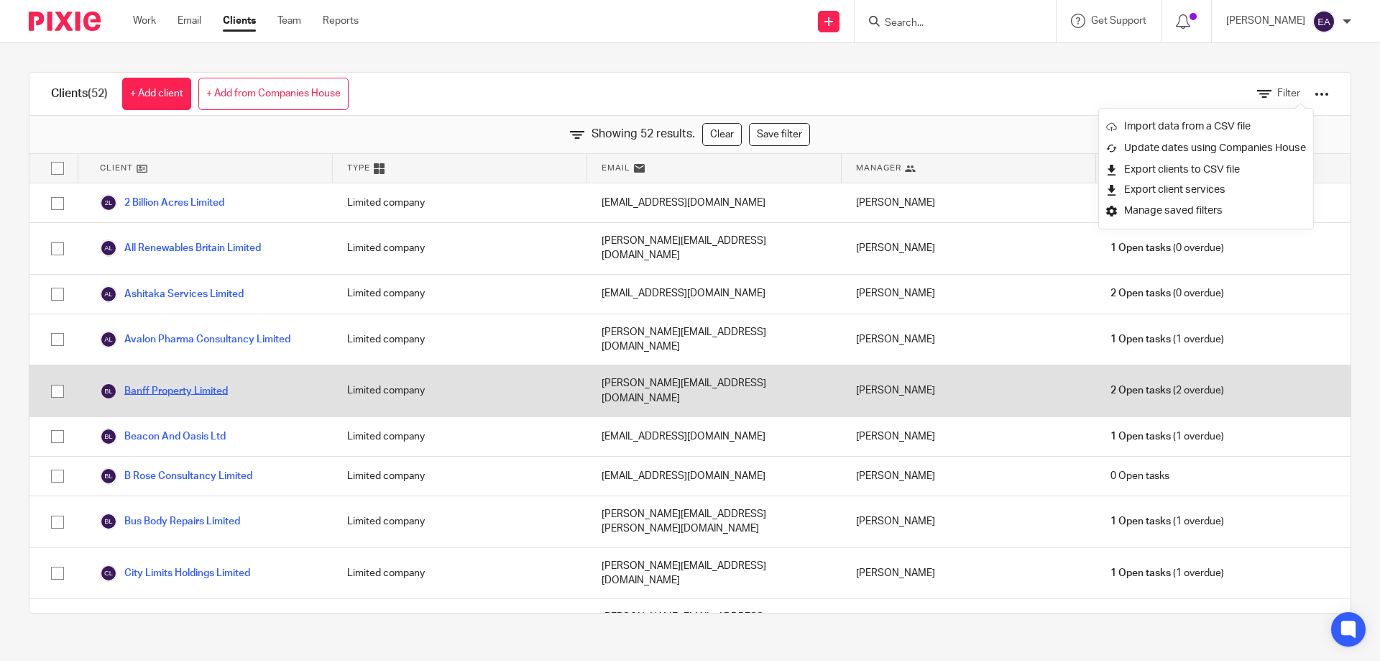
drag, startPoint x: 234, startPoint y: 355, endPoint x: 175, endPoint y: 357, distance: 59.0
drag, startPoint x: 221, startPoint y: 444, endPoint x: 180, endPoint y: 361, distance: 92.9
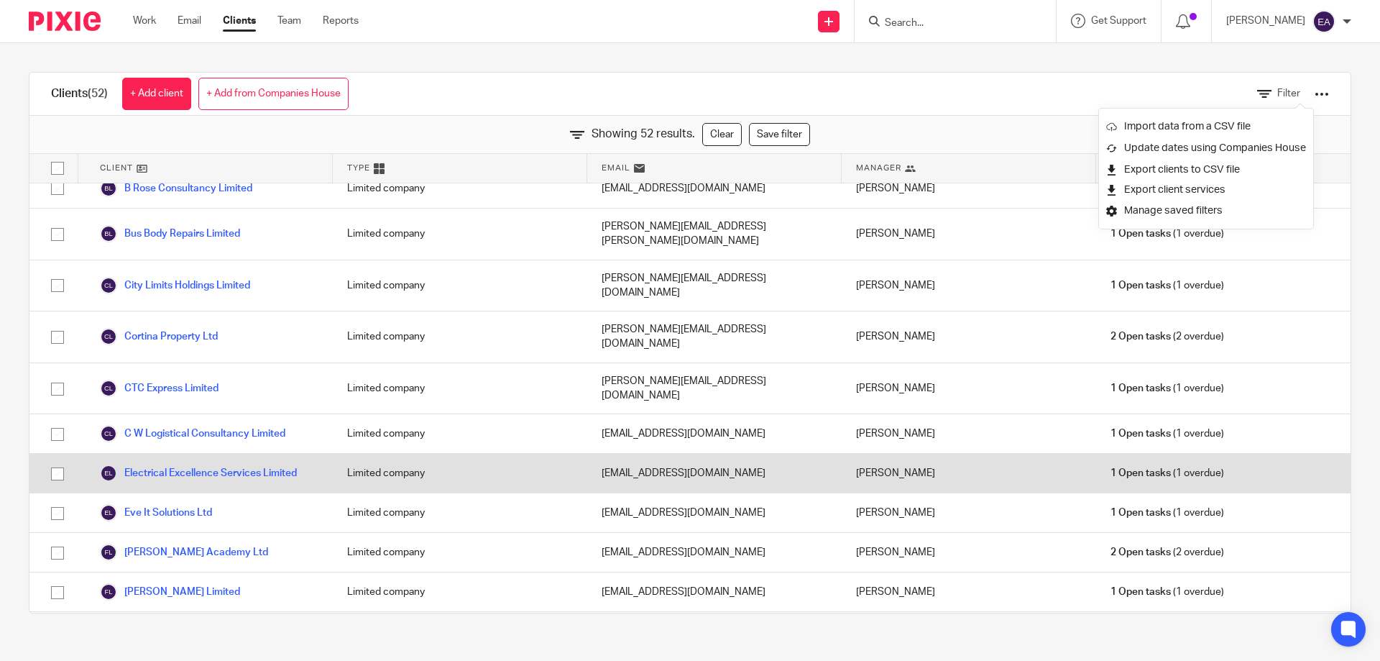
scroll to position [359, 0]
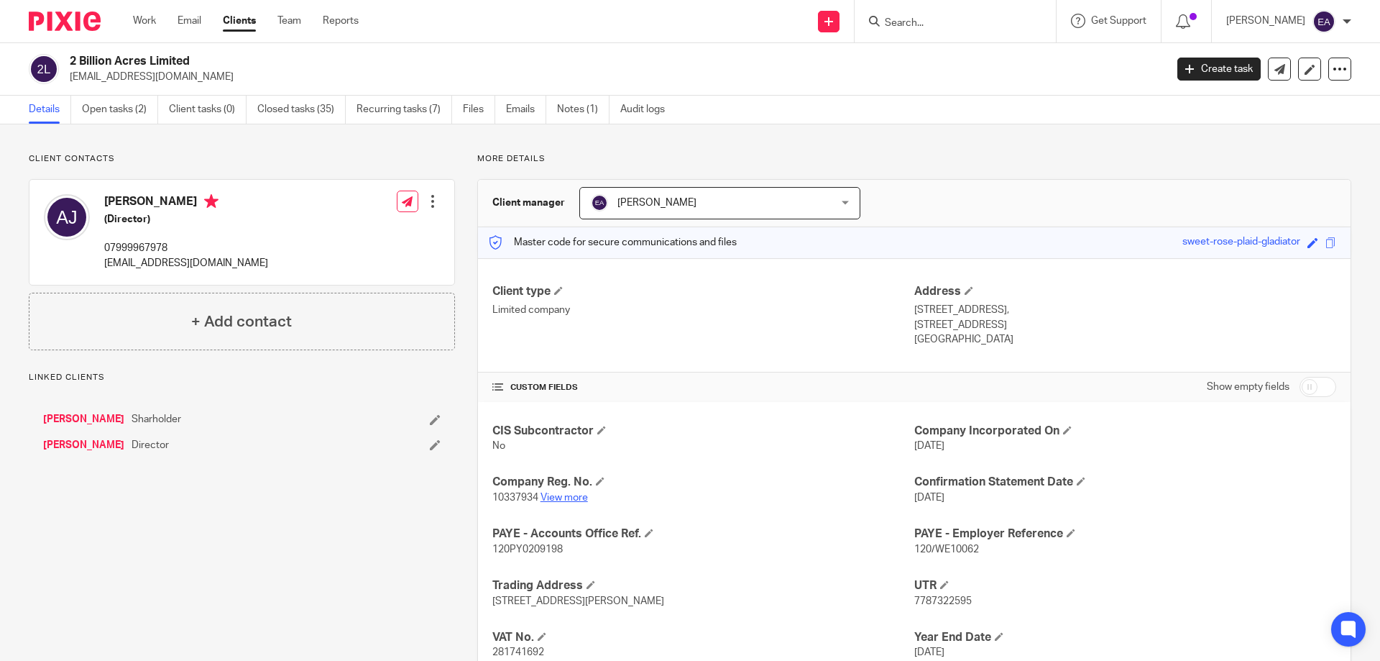
click at [564, 497] on link "View more" at bounding box center [564, 497] width 47 height 10
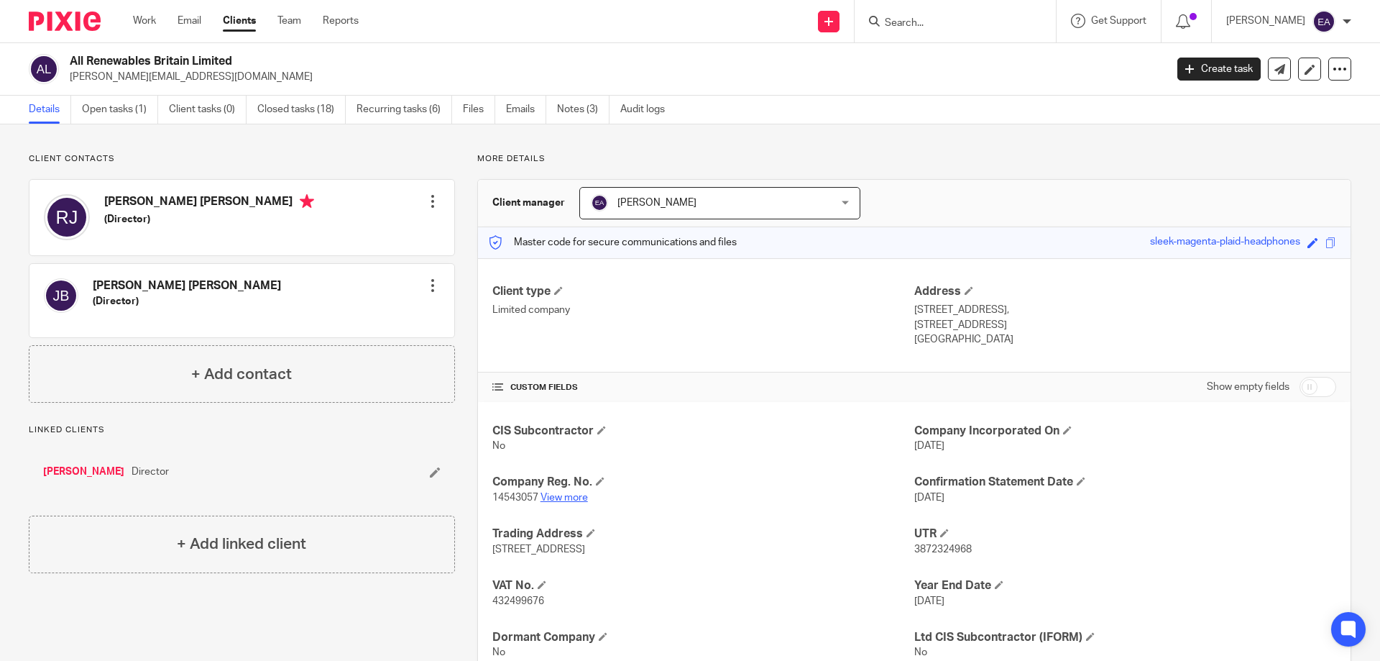
click at [558, 499] on link "View more" at bounding box center [564, 497] width 47 height 10
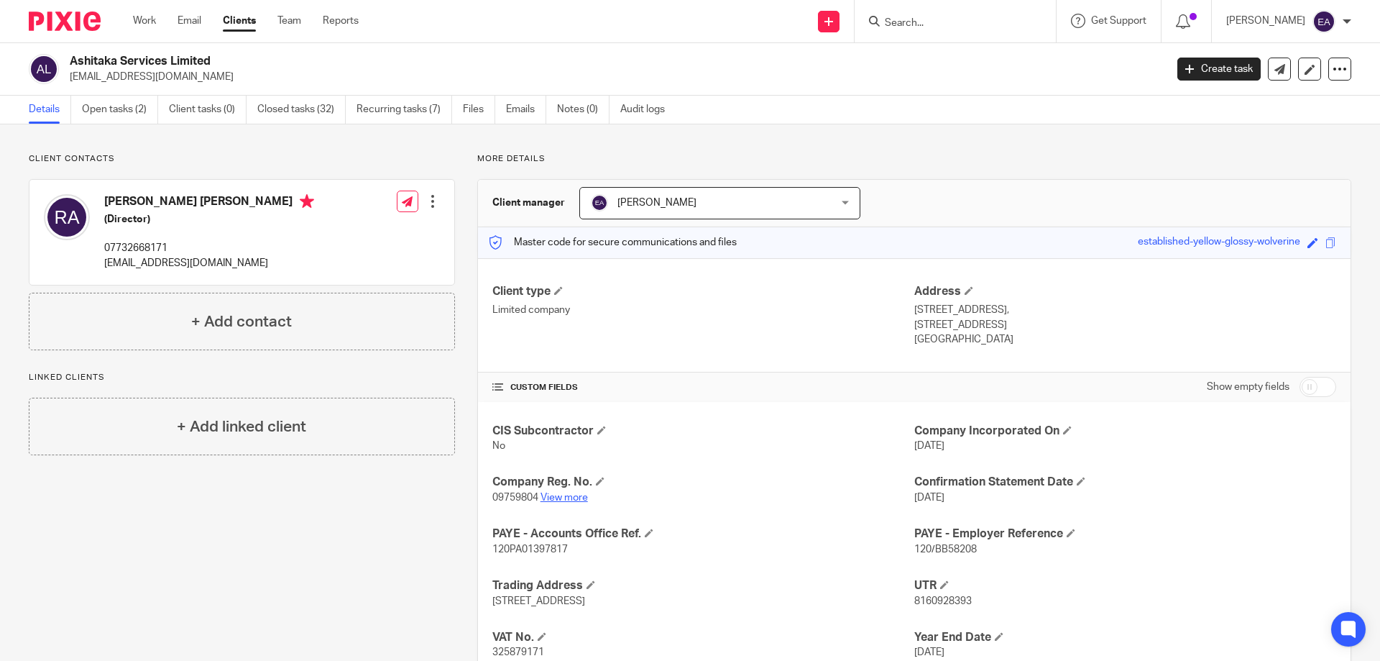
click at [566, 496] on link "View more" at bounding box center [564, 497] width 47 height 10
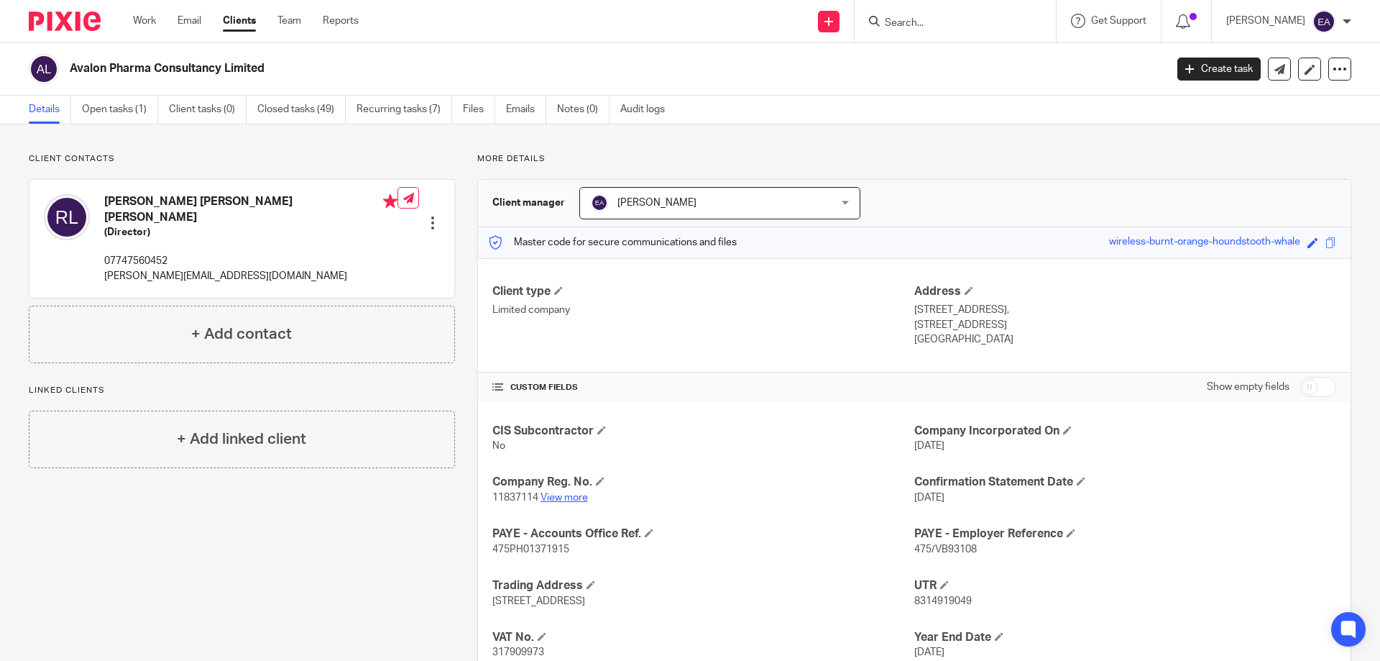
click at [569, 497] on link "View more" at bounding box center [564, 497] width 47 height 10
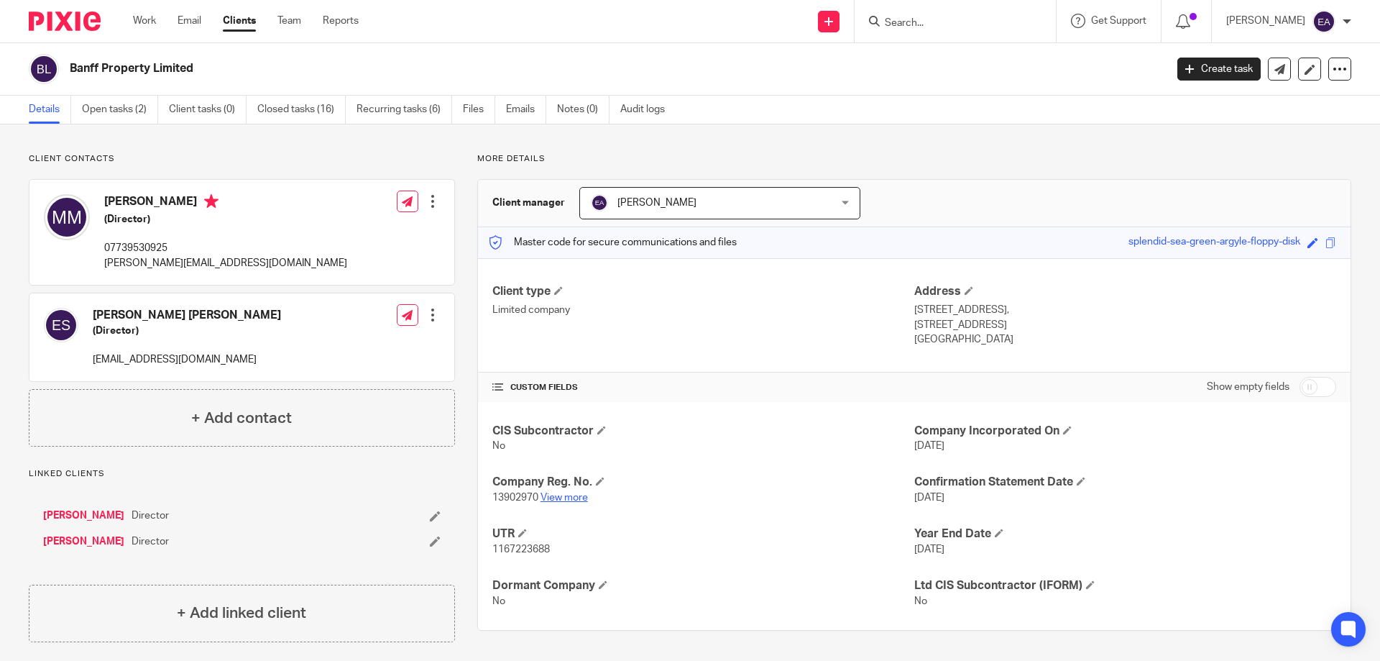
click at [568, 499] on link "View more" at bounding box center [564, 497] width 47 height 10
click at [564, 498] on link "View more" at bounding box center [564, 497] width 47 height 10
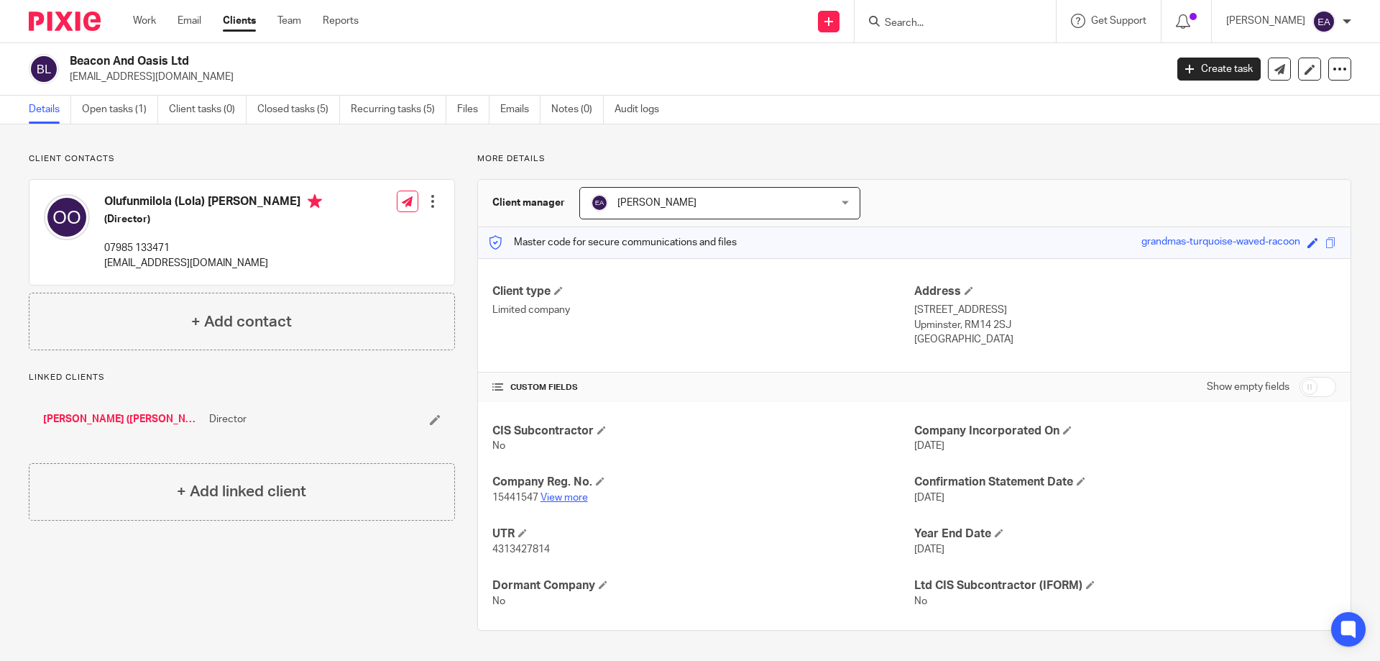
click at [565, 495] on link "View more" at bounding box center [564, 497] width 47 height 10
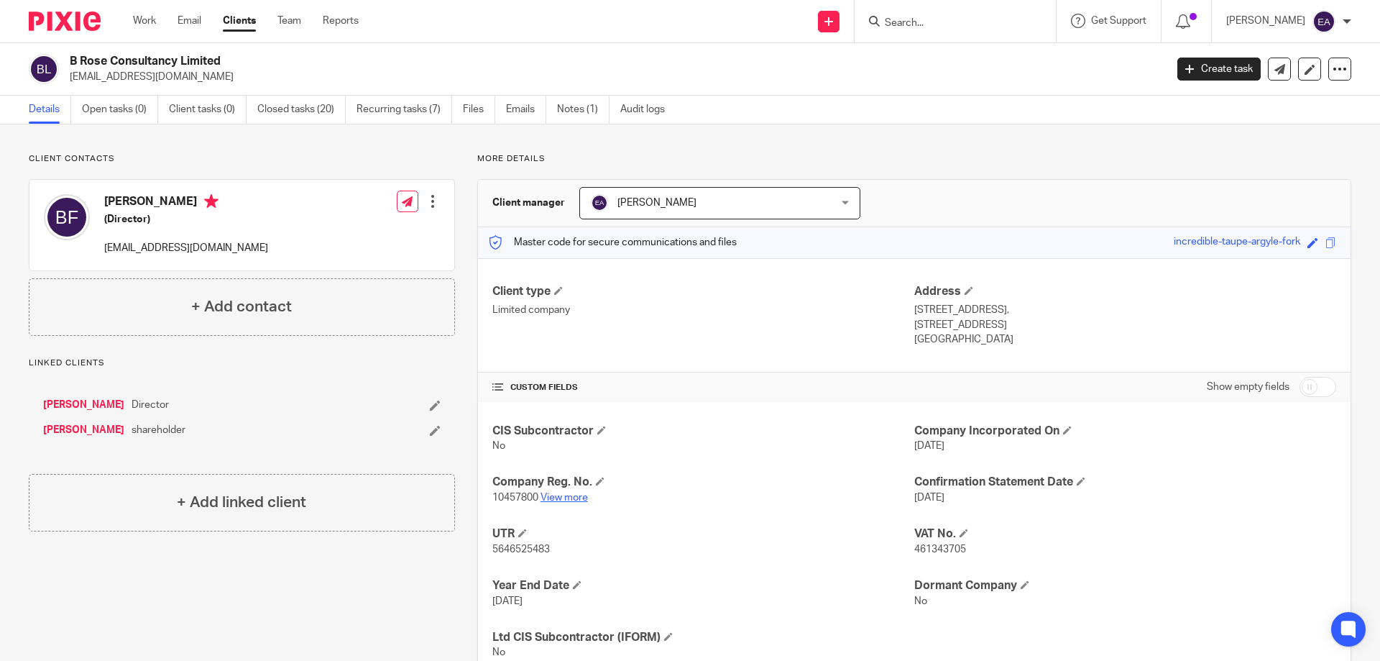
click at [560, 495] on link "View more" at bounding box center [564, 497] width 47 height 10
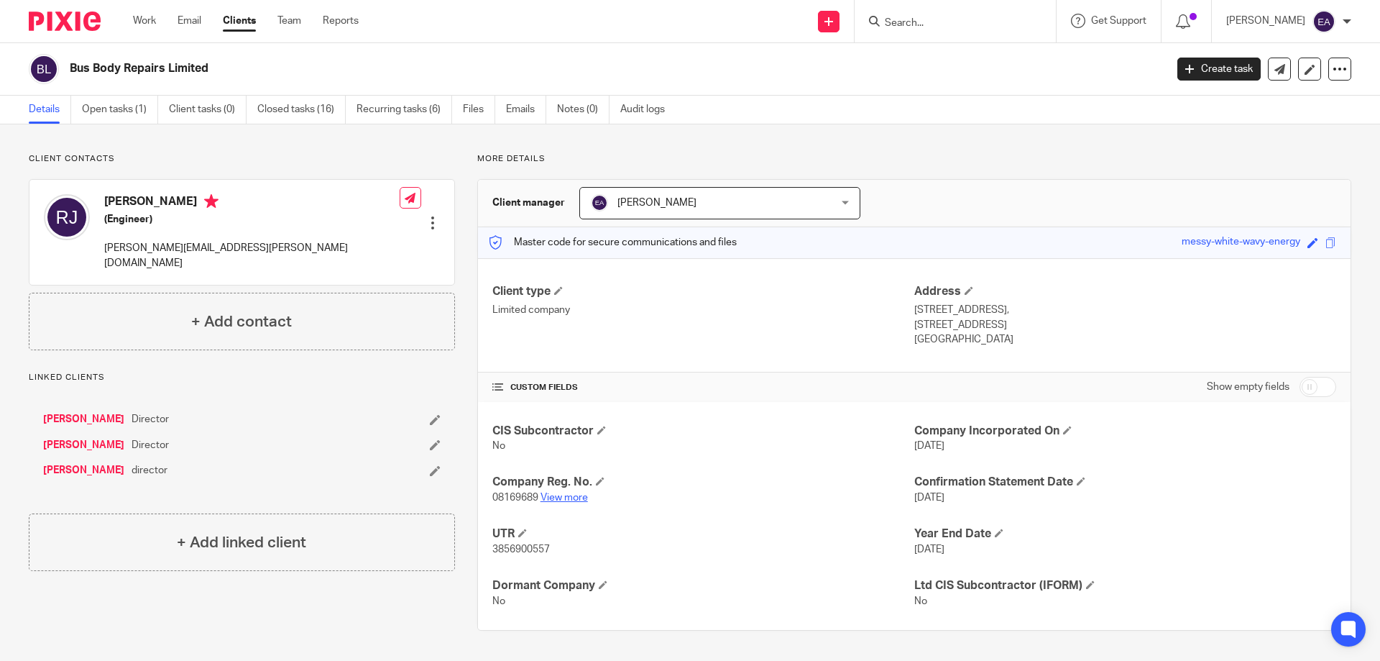
click at [570, 499] on link "View more" at bounding box center [564, 497] width 47 height 10
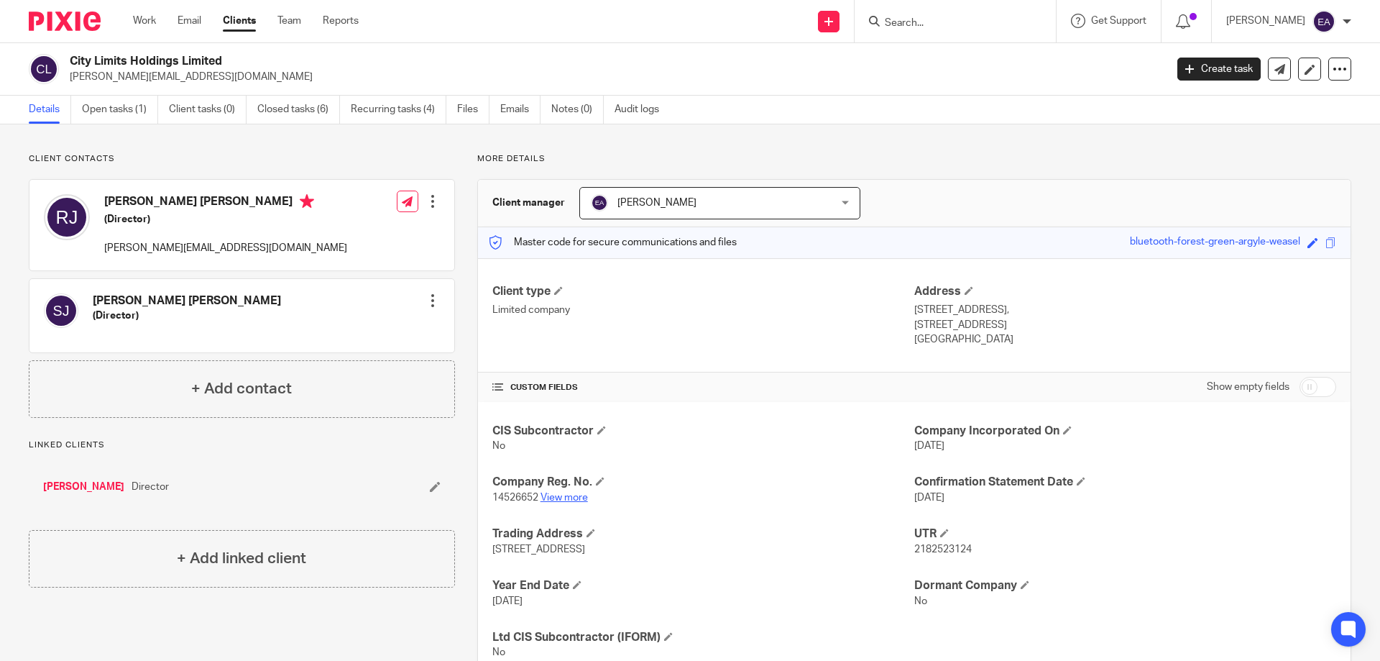
click at [559, 496] on link "View more" at bounding box center [564, 497] width 47 height 10
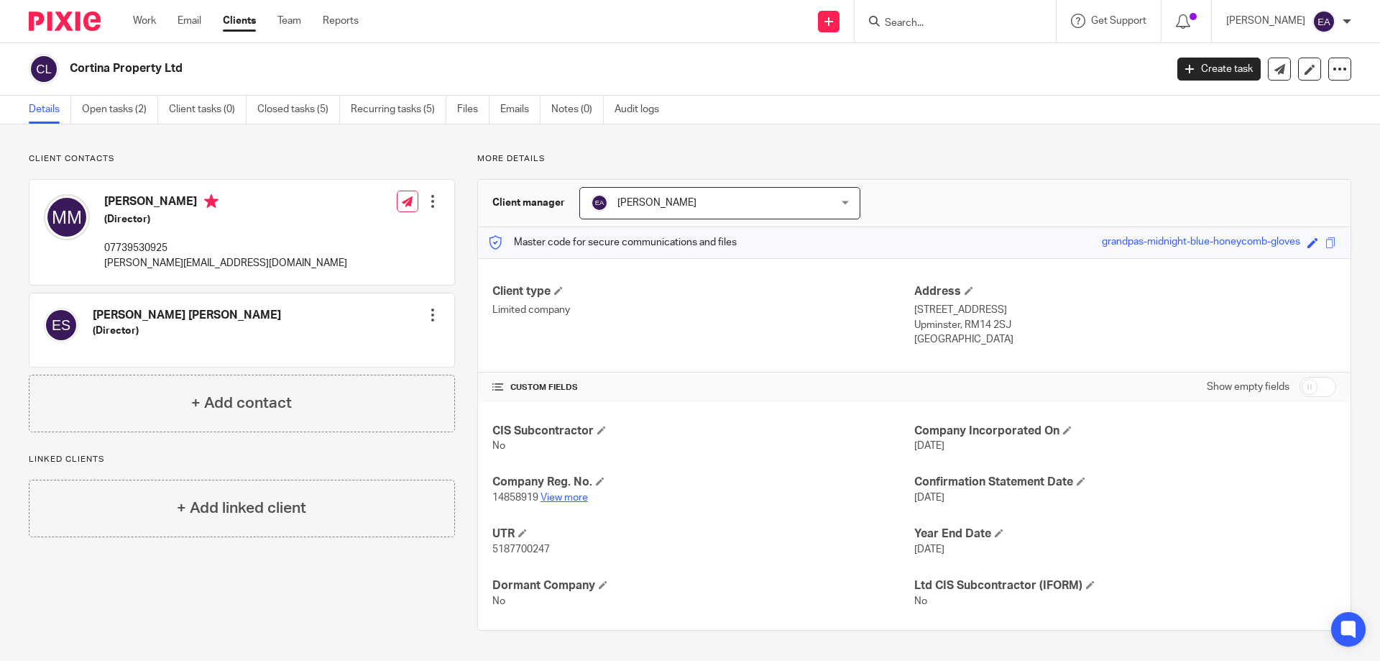
click at [554, 499] on link "View more" at bounding box center [564, 497] width 47 height 10
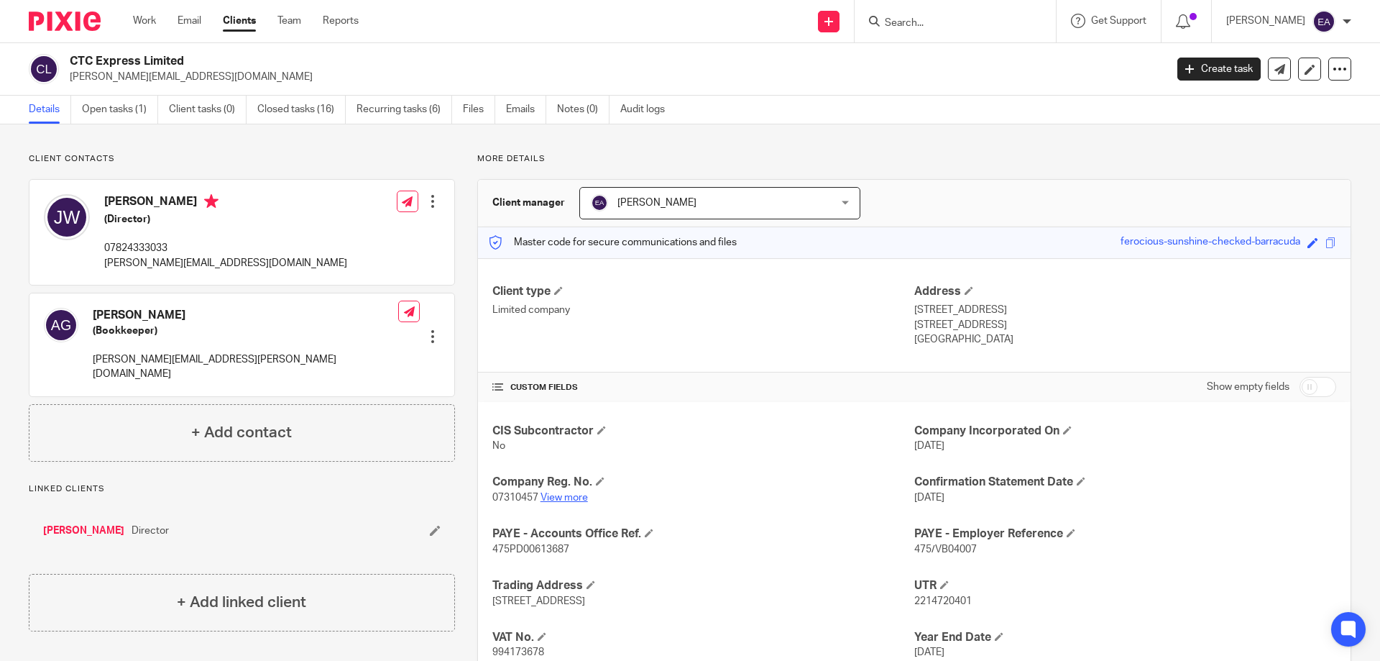
click at [566, 493] on link "View more" at bounding box center [564, 497] width 47 height 10
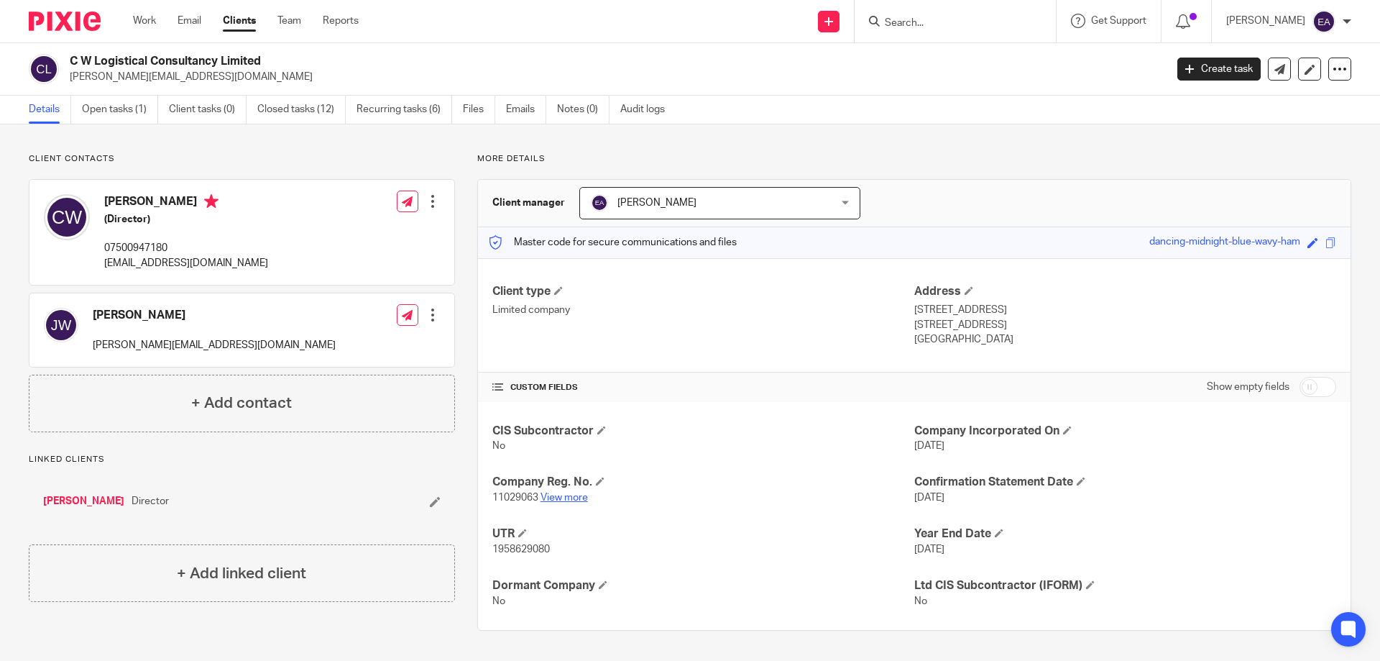
click at [560, 499] on link "View more" at bounding box center [564, 497] width 47 height 10
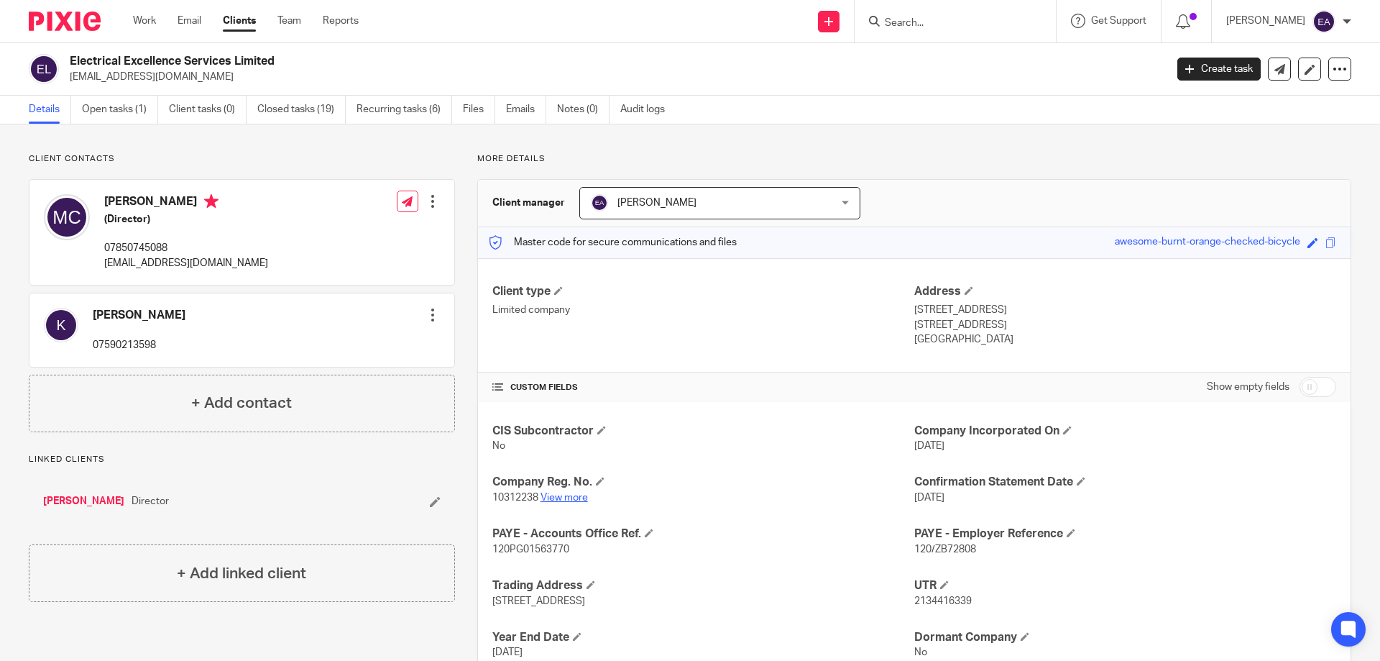
click at [560, 499] on link "View more" at bounding box center [564, 497] width 47 height 10
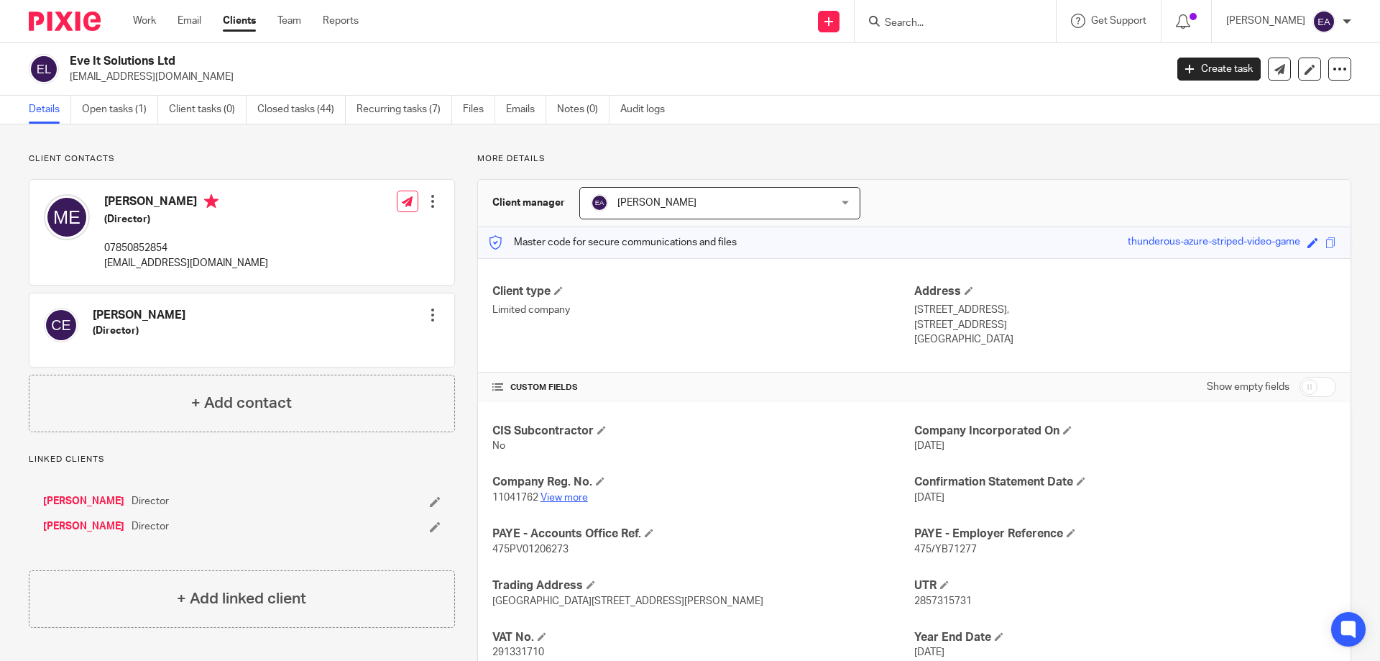
click at [567, 493] on link "View more" at bounding box center [564, 497] width 47 height 10
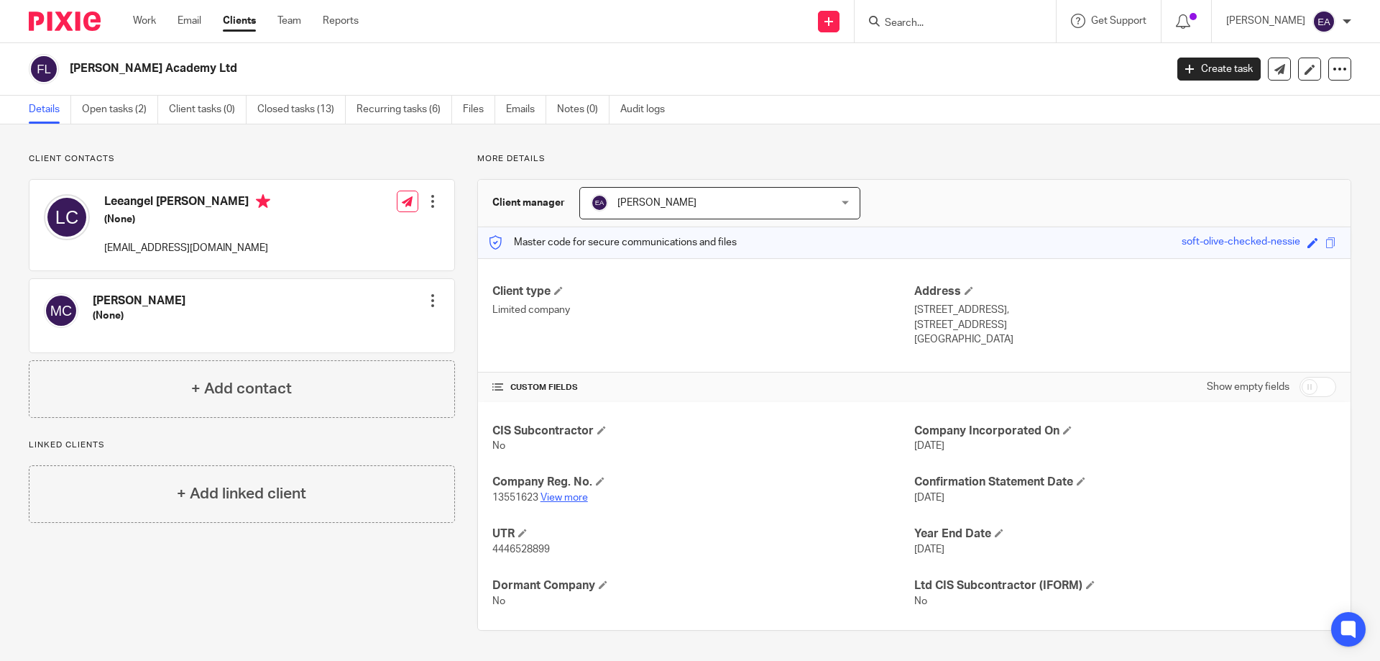
click at [569, 497] on link "View more" at bounding box center [564, 497] width 47 height 10
